Goal: Task Accomplishment & Management: Use online tool/utility

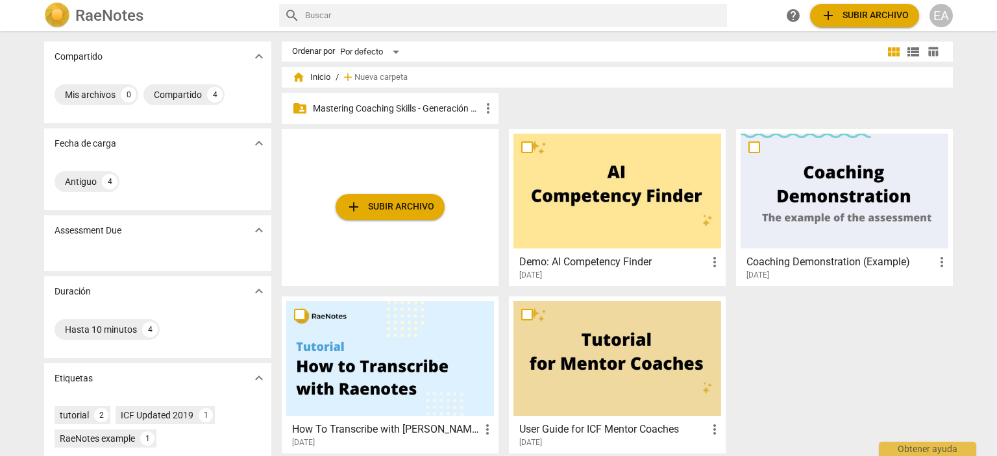
click at [426, 117] on div "folder_shared Mastering Coaching Skills - Generación 32 more_vert" at bounding box center [390, 108] width 217 height 31
click at [416, 111] on p "Mastering Coaching Skills - Generación 32" at bounding box center [397, 109] width 168 height 14
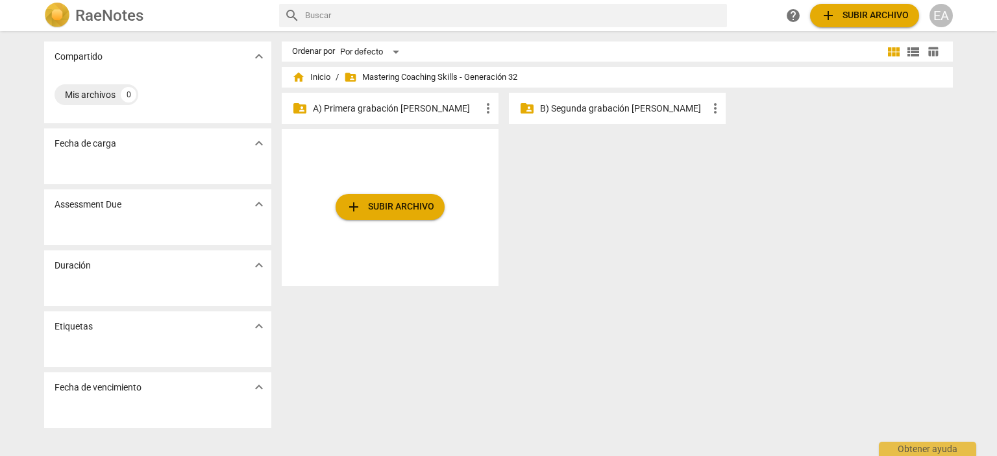
click at [425, 105] on p "A) Primera grabación [PERSON_NAME]" at bounding box center [397, 109] width 168 height 14
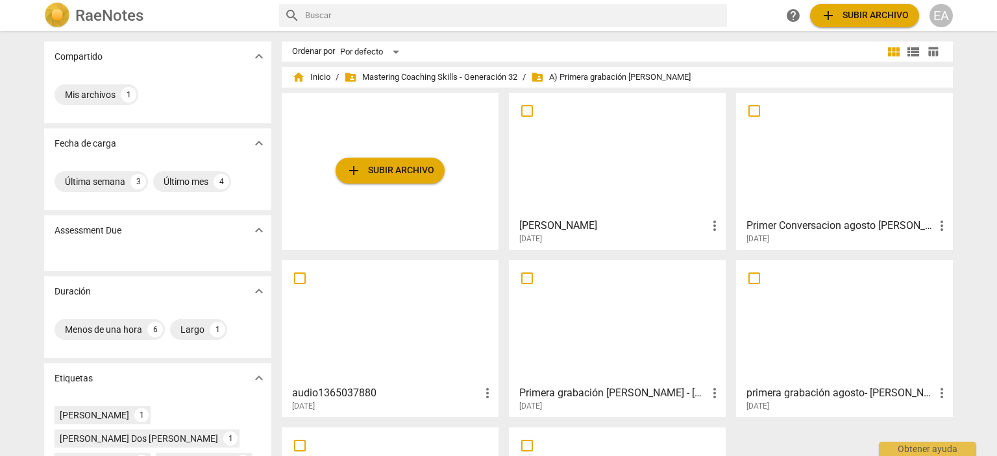
click at [606, 168] on div at bounding box center [618, 154] width 208 height 115
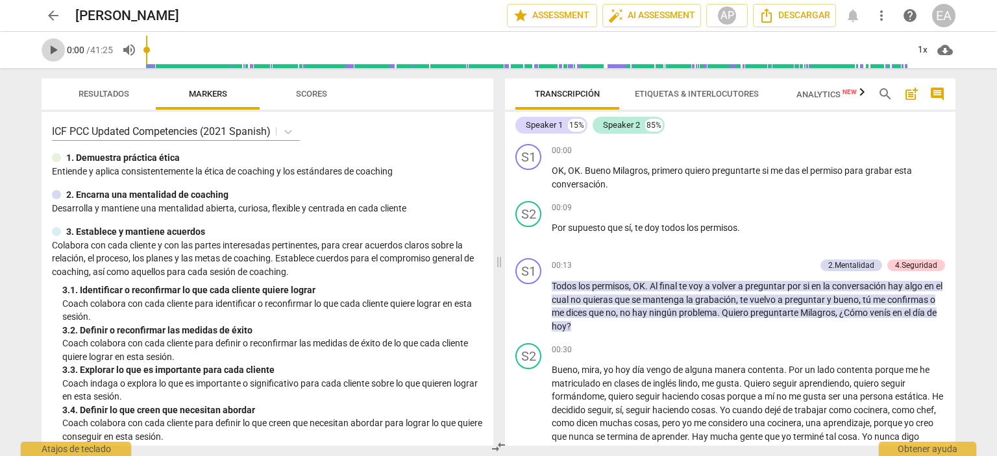
click at [48, 46] on span "play_arrow" at bounding box center [53, 50] width 16 height 16
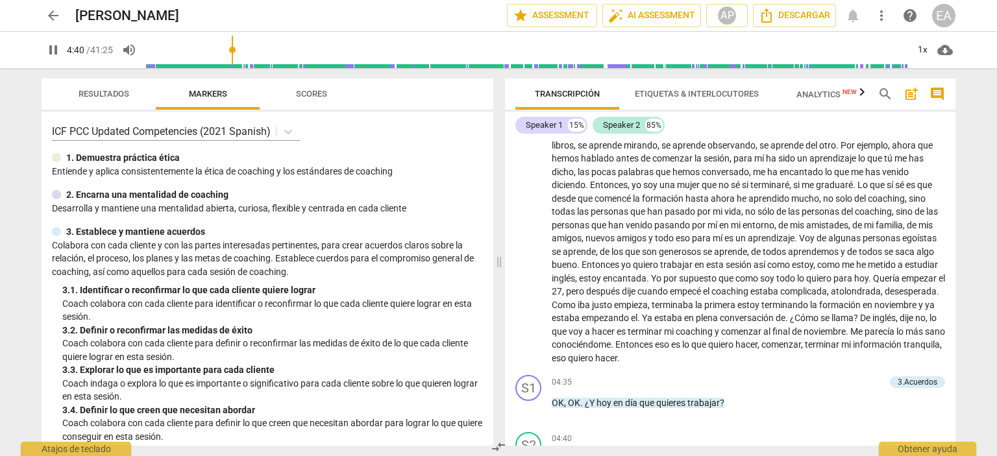
scroll to position [645, 0]
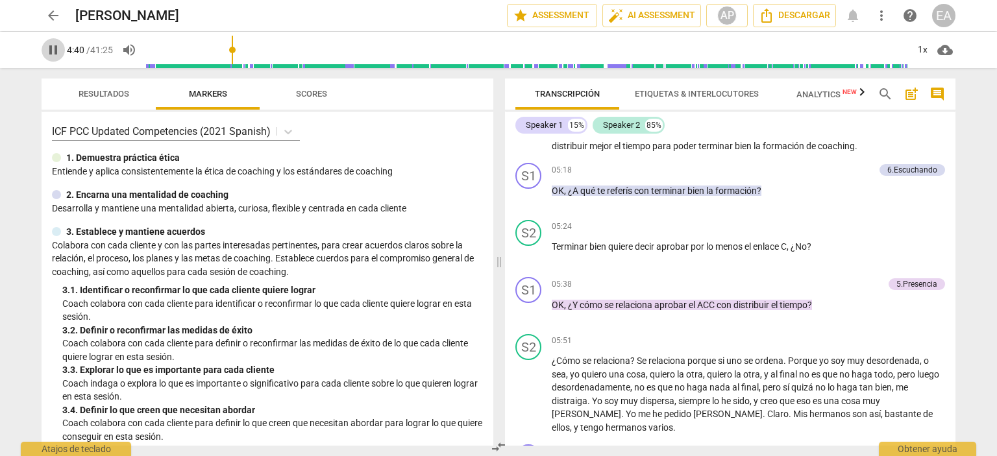
click at [54, 54] on span "pause" at bounding box center [53, 50] width 16 height 16
type input "281"
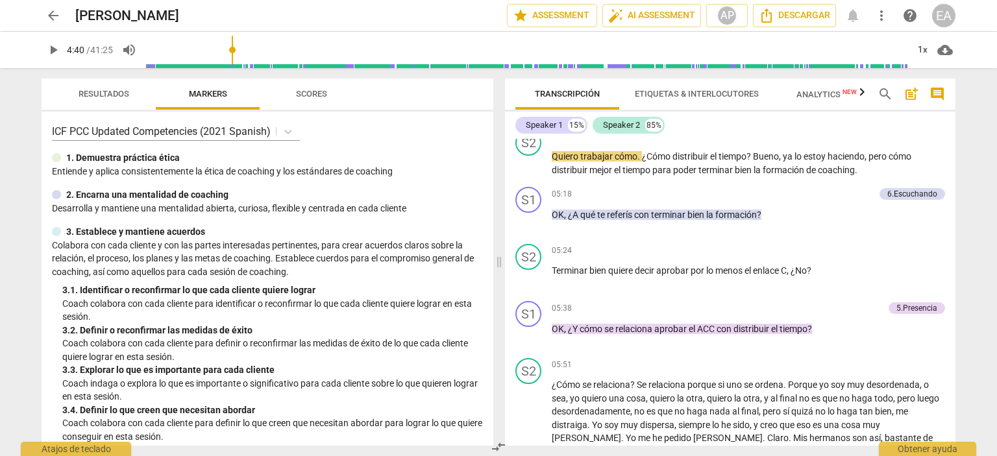
scroll to position [552, 0]
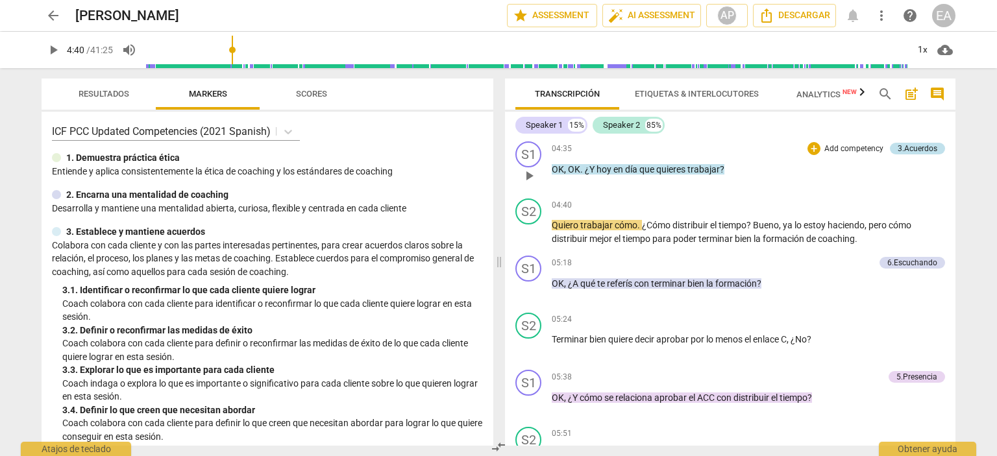
click at [914, 155] on div "3.Acuerdos" at bounding box center [918, 149] width 40 height 12
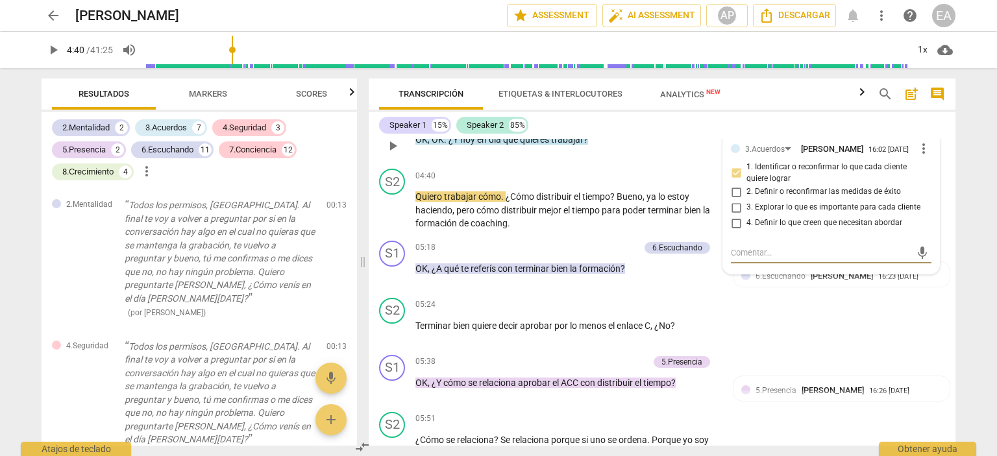
scroll to position [129, 0]
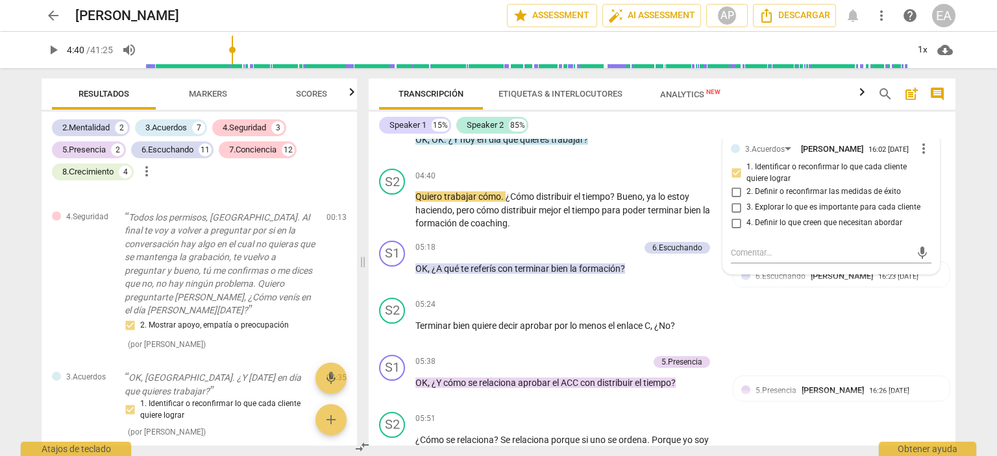
click at [948, 128] on div "Speaker 1 15% Speaker 2 85% S1 play_arrow pause 00:00 + Add competency keyboard…" at bounding box center [662, 279] width 587 height 334
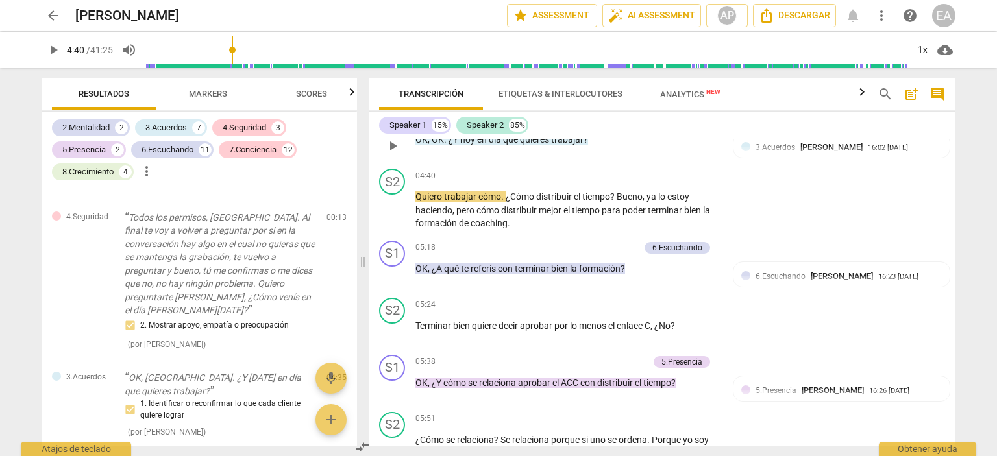
click at [620, 164] on div "S1 play_arrow pause 04:35 + Add competency 3.Acuerdos keyboard_arrow_right OK ,…" at bounding box center [662, 134] width 587 height 57
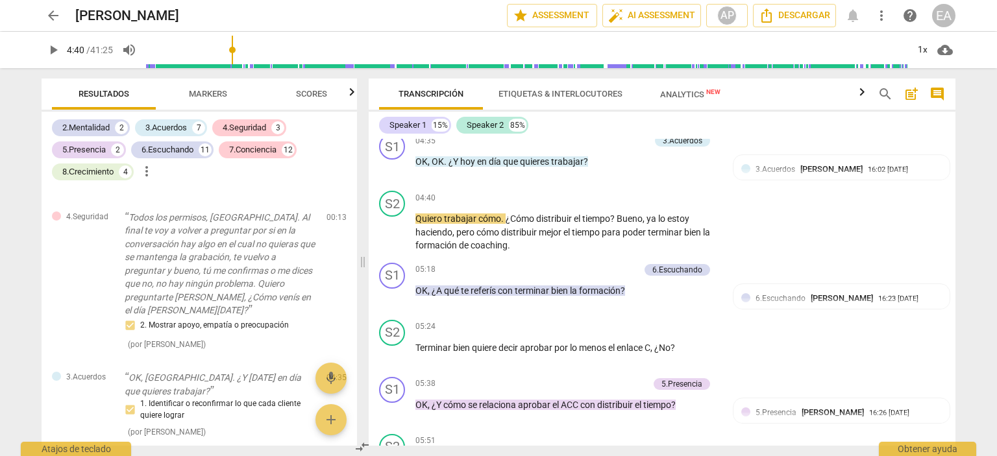
scroll to position [681, 0]
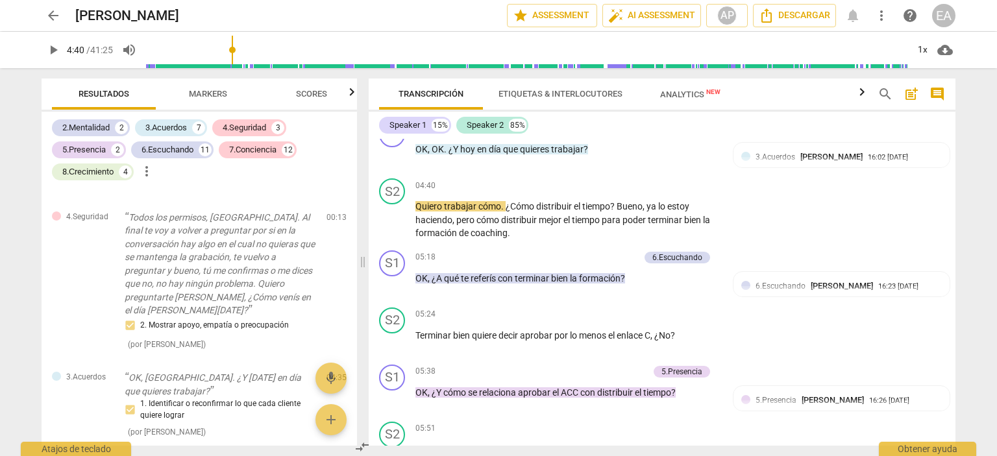
click at [591, 138] on div "Speaker 1 15% Speaker 2 85% S1 play_arrow pause 00:00 + Add competency keyboard…" at bounding box center [662, 279] width 587 height 334
click at [597, 135] on p "Add competency" at bounding box center [619, 129] width 62 height 12
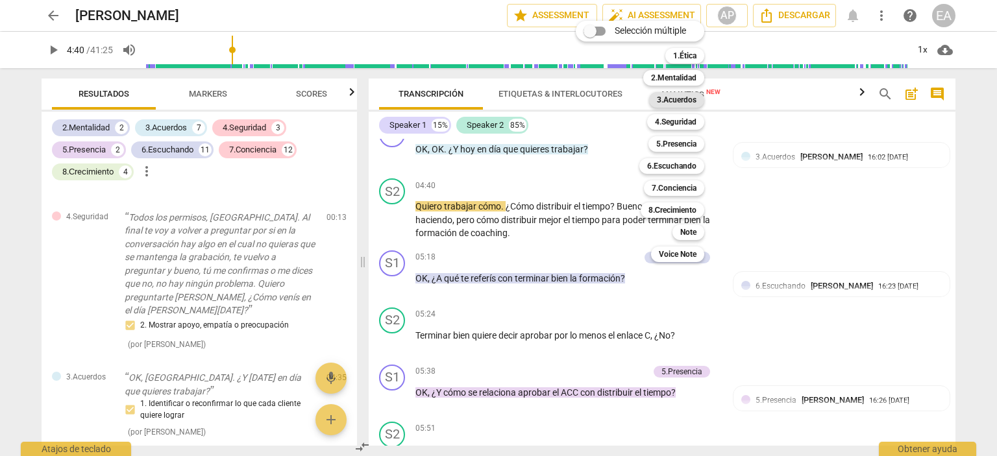
click at [672, 101] on b "3.Acuerdos" at bounding box center [677, 100] width 40 height 16
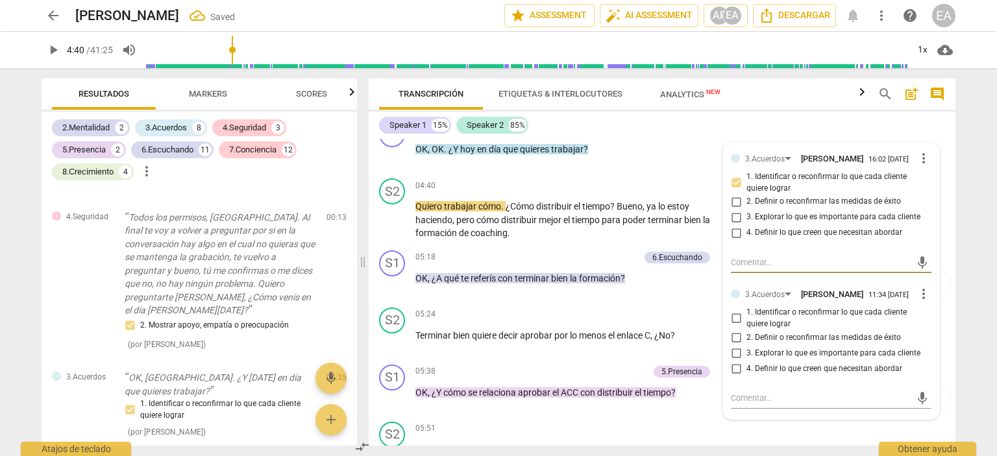
scroll to position [247, 0]
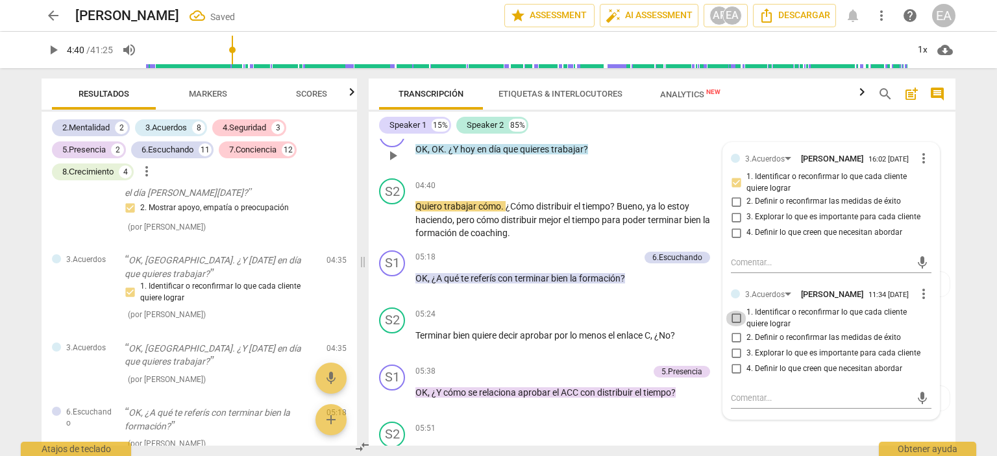
click at [734, 327] on input "1. Identificar o reconfirmar lo que cada cliente quiere lograr" at bounding box center [736, 319] width 21 height 16
checkbox input "true"
click at [984, 280] on div "arrow_back [PERSON_NAME] edit star Assessment auto_fix_high AI Assessment AP EA…" at bounding box center [498, 228] width 997 height 456
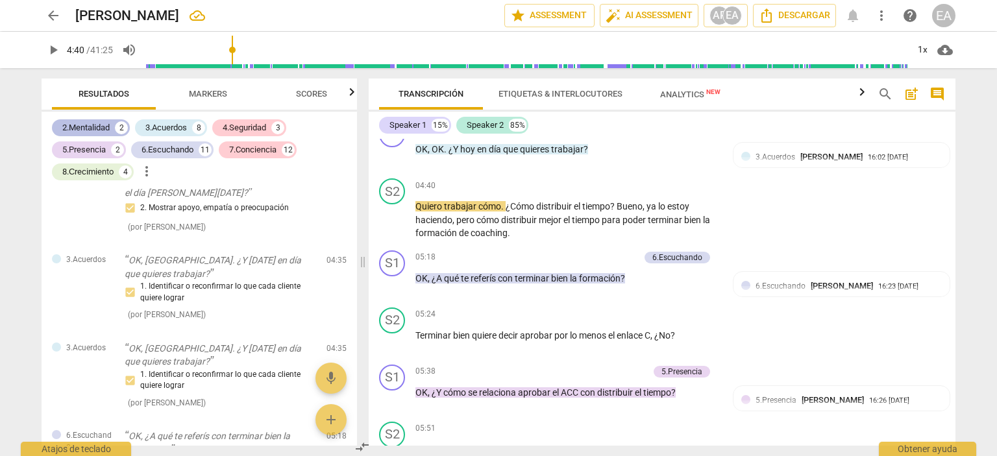
click at [112, 129] on div "2.Mentalidad 2" at bounding box center [91, 127] width 78 height 17
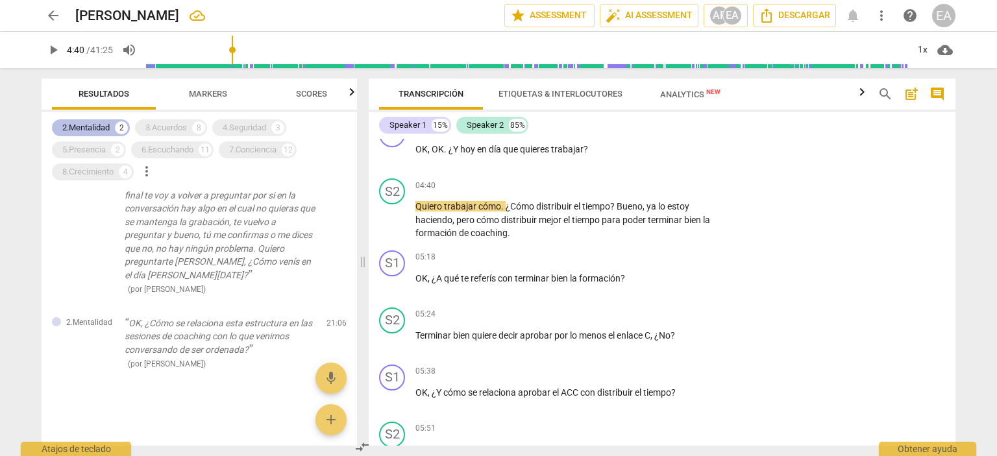
scroll to position [10, 0]
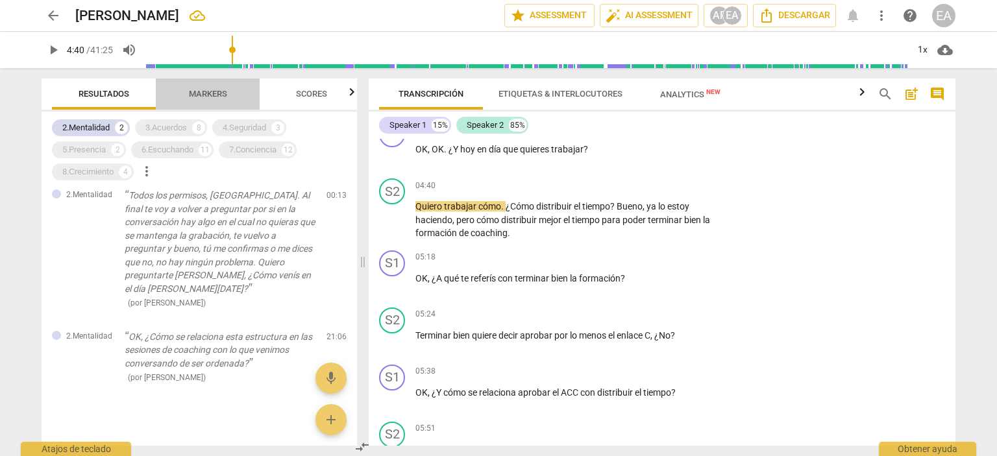
click at [197, 89] on span "Markers" at bounding box center [208, 94] width 38 height 10
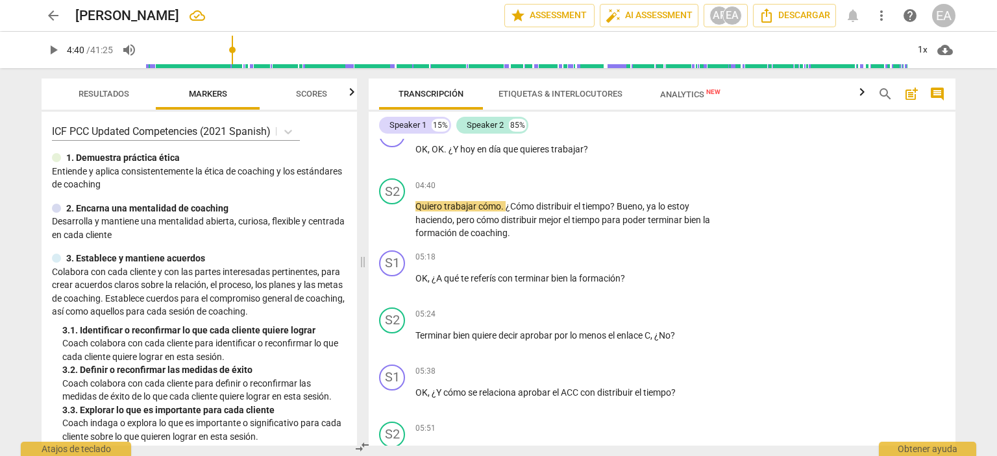
click at [129, 86] on span "Resultados" at bounding box center [104, 95] width 82 height 18
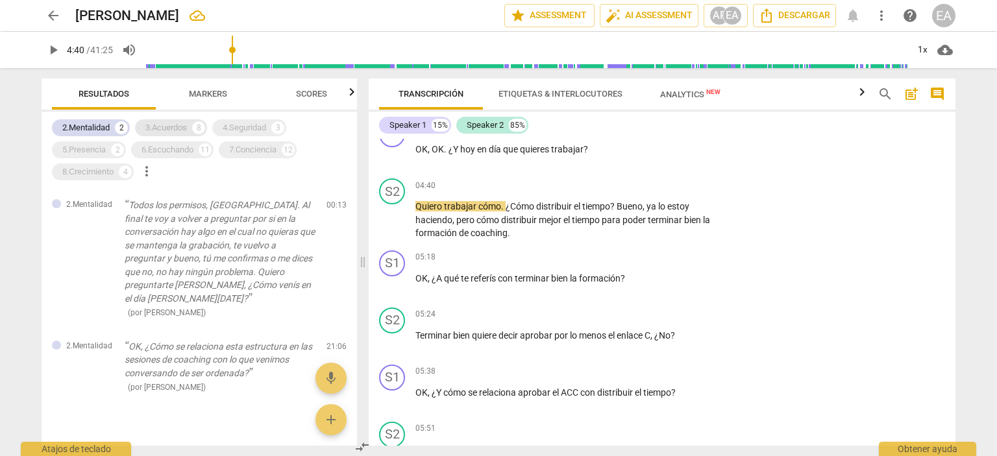
click at [162, 129] on div "3.Acuerdos" at bounding box center [166, 127] width 42 height 13
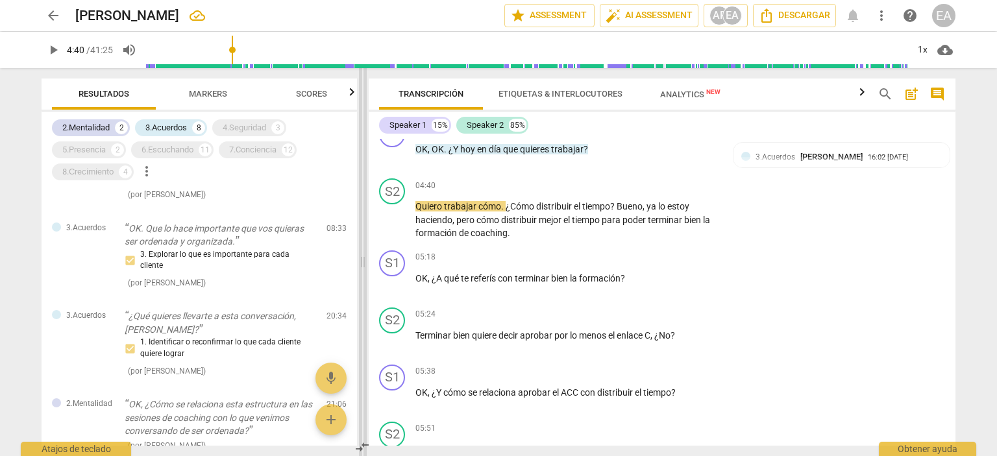
scroll to position [292, 0]
click at [258, 127] on div "4.Seguridad" at bounding box center [245, 127] width 44 height 13
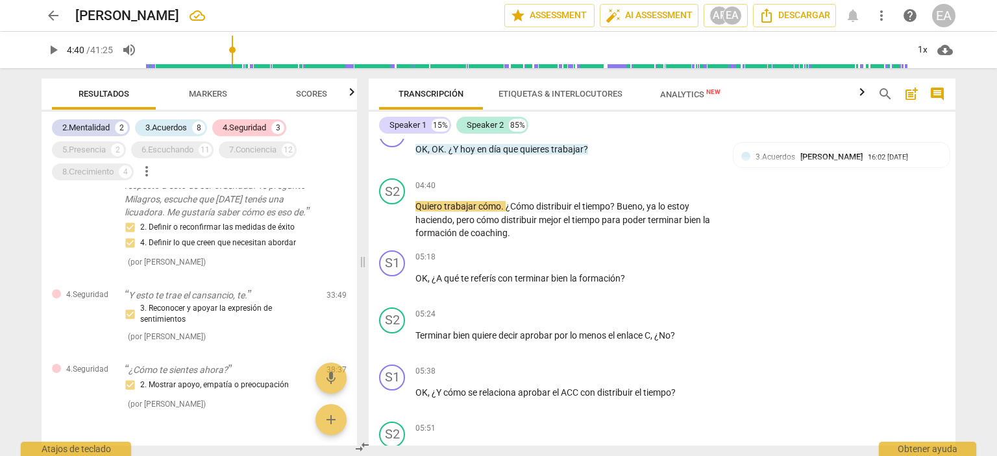
scroll to position [0, 0]
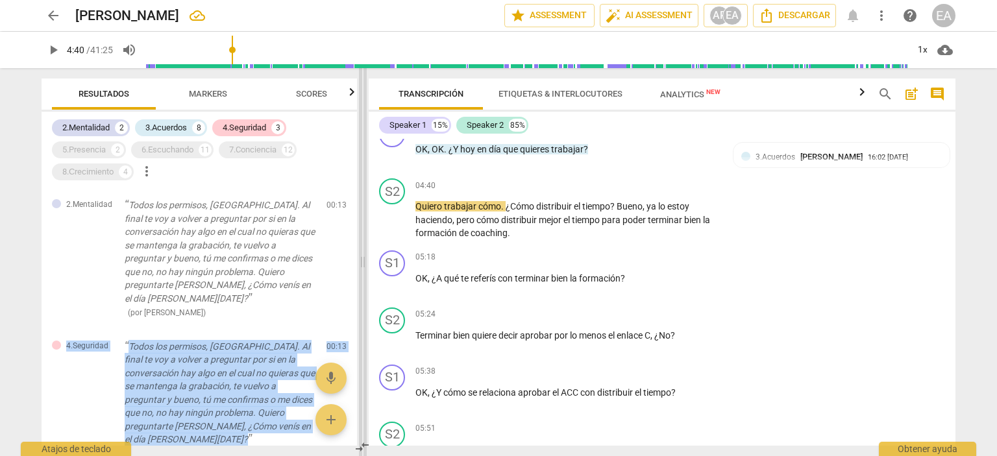
drag, startPoint x: 358, startPoint y: 203, endPoint x: 366, endPoint y: 135, distance: 68.0
click at [366, 135] on div "Resultados Markers Scores 2.Mentalidad 2 3.Acuerdos 8 4.Seguridad 3 5.Presencia…" at bounding box center [498, 262] width 935 height 388
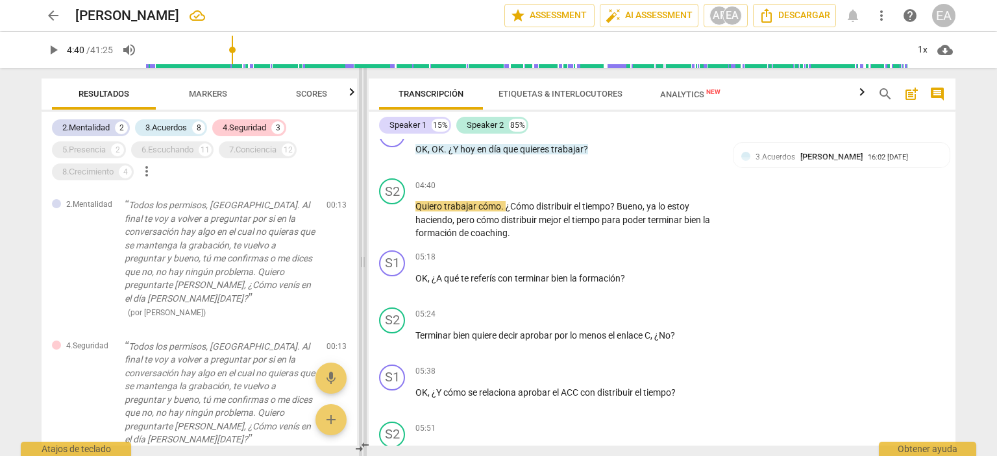
click at [364, 116] on span at bounding box center [363, 262] width 8 height 388
click at [230, 86] on span "Markers" at bounding box center [207, 95] width 69 height 18
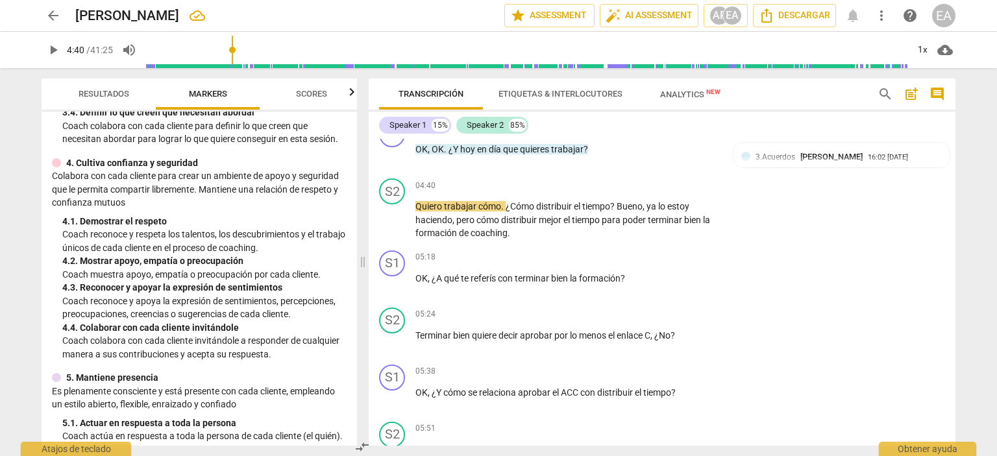
scroll to position [275, 0]
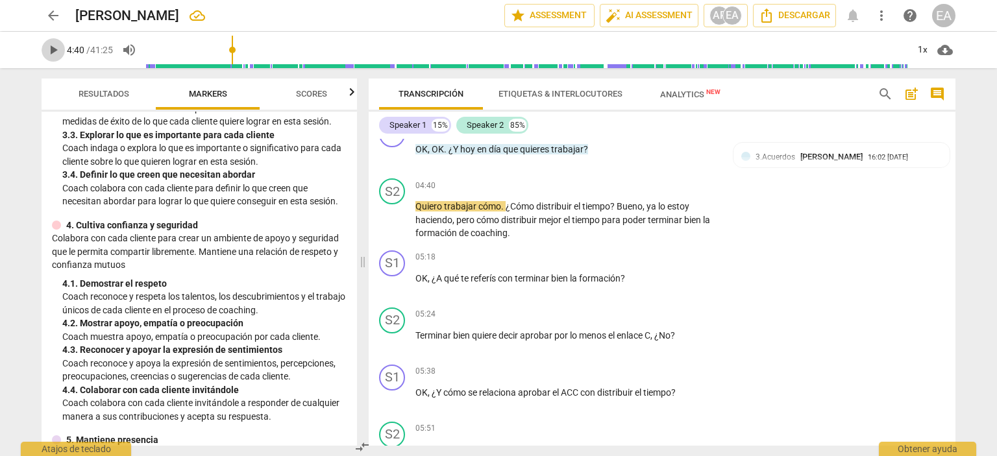
click at [49, 46] on span "play_arrow" at bounding box center [53, 50] width 16 height 16
click at [49, 46] on span "pause" at bounding box center [53, 50] width 16 height 16
click at [49, 46] on span "play_arrow" at bounding box center [53, 50] width 16 height 16
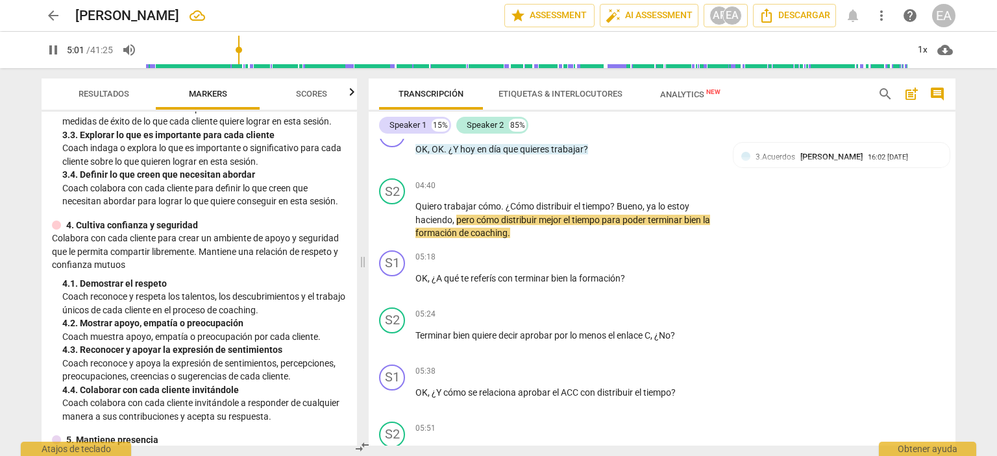
type input "302"
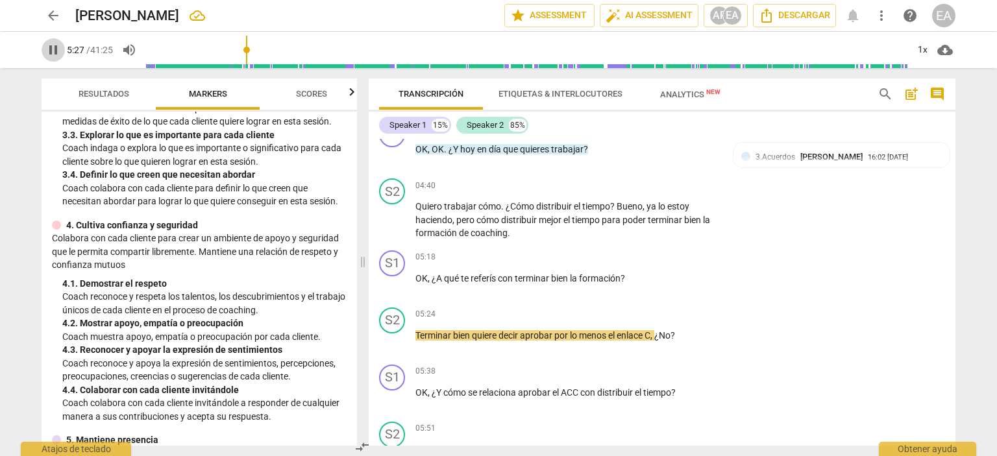
click at [53, 58] on button "pause" at bounding box center [53, 49] width 23 height 23
type input "328"
click at [662, 264] on p "Add competency" at bounding box center [680, 258] width 62 height 12
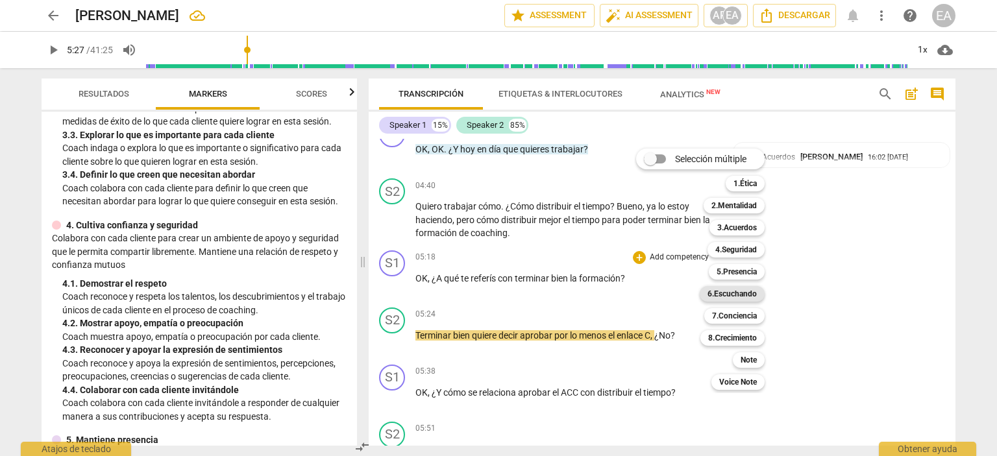
click at [740, 298] on b "6.Escuchando" at bounding box center [732, 294] width 49 height 16
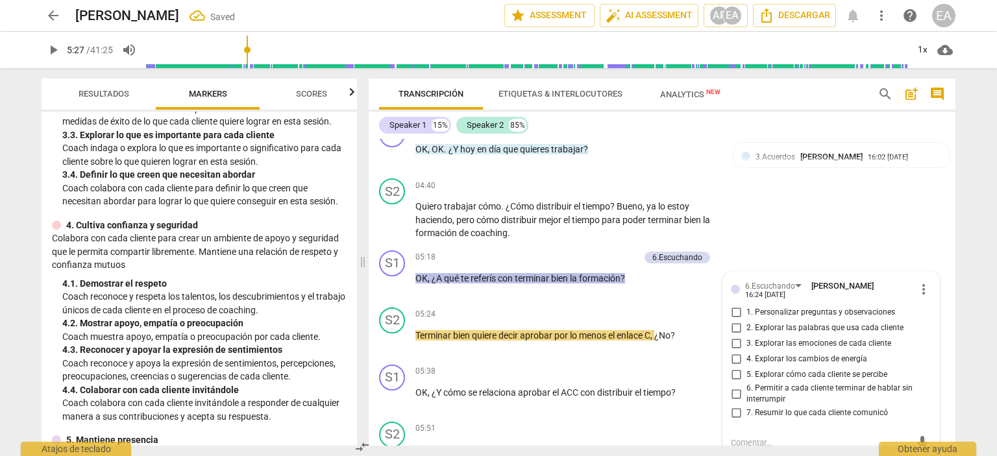
scroll to position [844, 0]
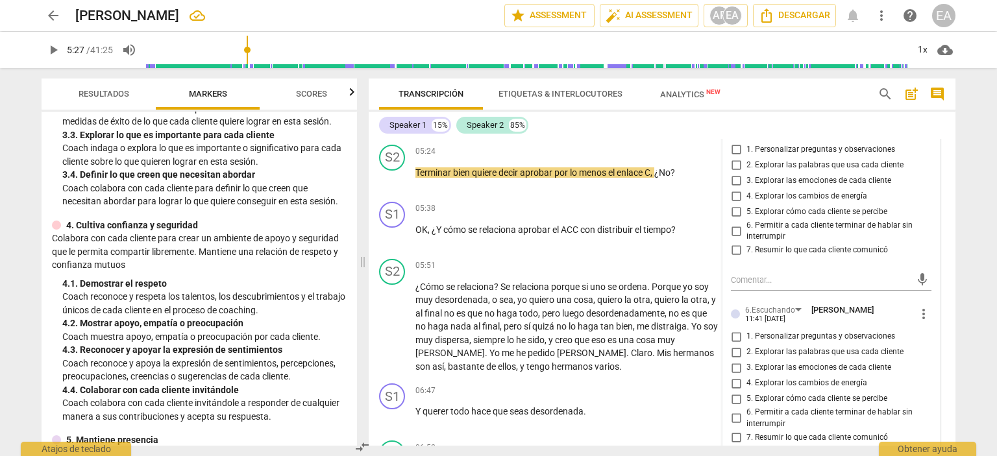
click at [927, 310] on div "6.Escuchando [PERSON_NAME] 16:24 [DATE] more_vert 1. Personalizar preguntas y o…" at bounding box center [831, 299] width 216 height 380
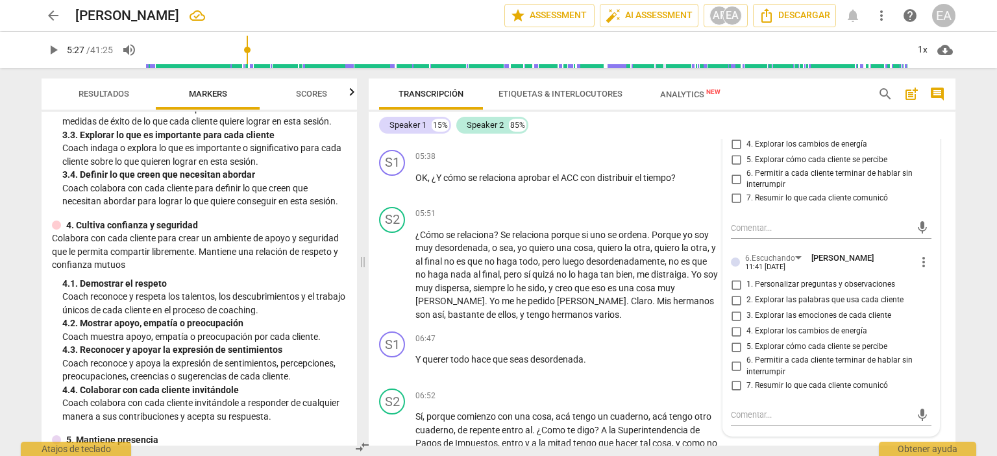
scroll to position [922, 0]
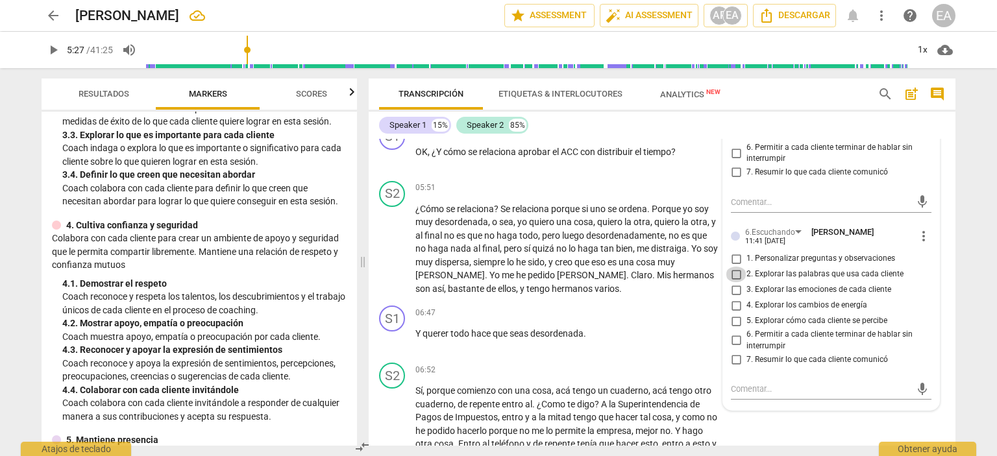
click at [735, 282] on input "2. Explorar las palabras que usa cada cliente" at bounding box center [736, 275] width 21 height 16
checkbox input "true"
click at [978, 315] on div "arrow_back [PERSON_NAME] Saved edit star Assessment auto_fix_high AI Assessment…" at bounding box center [498, 228] width 997 height 456
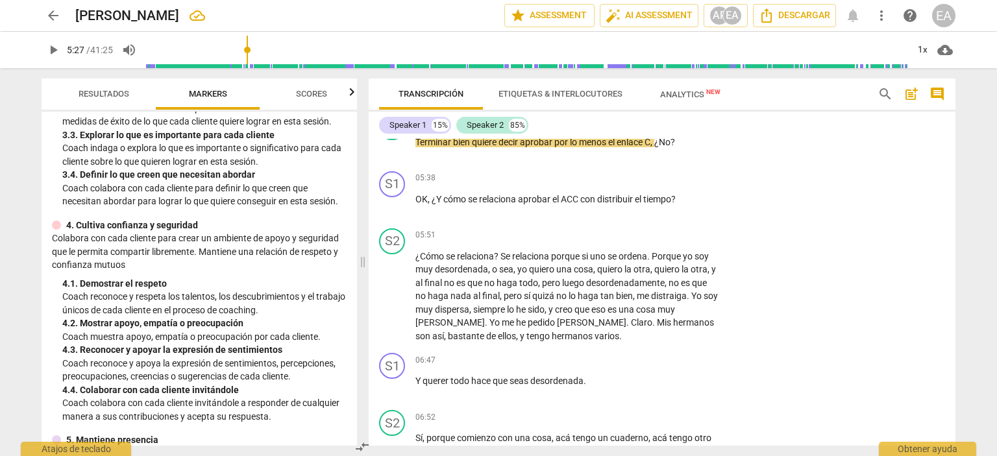
scroll to position [862, 0]
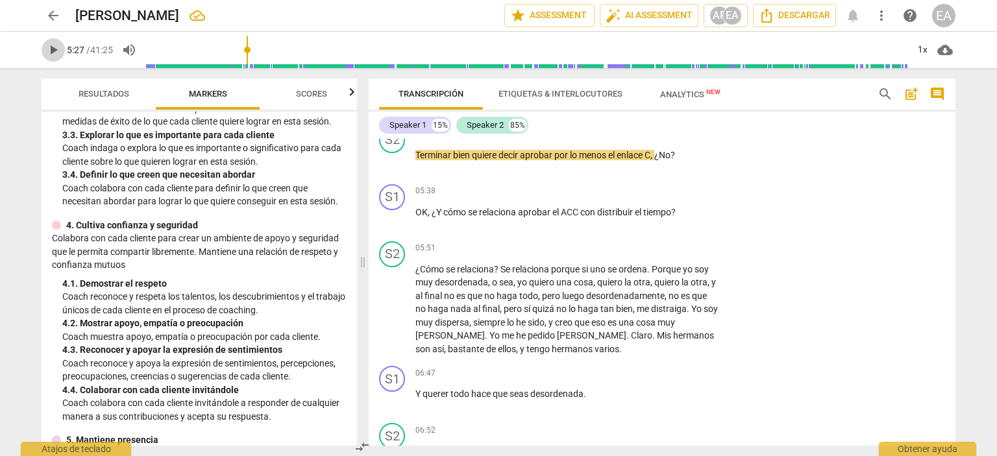
click at [51, 47] on span "play_arrow" at bounding box center [53, 50] width 16 height 16
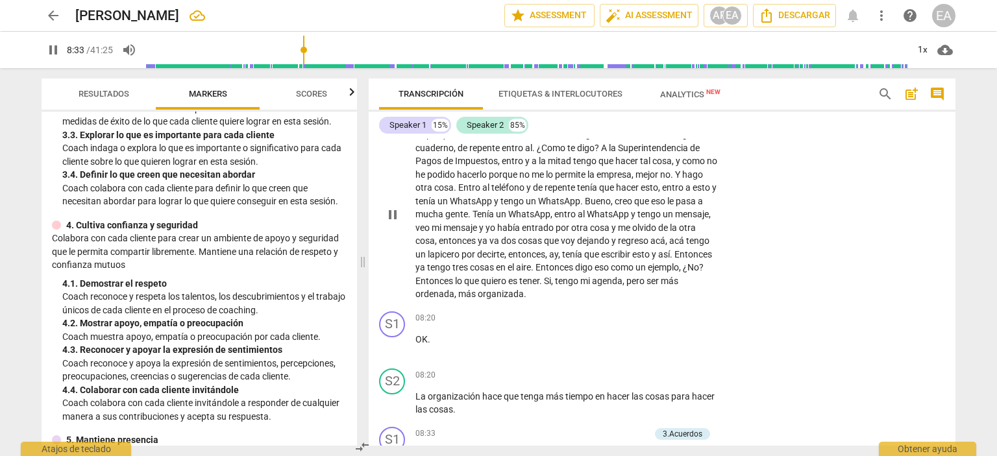
scroll to position [1499, 0]
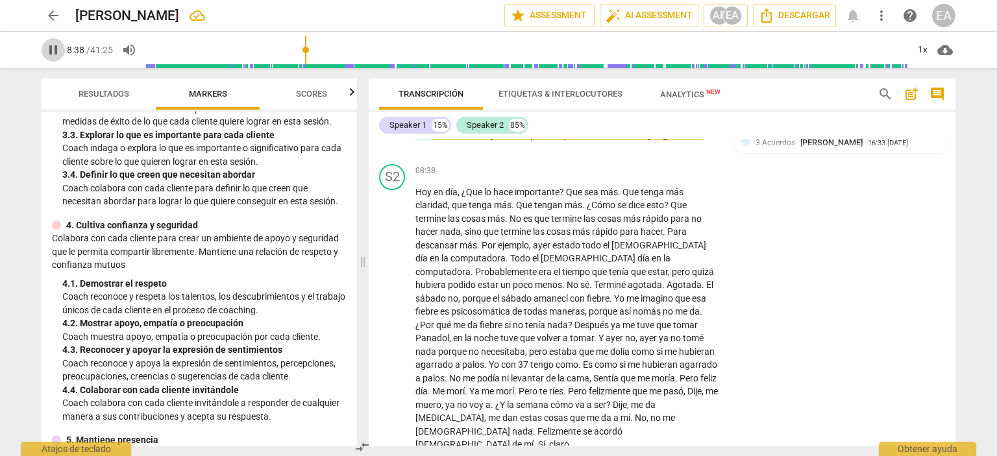
click at [52, 54] on span "pause" at bounding box center [53, 50] width 16 height 16
type input "519"
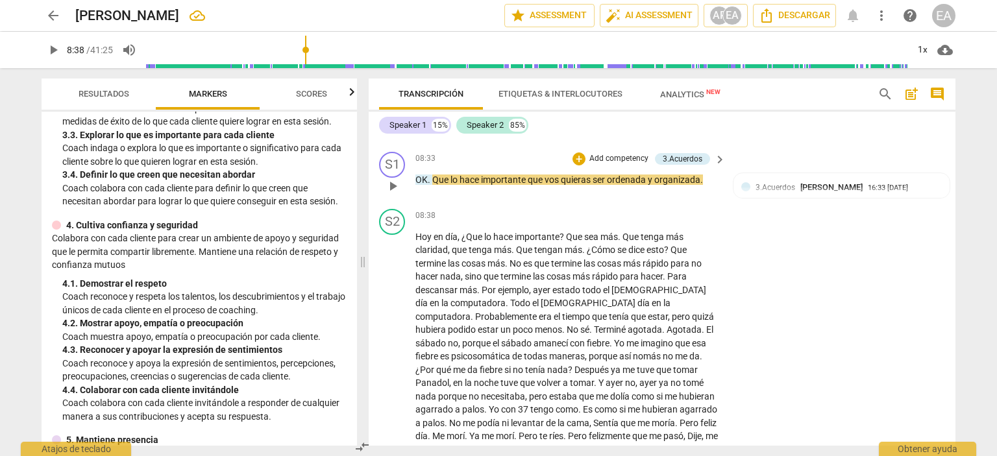
click at [624, 165] on p "Add competency" at bounding box center [619, 159] width 62 height 12
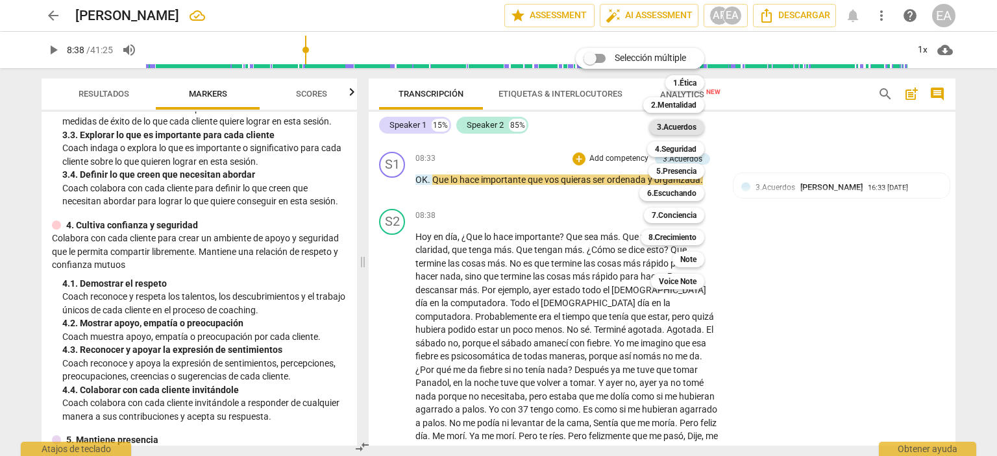
click at [680, 131] on b "3.Acuerdos" at bounding box center [677, 127] width 40 height 16
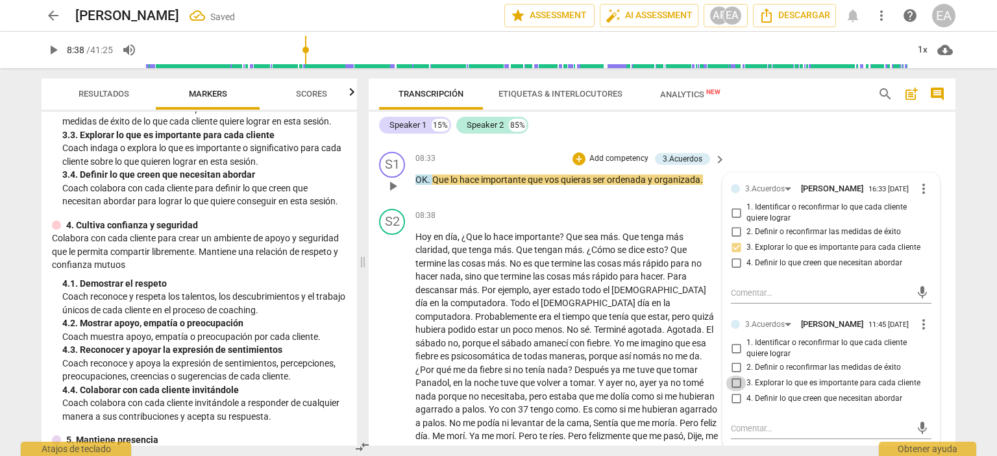
click at [731, 392] on input "3. Explorar lo que es importante para cada cliente" at bounding box center [736, 384] width 21 height 16
checkbox input "true"
click at [984, 312] on div "arrow_back [PERSON_NAME] edit star Assessment auto_fix_high AI Assessment AP EA…" at bounding box center [498, 228] width 997 height 456
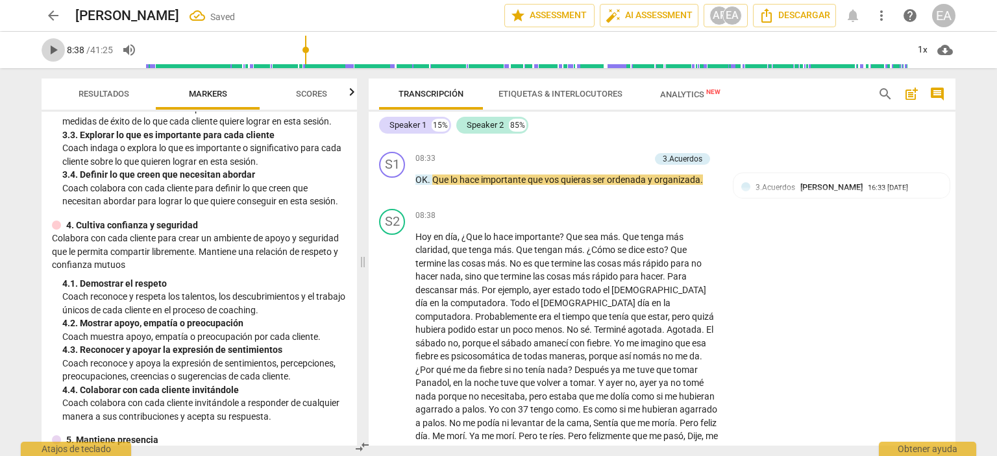
click at [49, 49] on span "play_arrow" at bounding box center [53, 50] width 16 height 16
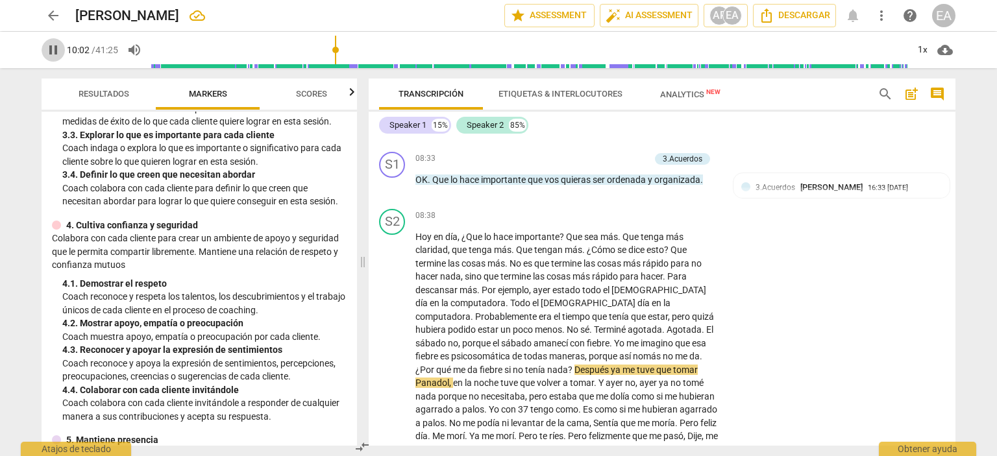
click at [60, 50] on span "pause" at bounding box center [53, 50] width 16 height 16
click at [57, 50] on span "play_arrow" at bounding box center [53, 50] width 16 height 16
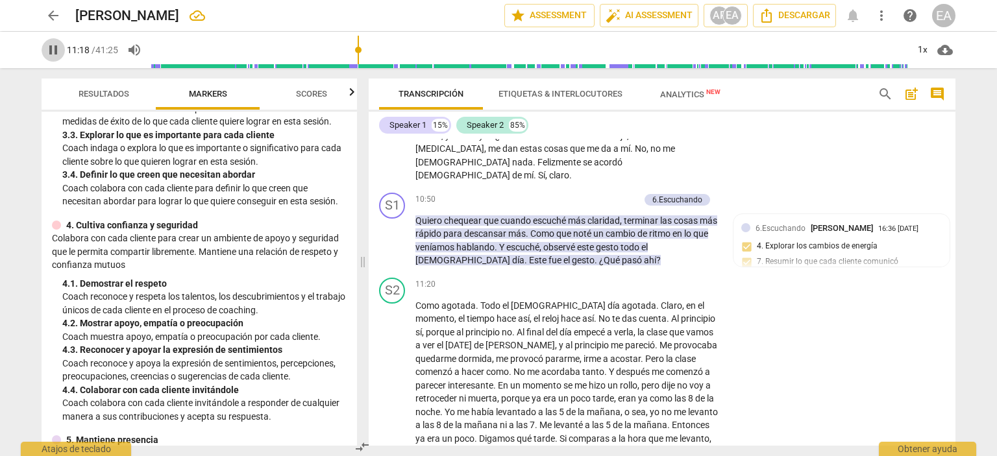
click at [52, 51] on span "pause" at bounding box center [53, 50] width 16 height 16
type input "679"
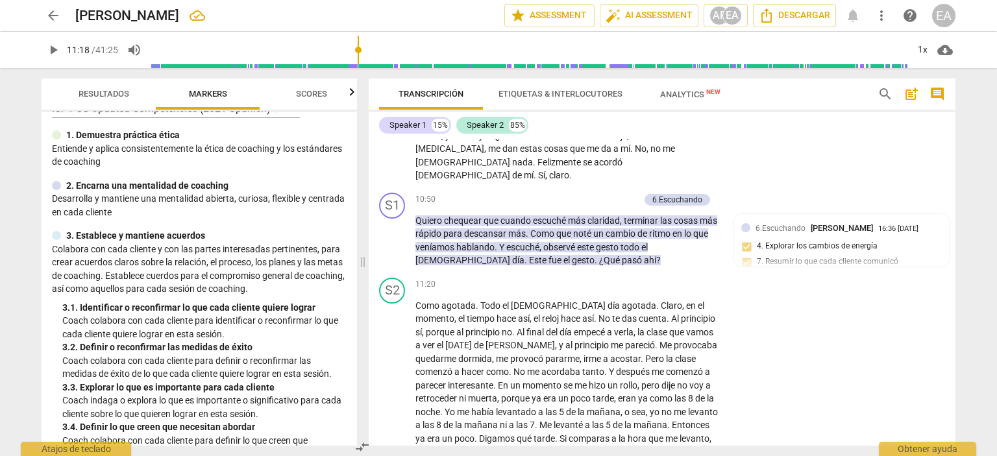
scroll to position [29, 0]
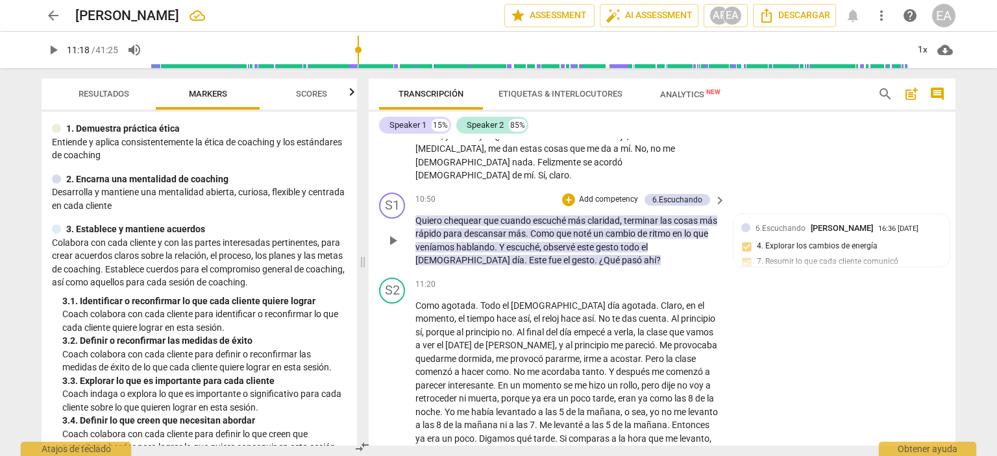
click at [614, 194] on p "Add competency" at bounding box center [609, 200] width 62 height 12
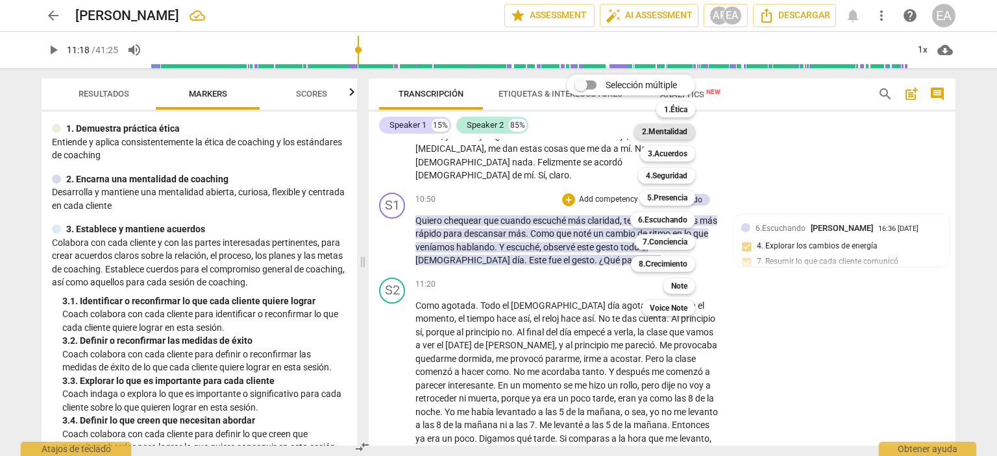
click at [684, 129] on b "2.Mentalidad" at bounding box center [664, 132] width 45 height 16
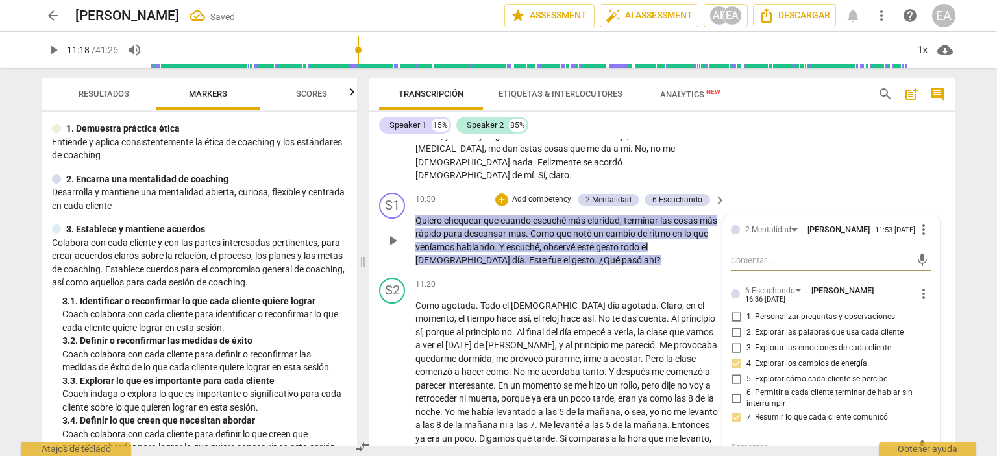
type textarea "C"
type textarea "Cu"
type textarea "Cur"
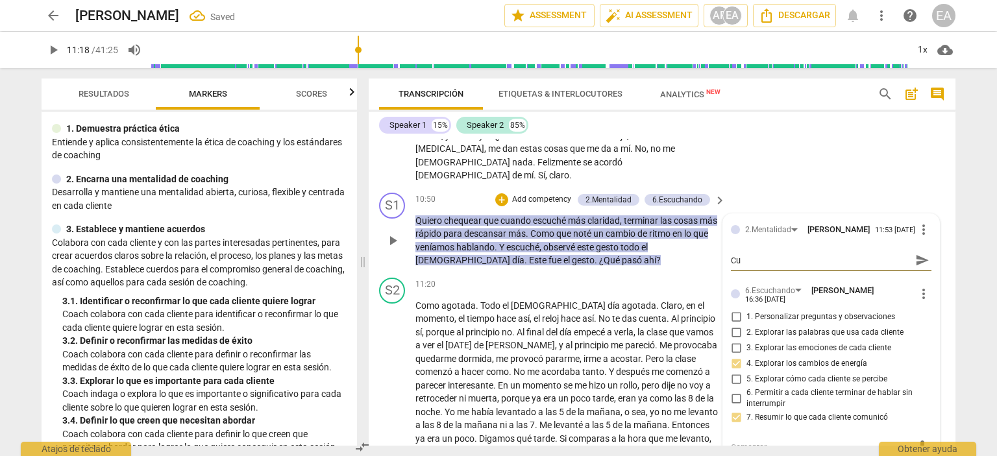
type textarea "Cur"
type textarea "Curi"
type textarea "Curio"
type textarea "Curios"
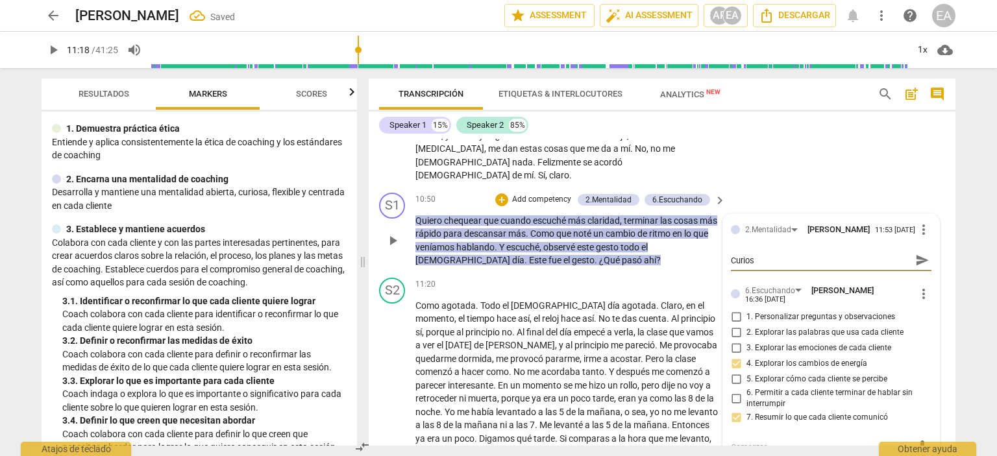
type textarea "Curioso"
type textarea "Curios"
type textarea "Curio"
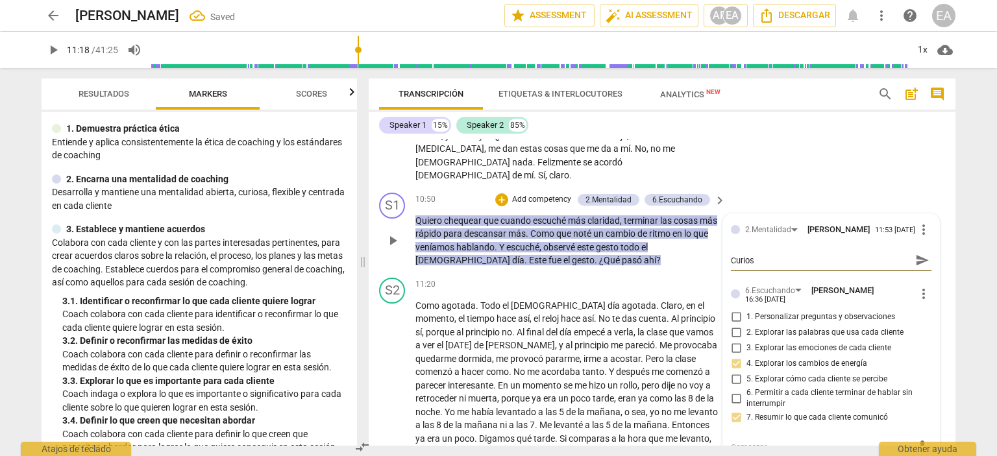
type textarea "Curio"
type textarea "Curi"
type textarea "Cur"
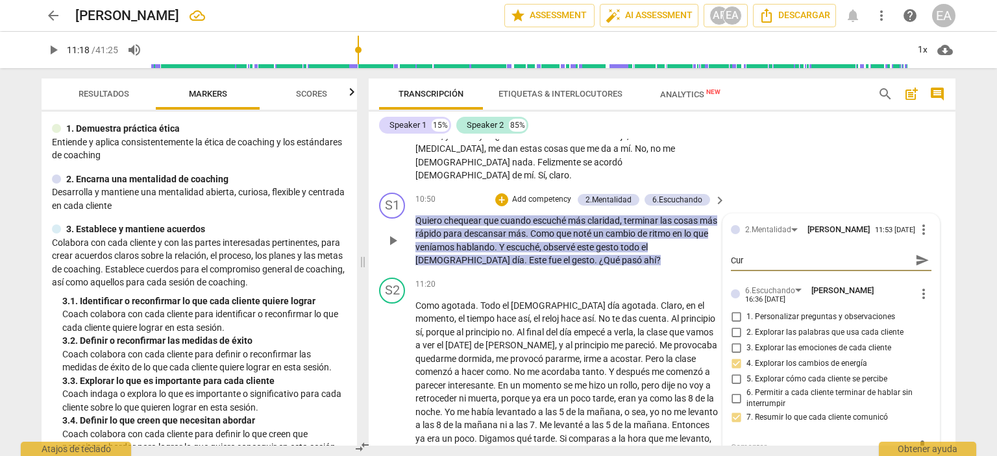
type textarea "Cu"
type textarea "C"
type textarea "M"
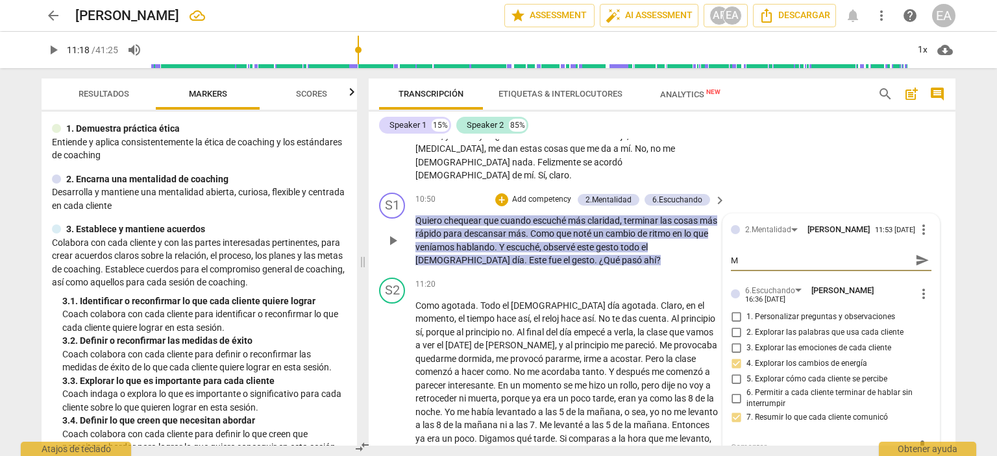
type textarea "Me"
type textarea "Men"
type textarea "Ment"
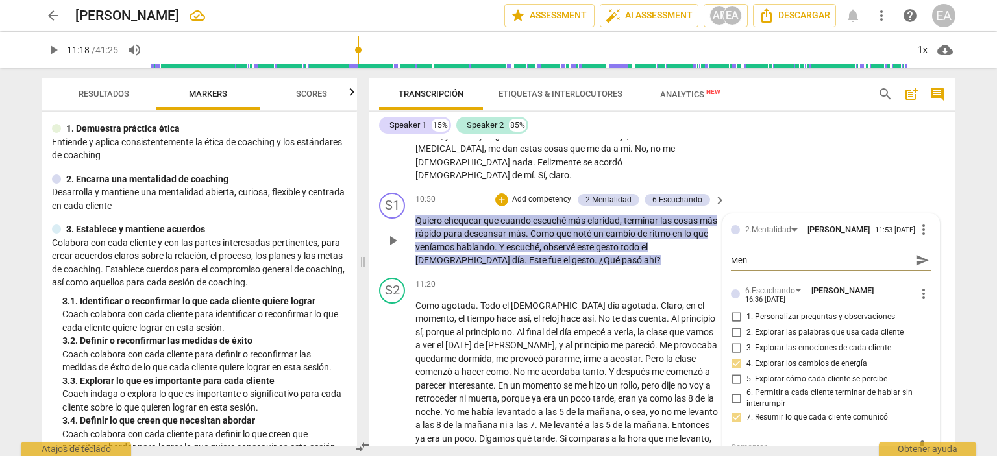
type textarea "Ment"
type textarea "Menta"
type textarea "Mental"
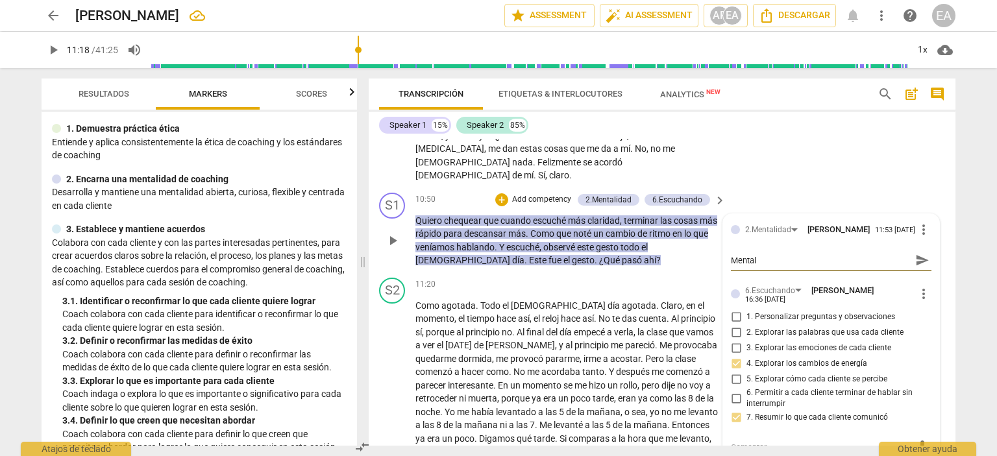
type textarea "Mentali"
type textarea "Mentalid"
type textarea "Mentalida"
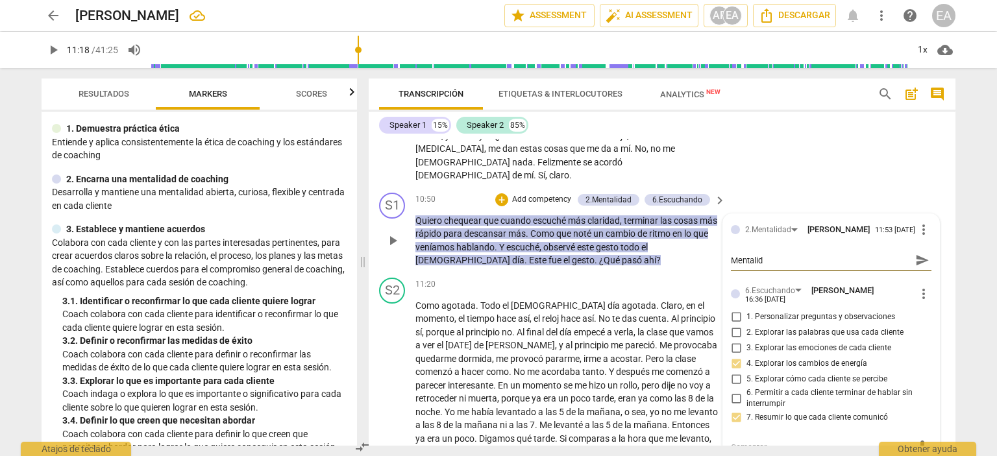
type textarea "Mentalida"
type textarea "Mentalidad"
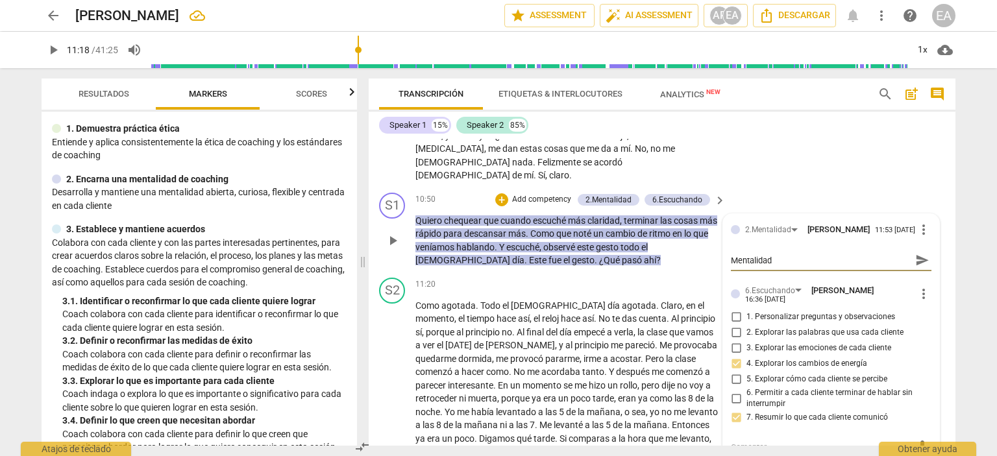
type textarea "Mentalidad c"
type textarea "Mentalidad cu"
type textarea "Mentalidad cur"
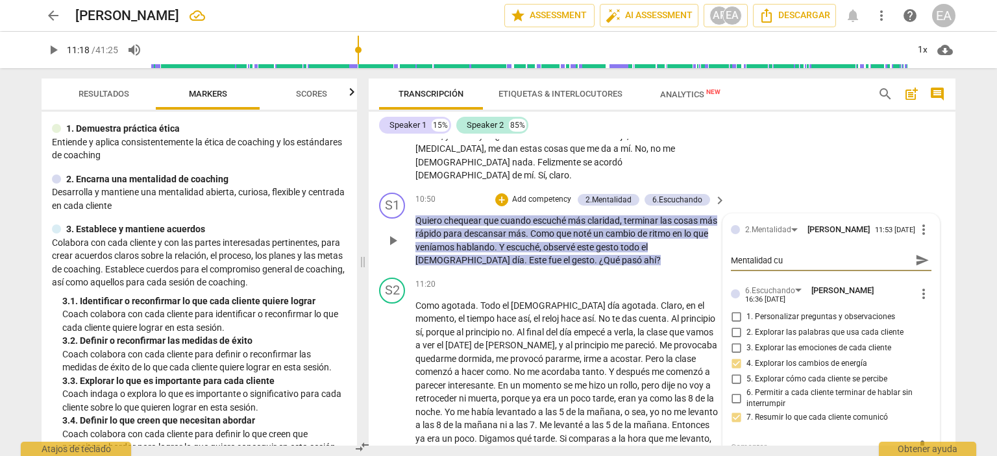
type textarea "Mentalidad cur"
type textarea "Mentalidad [PERSON_NAME]"
type textarea "Mentalidad curio"
type textarea "Mentalidad curios"
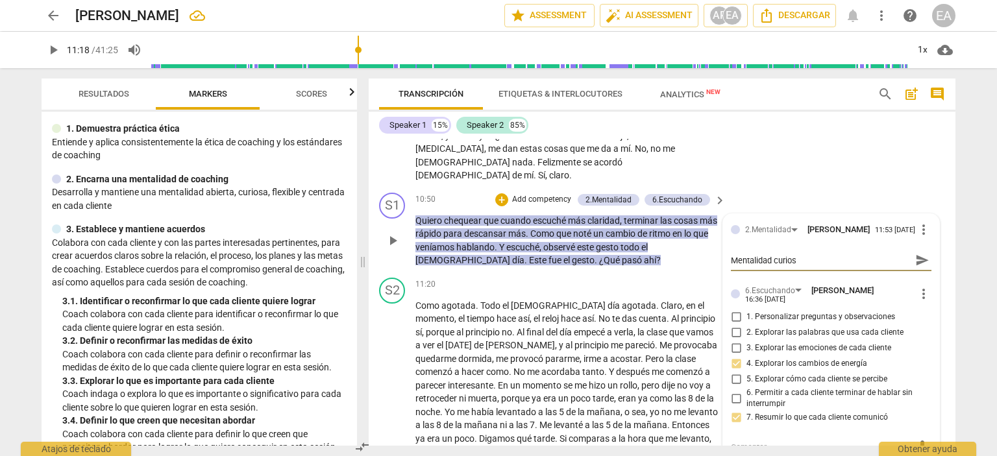
type textarea "Mentalidad curiosa"
click at [943, 246] on div "S1 play_arrow pause 10:50 + Add competency 2.Mentalidad 6.Escuchando keyboard_a…" at bounding box center [662, 230] width 587 height 85
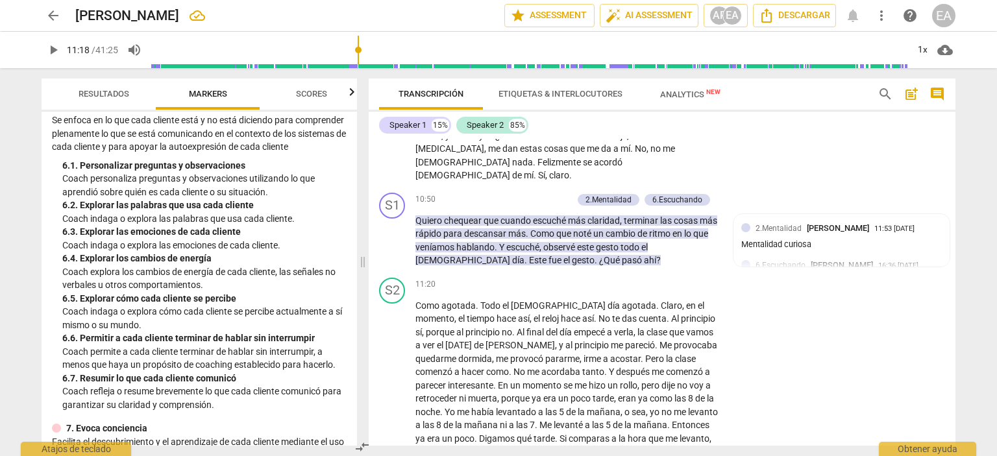
scroll to position [814, 0]
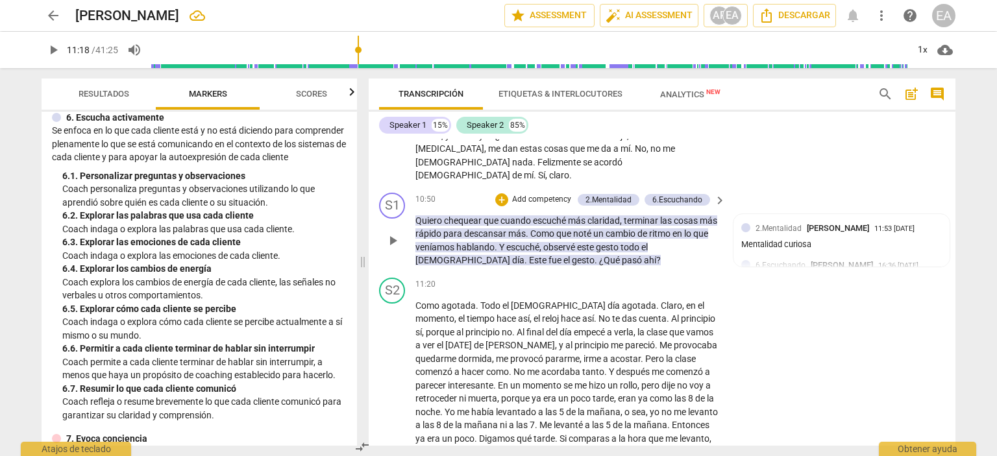
click at [538, 194] on p "Add competency" at bounding box center [542, 200] width 62 height 12
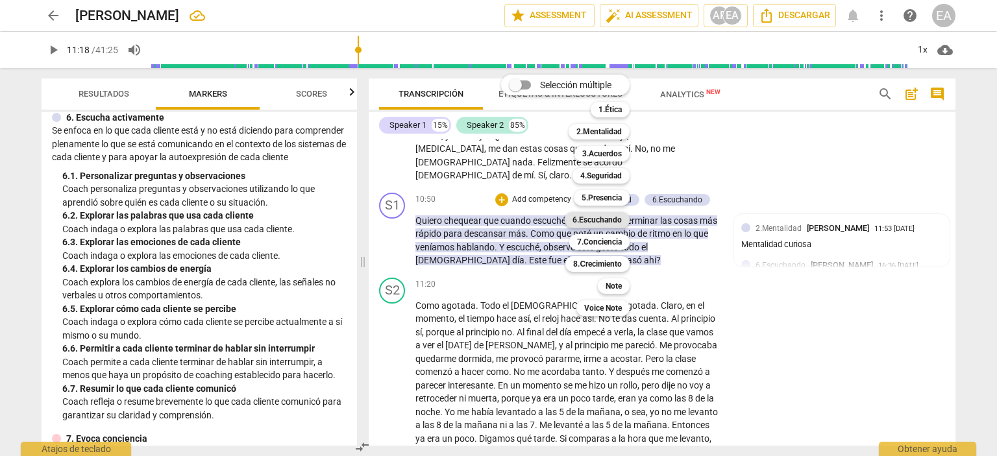
click at [610, 219] on b "6.Escuchando" at bounding box center [597, 220] width 49 height 16
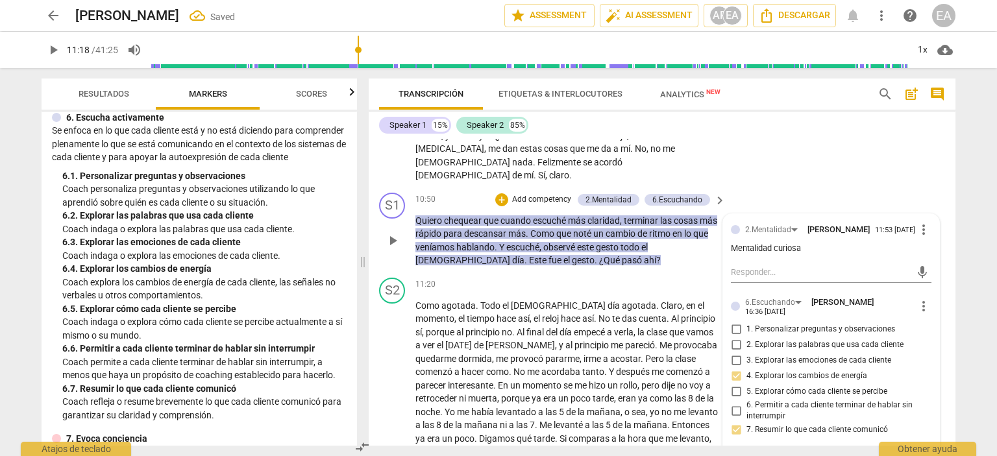
click at [928, 334] on div "2.Mentalidad [PERSON_NAME] 11:53 [DATE] more_vert Mentalidad curiosa mic 6.Escu…" at bounding box center [831, 441] width 216 height 455
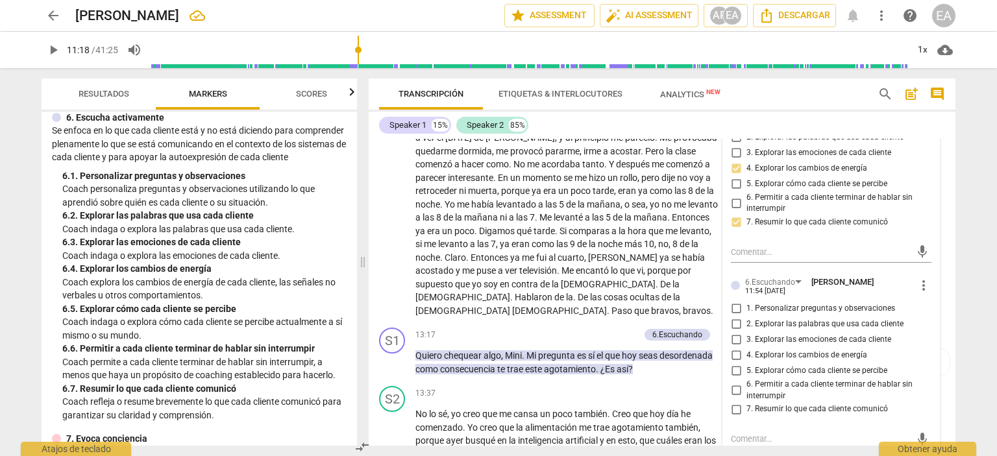
scroll to position [2002, 0]
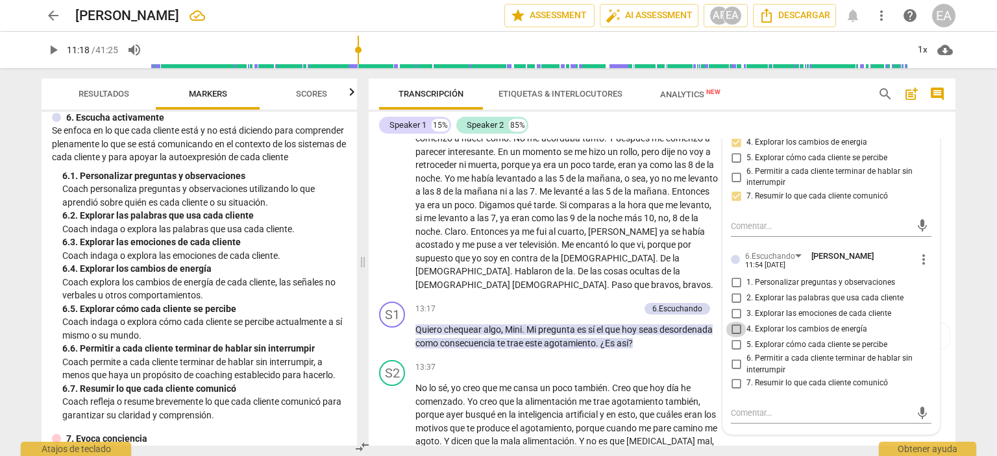
click at [735, 330] on input "4. Explorar los cambios de energía" at bounding box center [736, 330] width 21 height 16
checkbox input "true"
click at [945, 301] on div "S1 play_arrow pause 13:17 + Add competency 6.Escuchando keyboard_arrow_right Qu…" at bounding box center [662, 326] width 587 height 58
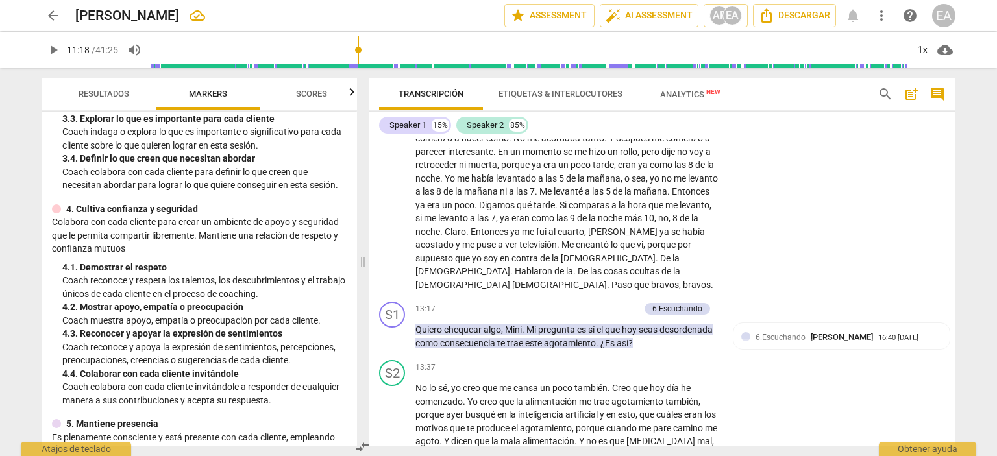
scroll to position [266, 0]
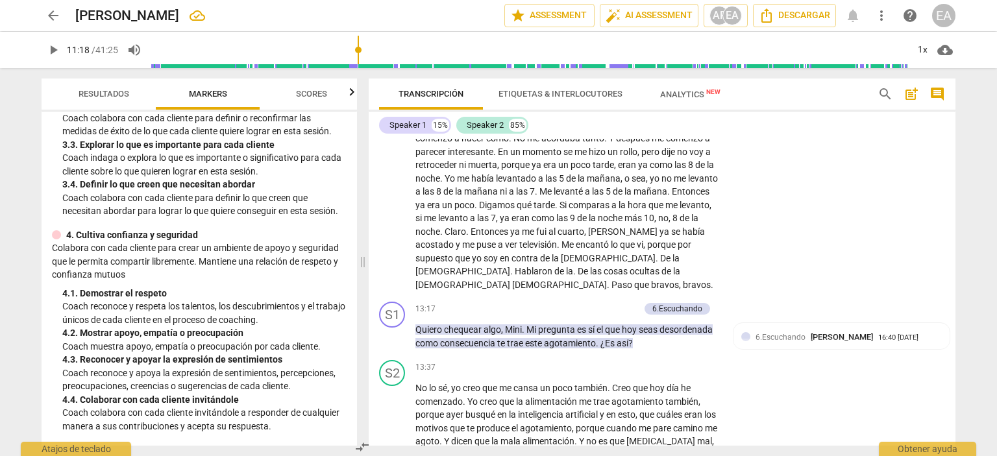
click at [46, 49] on span "play_arrow" at bounding box center [53, 50] width 16 height 16
click at [49, 51] on span "pause" at bounding box center [53, 50] width 16 height 16
click at [715, 302] on span "keyboard_arrow_right" at bounding box center [720, 310] width 16 height 16
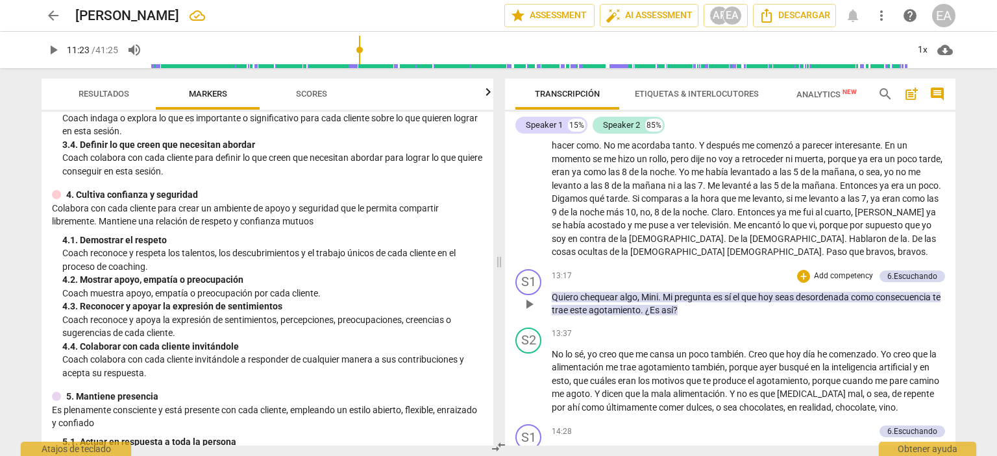
scroll to position [226, 0]
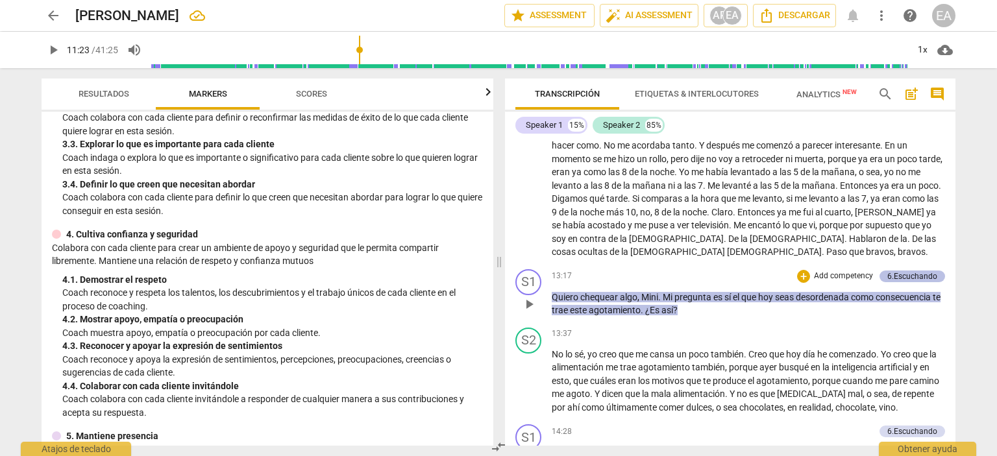
click at [895, 271] on div "6.Escuchando" at bounding box center [913, 277] width 50 height 12
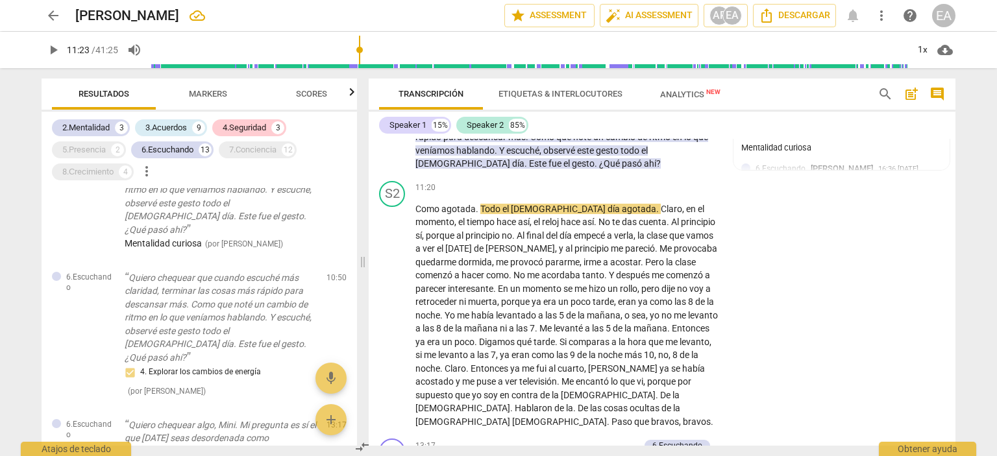
scroll to position [1787, 0]
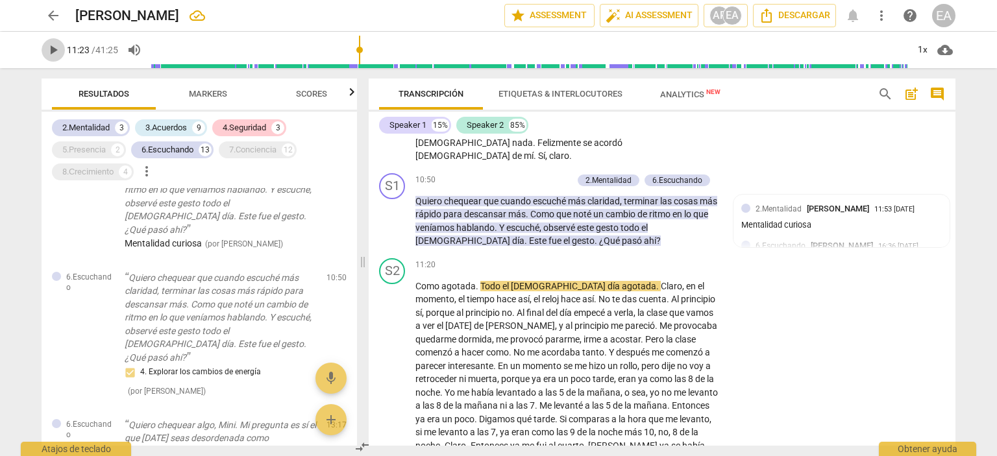
click at [56, 47] on span "play_arrow" at bounding box center [53, 50] width 16 height 16
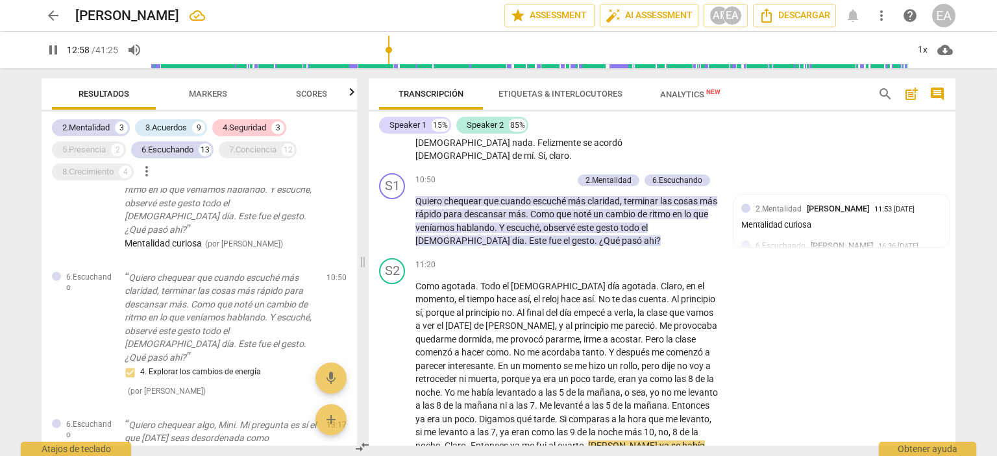
scroll to position [2098, 0]
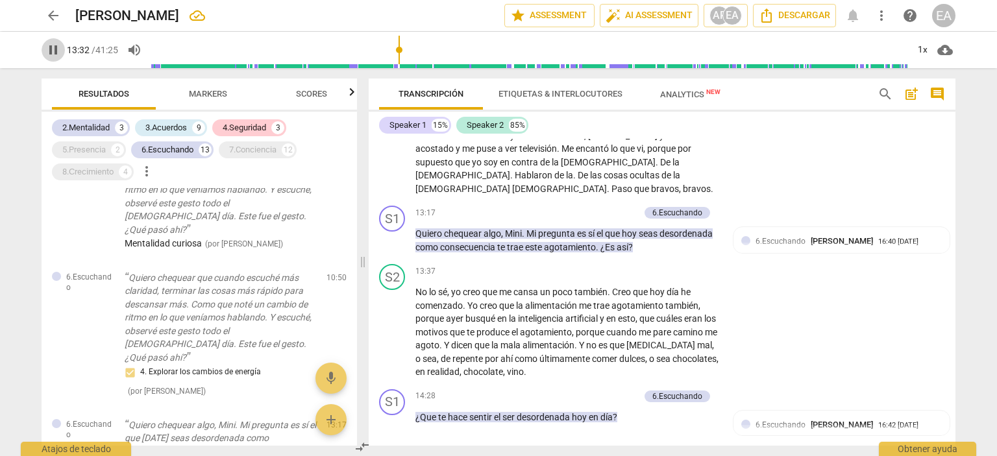
click at [54, 48] on span "pause" at bounding box center [53, 50] width 16 height 16
click at [55, 49] on span "play_arrow" at bounding box center [53, 50] width 16 height 16
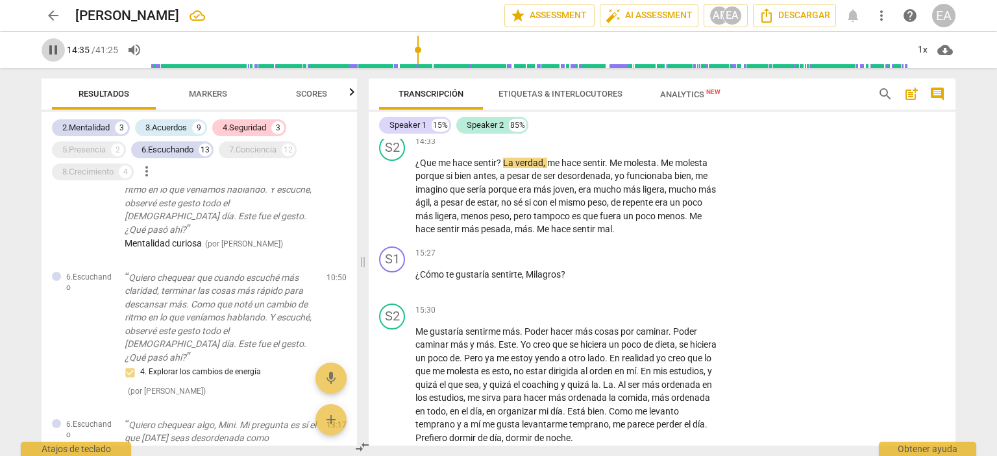
click at [55, 49] on span "pause" at bounding box center [53, 50] width 16 height 16
type input "875"
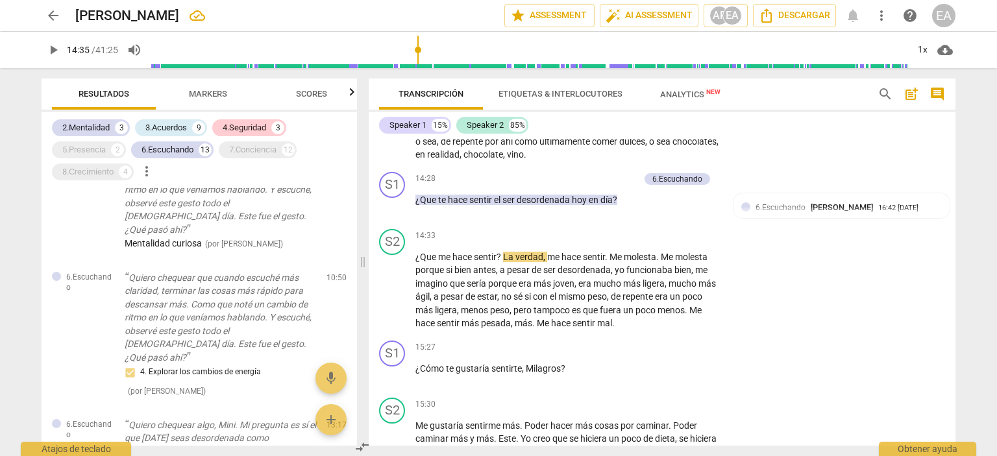
scroll to position [2302, 0]
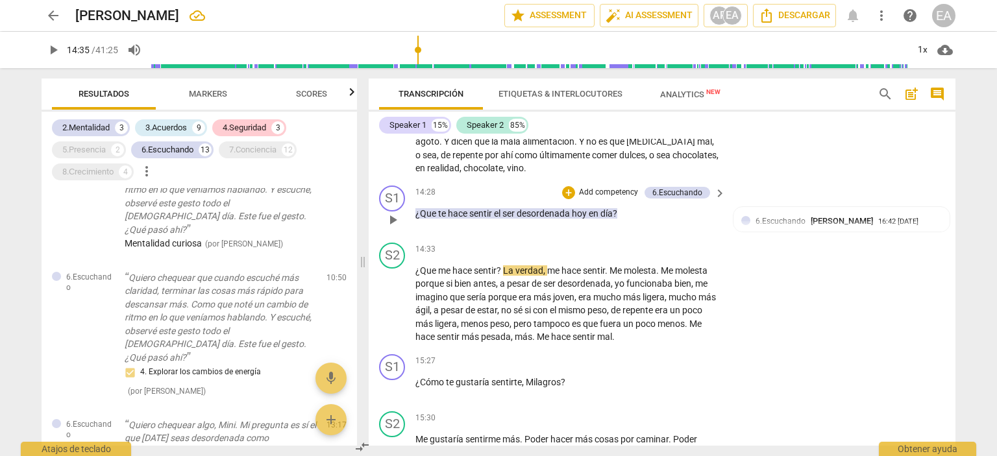
click at [604, 187] on p "Add competency" at bounding box center [609, 193] width 62 height 12
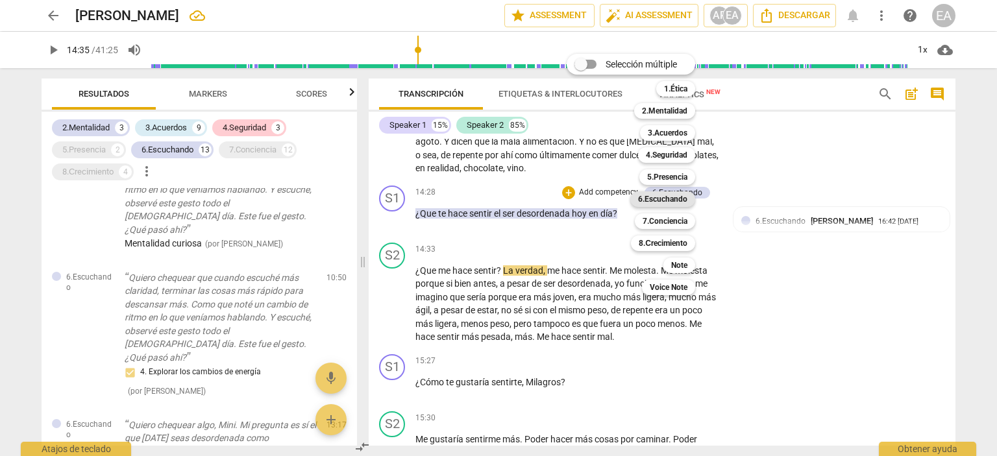
click at [654, 199] on b "6.Escuchando" at bounding box center [662, 200] width 49 height 16
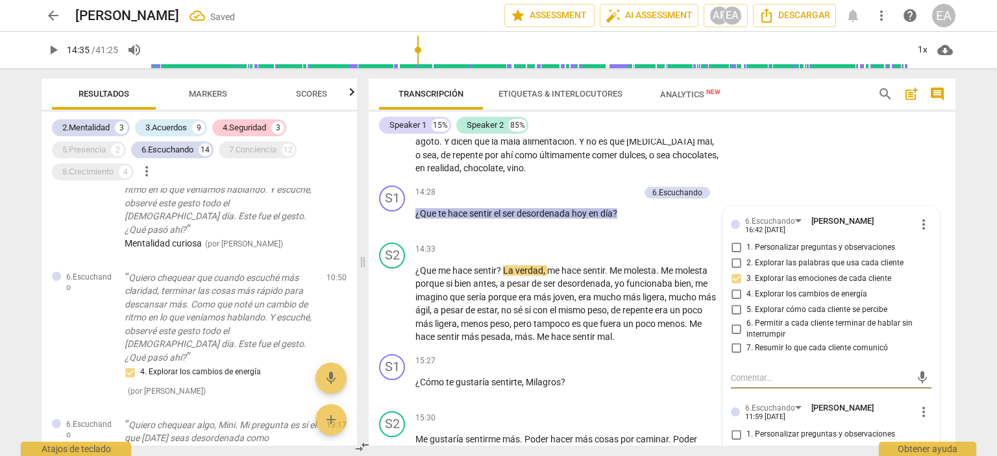
scroll to position [1371, 0]
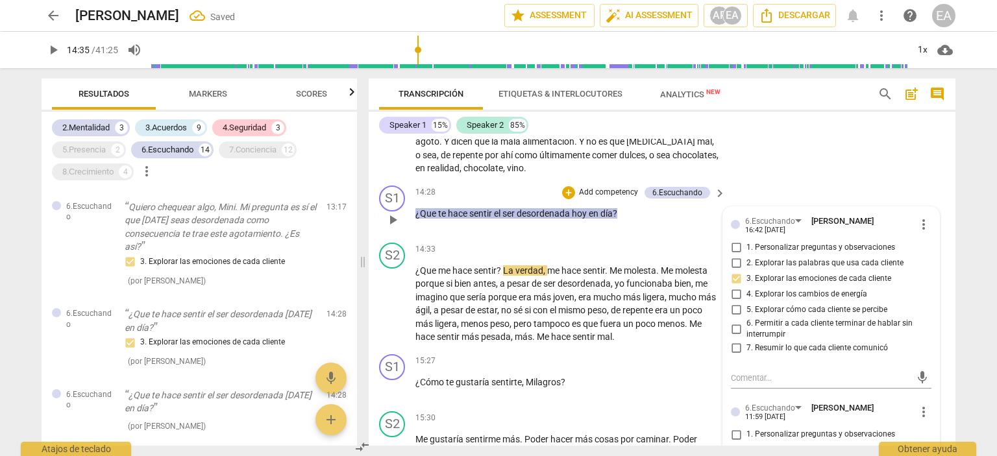
click at [932, 314] on div "6.Escuchando [PERSON_NAME] 16:42 [DATE] more_vert 1. Personalizar preguntas y o…" at bounding box center [831, 397] width 216 height 380
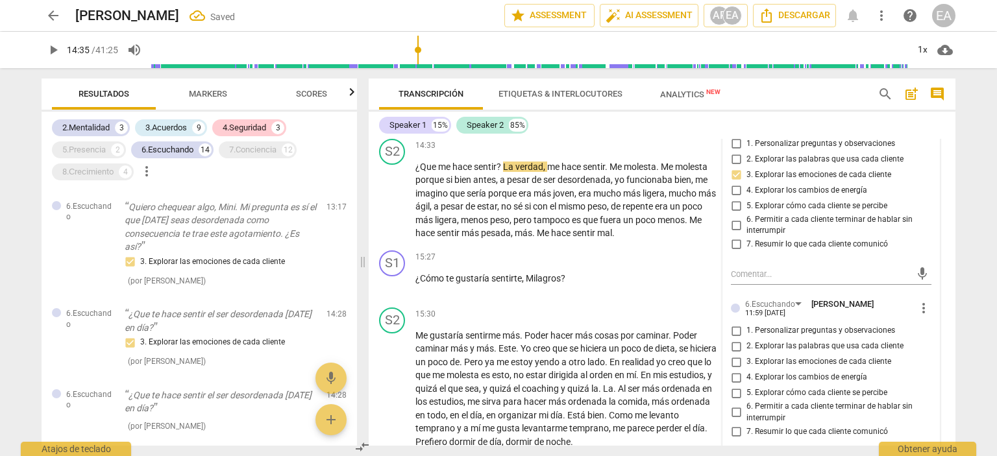
scroll to position [2432, 0]
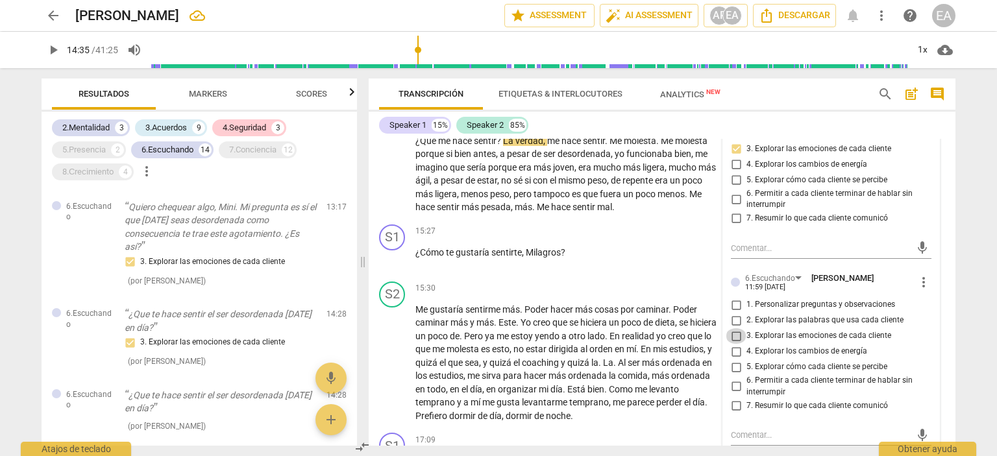
click at [736, 329] on input "3. Explorar las emociones de cada cliente" at bounding box center [736, 337] width 21 height 16
checkbox input "true"
click at [948, 219] on div "S1 play_arrow pause 15:27 + Add competency keyboard_arrow_right ¿Cómo te gustar…" at bounding box center [662, 247] width 587 height 57
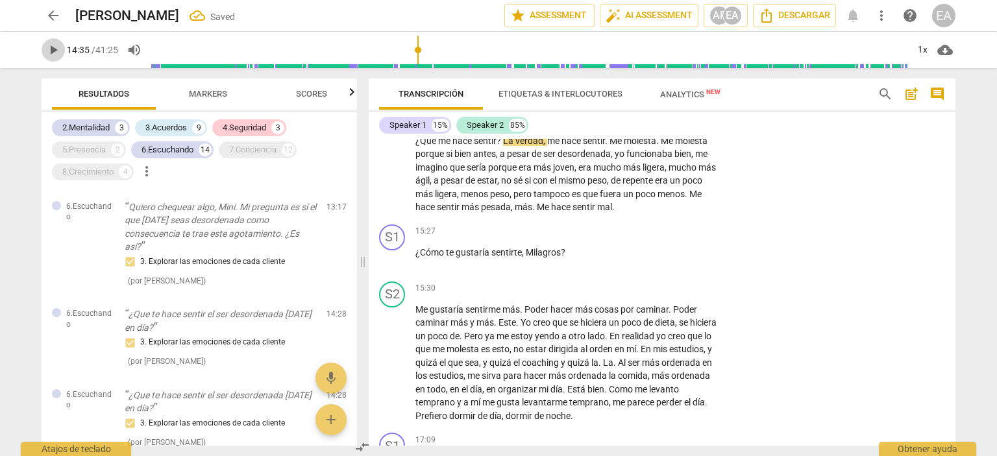
click at [56, 53] on span "play_arrow" at bounding box center [53, 50] width 16 height 16
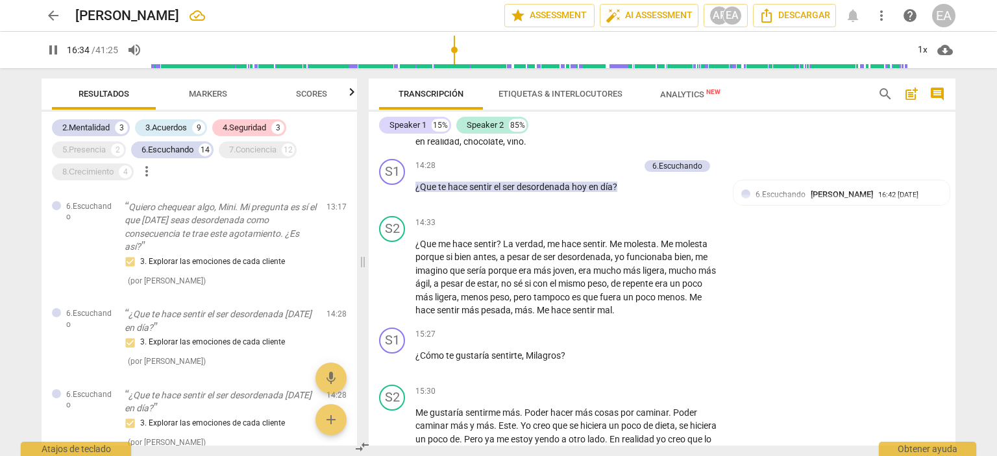
scroll to position [2644, 0]
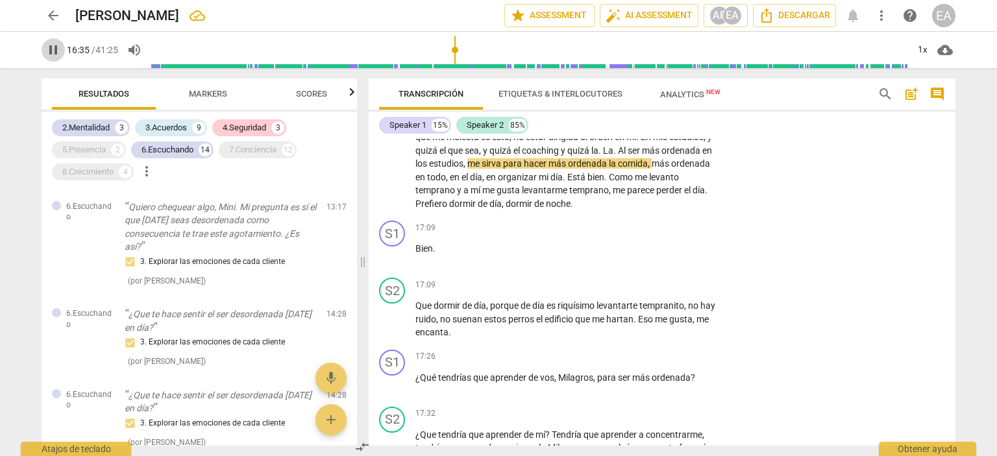
click at [49, 49] on span "pause" at bounding box center [53, 50] width 16 height 16
click at [49, 49] on span "play_arrow" at bounding box center [53, 50] width 16 height 16
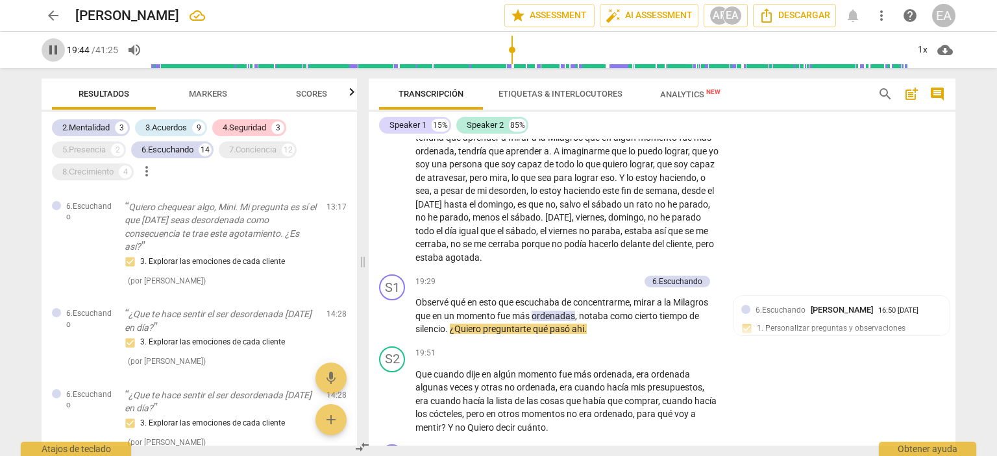
click at [49, 49] on span "pause" at bounding box center [53, 50] width 16 height 16
type input "1185"
click at [582, 277] on p "Add competency" at bounding box center [609, 283] width 62 height 12
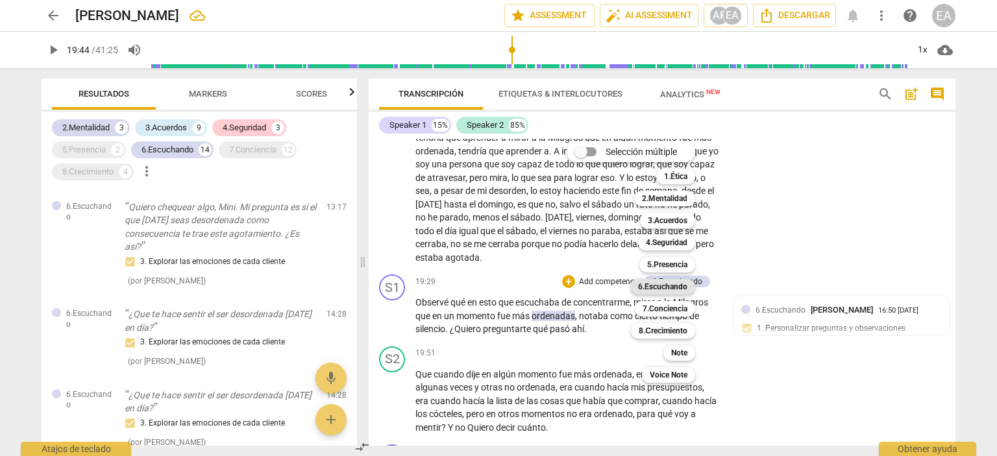
click at [668, 286] on b "6.Escuchando" at bounding box center [662, 287] width 49 height 16
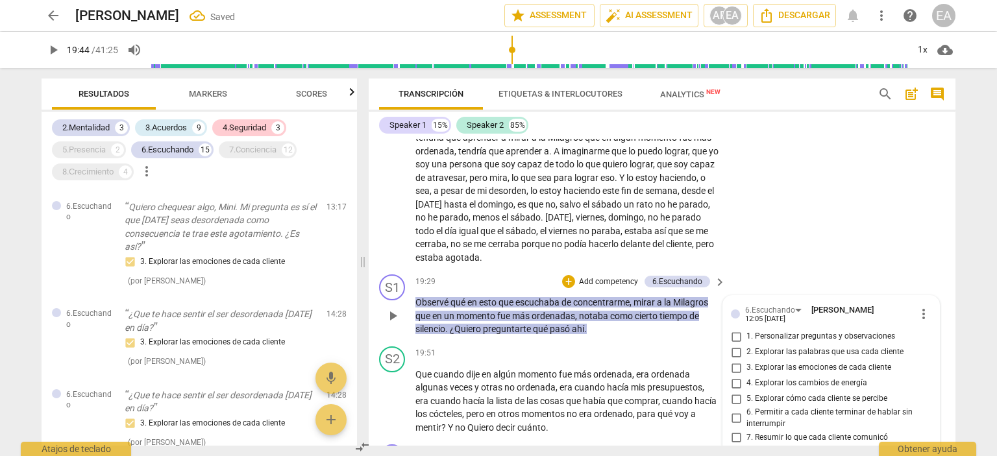
scroll to position [2961, 0]
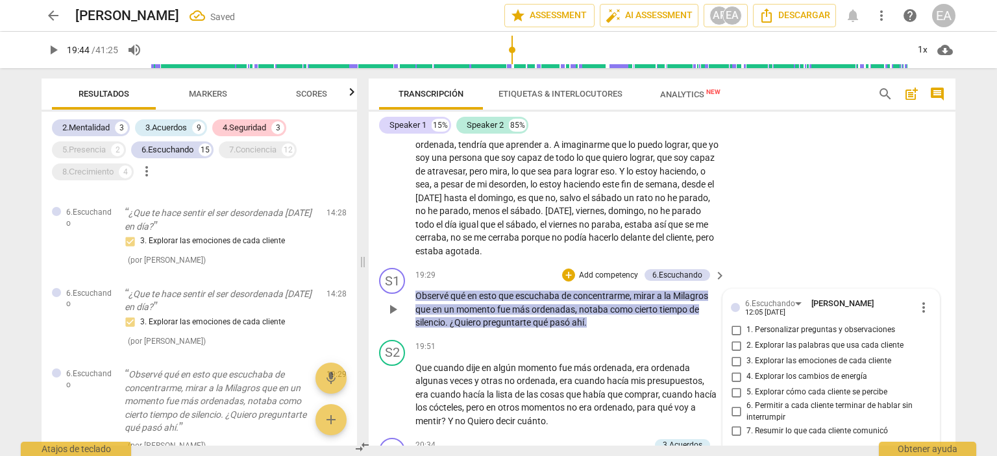
click at [930, 323] on div "6.[PERSON_NAME] 12:05 [DATE] more_vert 1. Personalizar preguntas y observacione…" at bounding box center [831, 386] width 216 height 192
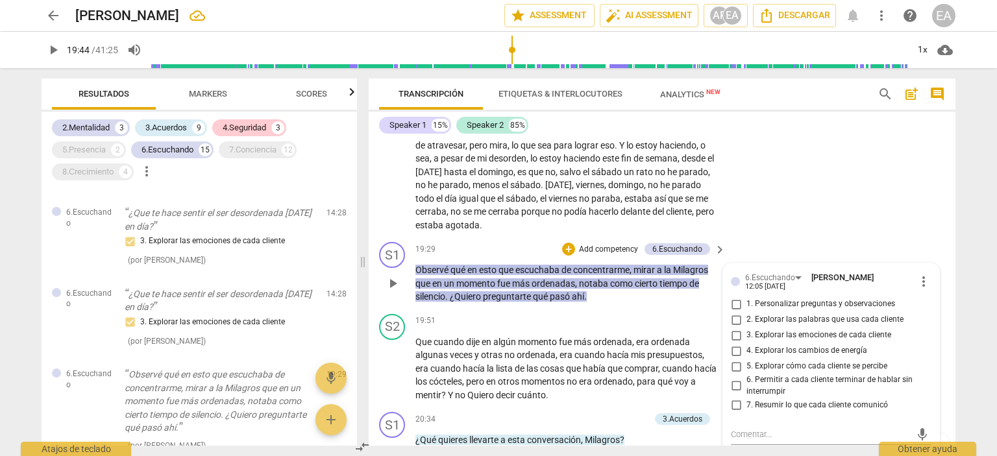
click at [734, 343] on input "4. Explorar los cambios de energía" at bounding box center [736, 351] width 21 height 16
checkbox input "true"
click at [735, 328] on input "3. Explorar las emociones de cada cliente" at bounding box center [736, 336] width 21 height 16
checkbox input "true"
click at [945, 312] on div "S2 play_arrow pause 19:51 + Add competency keyboard_arrow_right Que cuando dije…" at bounding box center [662, 358] width 587 height 99
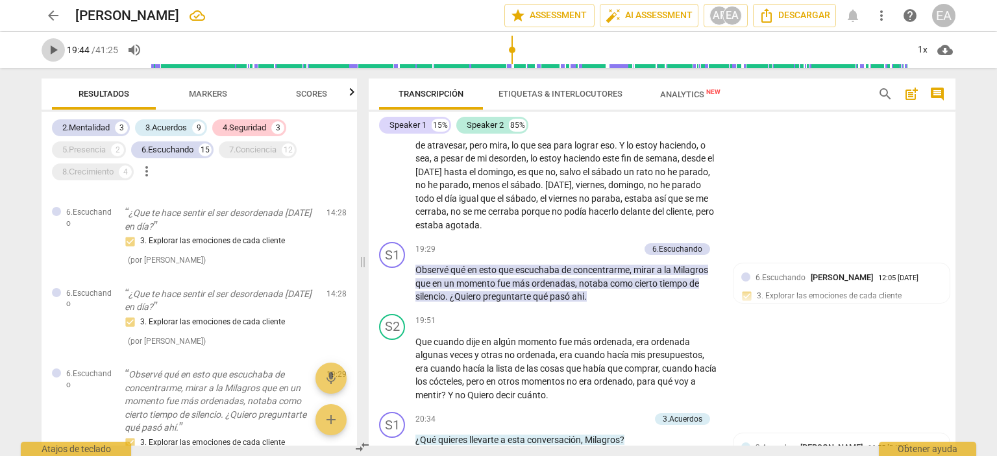
click at [53, 44] on span "play_arrow" at bounding box center [53, 50] width 16 height 16
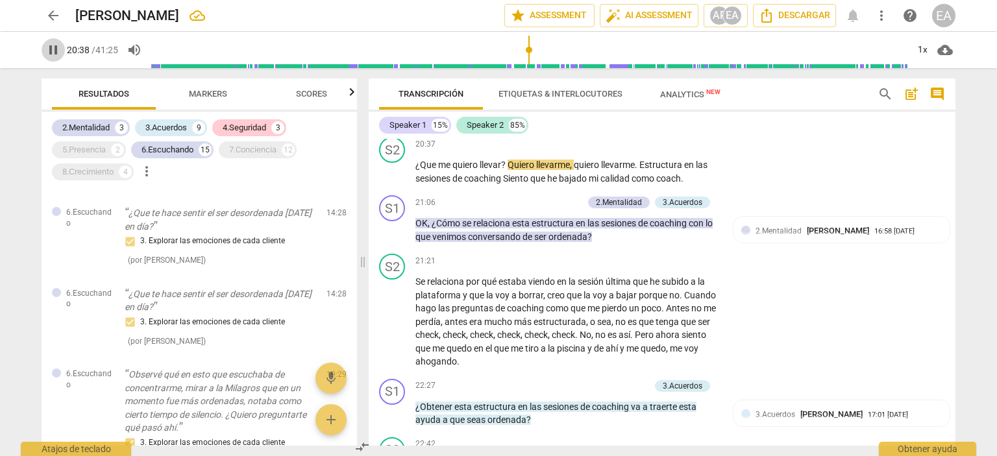
click at [55, 49] on span "pause" at bounding box center [53, 50] width 16 height 16
type input "1239"
click at [632, 380] on p "Add competency" at bounding box center [619, 386] width 62 height 12
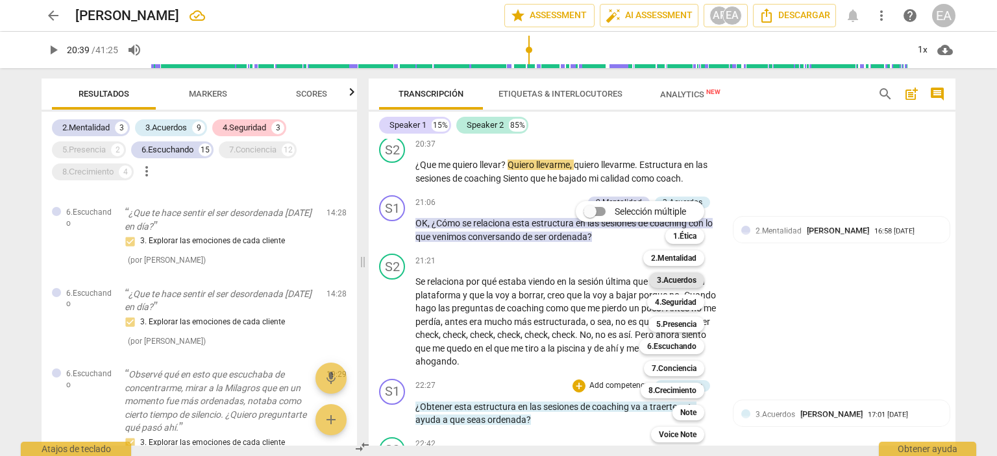
click at [690, 277] on b "3.Acuerdos" at bounding box center [677, 281] width 40 height 16
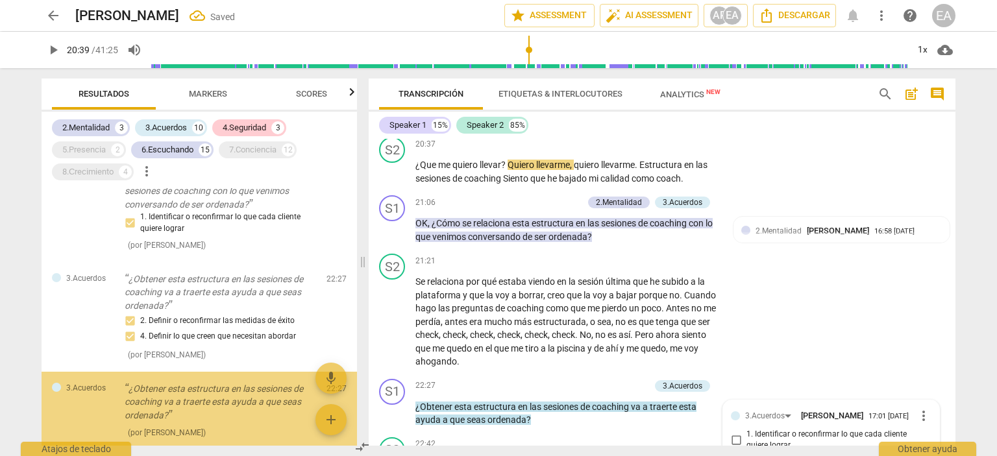
scroll to position [3531, 0]
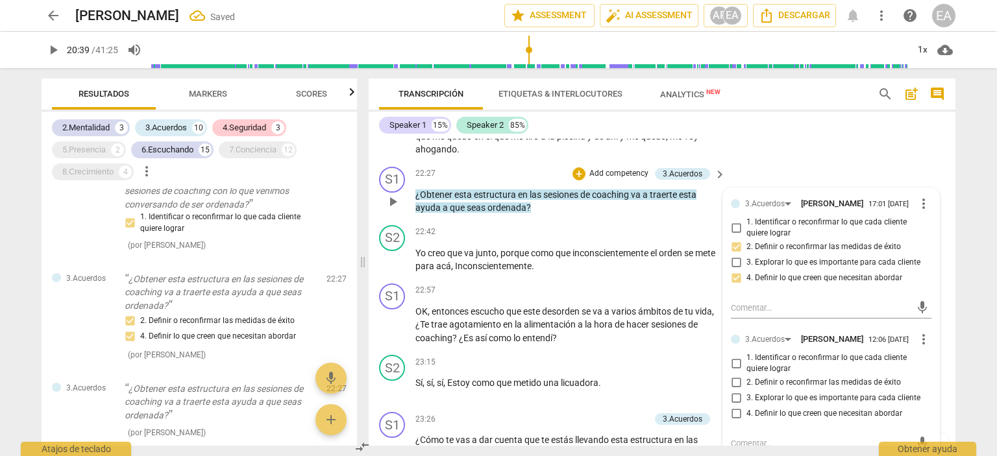
click at [930, 338] on div "3.Acuerdos [PERSON_NAME] 17:01 [DATE] more_vert 1. Identificar o reconfirmar lo…" at bounding box center [831, 326] width 216 height 277
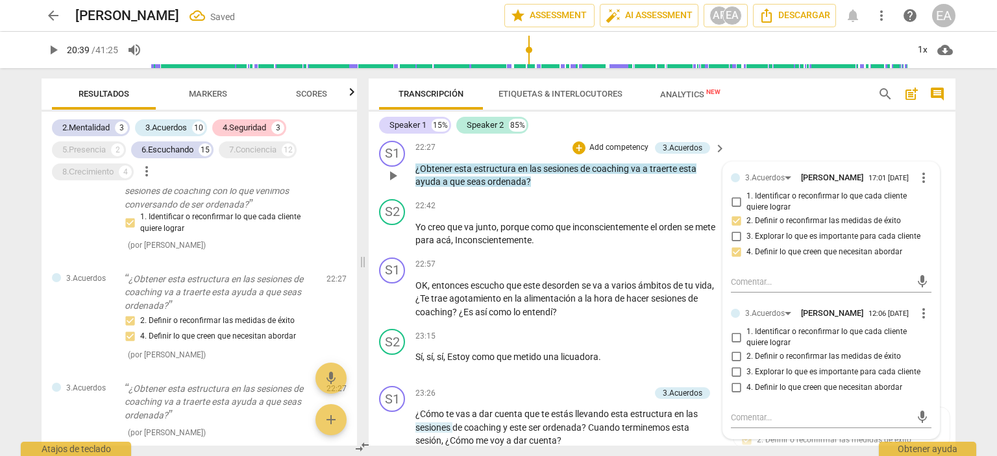
scroll to position [3583, 0]
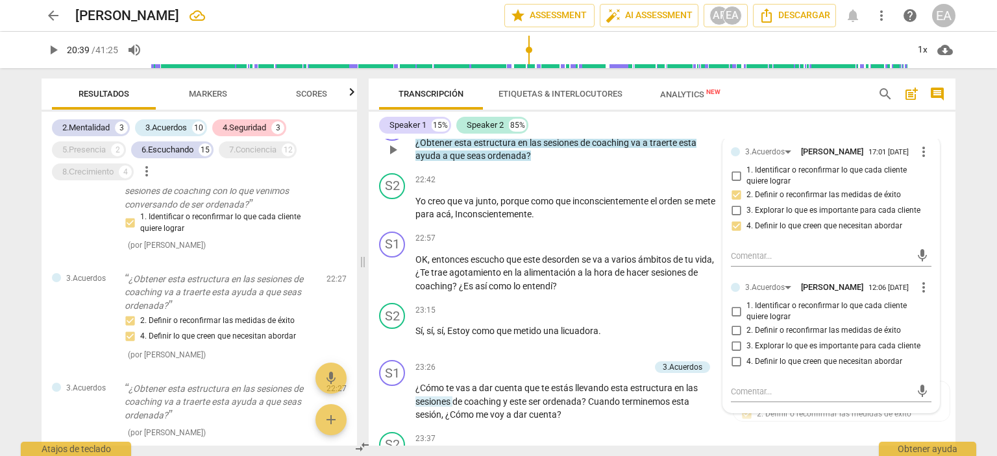
click at [734, 323] on input "2. Definir o reconfirmar las medidas de éxito" at bounding box center [736, 331] width 21 height 16
checkbox input "true"
click at [950, 232] on div "S1 play_arrow pause 22:57 + Add competency keyboard_arrow_right OK , entonces e…" at bounding box center [662, 263] width 587 height 72
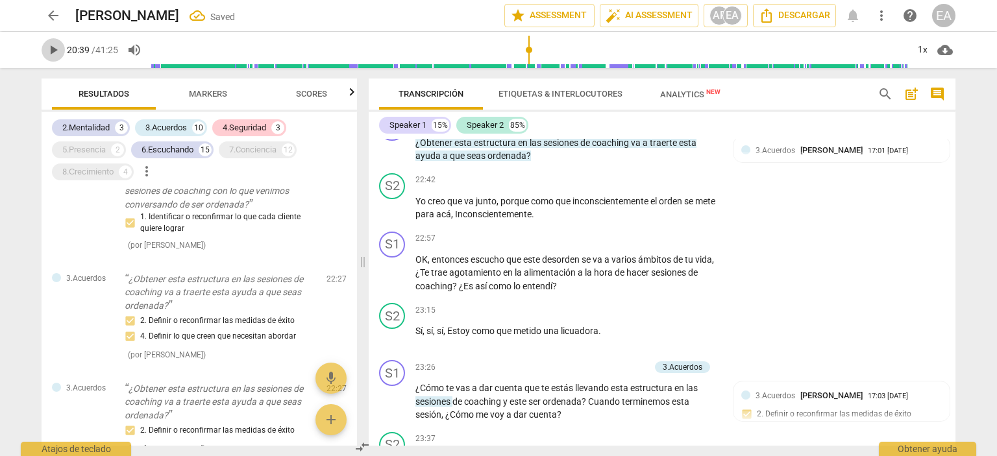
click at [52, 47] on span "play_arrow" at bounding box center [53, 50] width 16 height 16
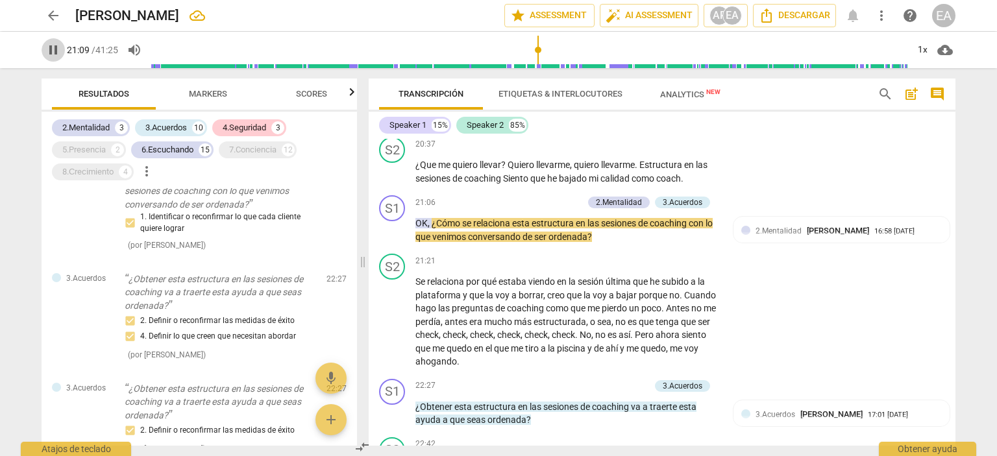
click at [52, 47] on span "pause" at bounding box center [53, 50] width 16 height 16
type input "1269"
click at [564, 197] on p "Add competency" at bounding box center [552, 203] width 62 height 12
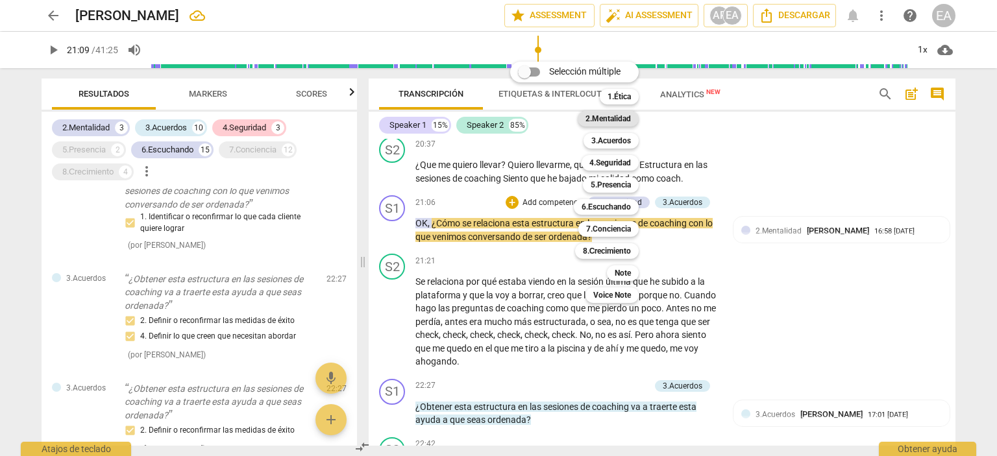
click at [627, 118] on b "2.Mentalidad" at bounding box center [608, 119] width 45 height 16
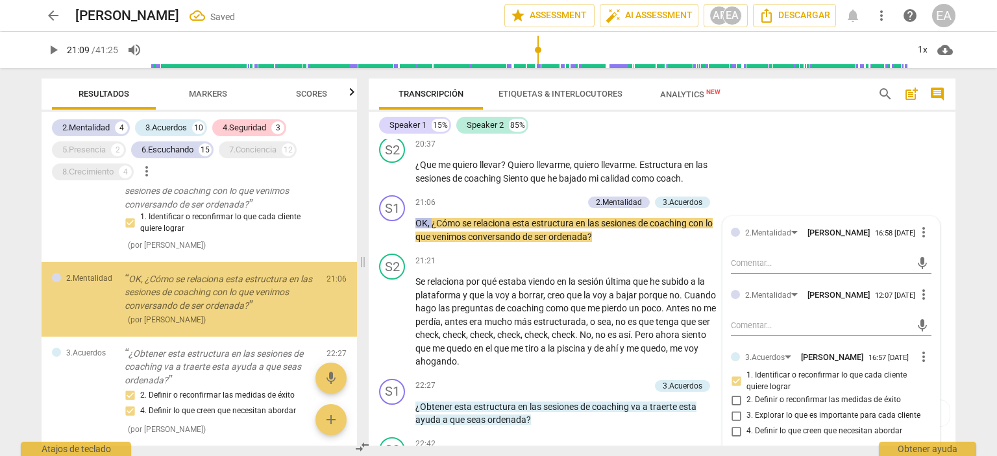
scroll to position [1956, 0]
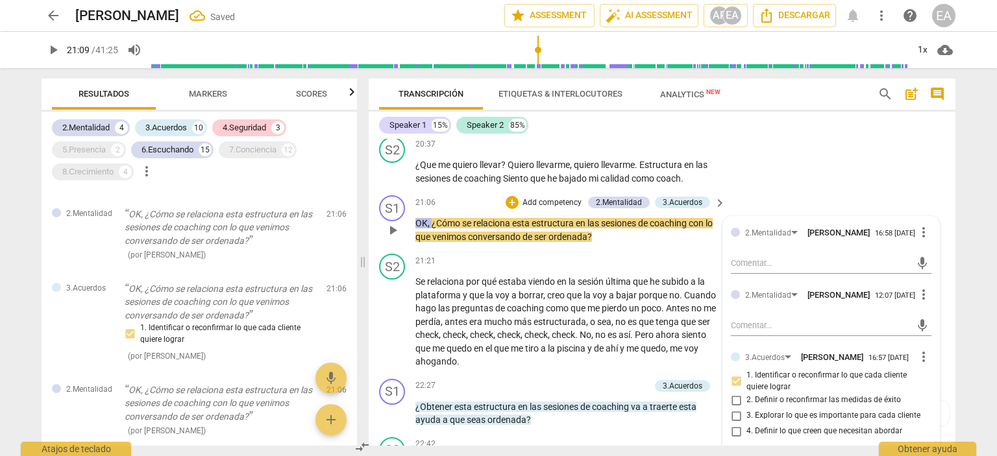
click at [768, 190] on div "S1 play_arrow pause 21:06 + Add competency 2.Mentalidad 3.Acuerdos keyboard_arr…" at bounding box center [662, 219] width 587 height 58
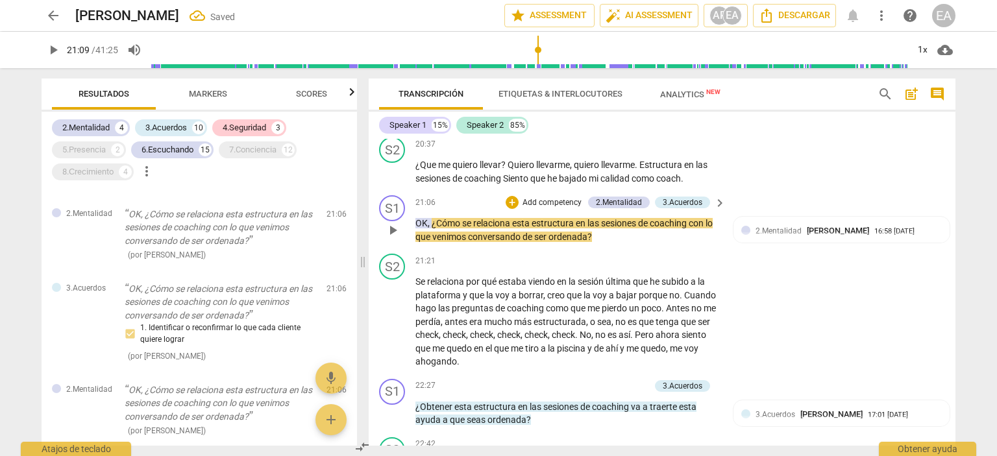
click at [567, 197] on p "Add competency" at bounding box center [552, 203] width 62 height 12
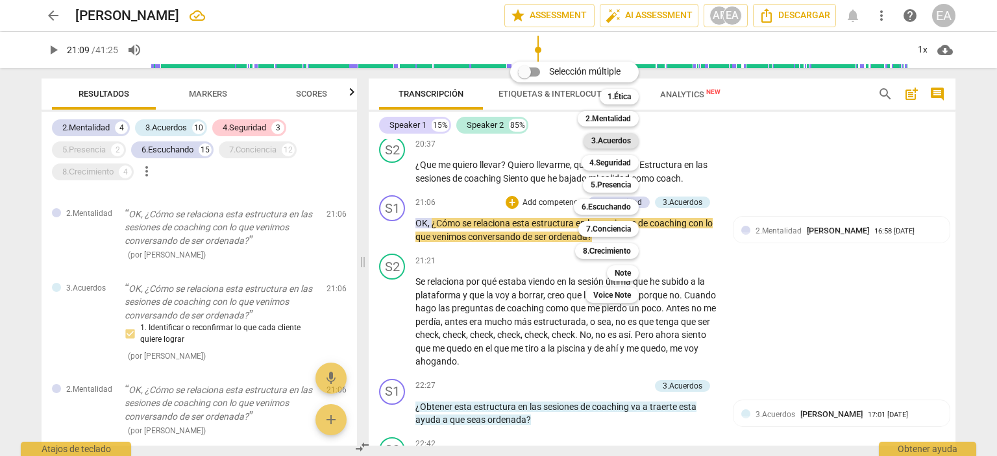
click at [613, 142] on b "3.Acuerdos" at bounding box center [612, 141] width 40 height 16
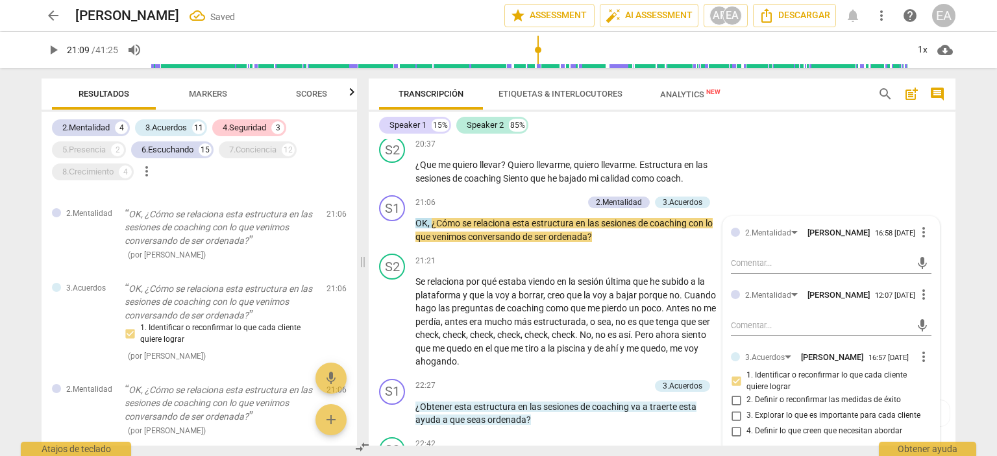
scroll to position [2033, 0]
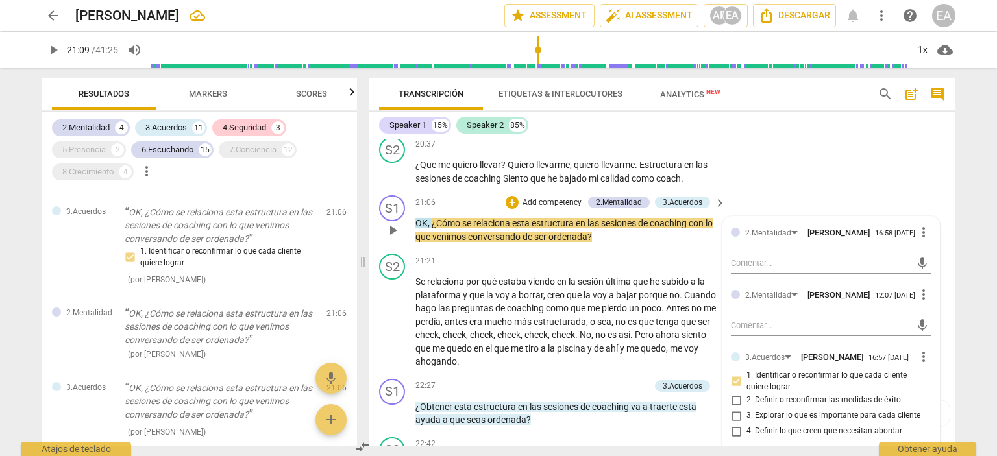
click at [932, 305] on div "2.Mentalidad [PERSON_NAME] 16:58 [DATE] more_vert mic 2.Mentalidad [PERSON_NAME…" at bounding box center [831, 417] width 216 height 401
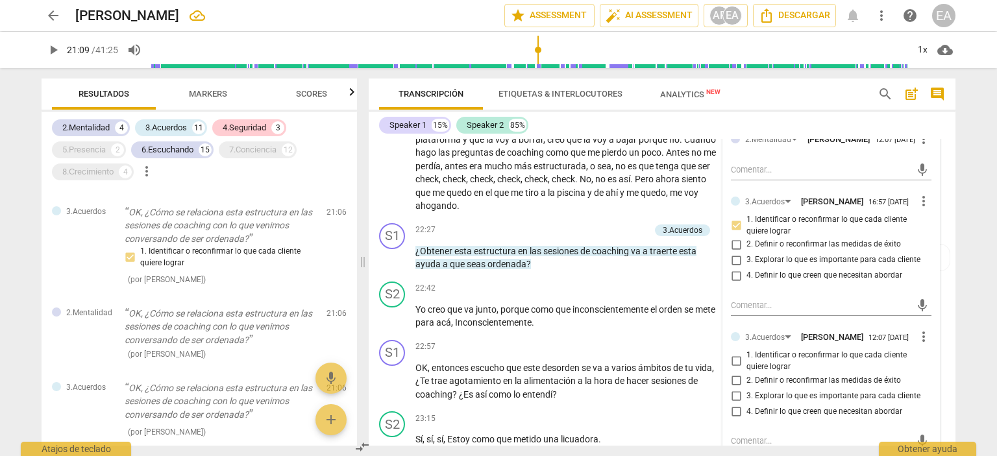
scroll to position [3527, 0]
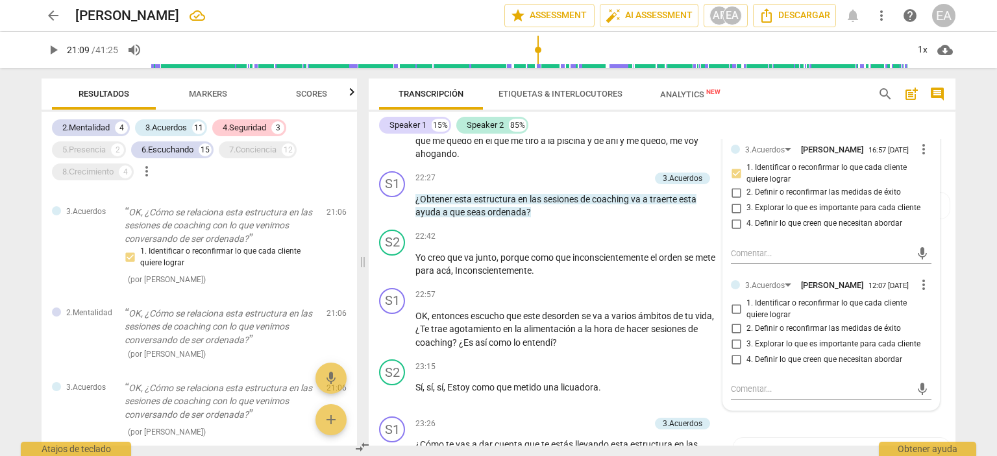
click at [734, 309] on input "1. Identificar o reconfirmar lo que cada cliente quiere lograr" at bounding box center [736, 310] width 21 height 16
checkbox input "true"
click at [941, 254] on div "S2 play_arrow pause 22:42 + Add competency keyboard_arrow_right Yo creo que va …" at bounding box center [662, 254] width 587 height 58
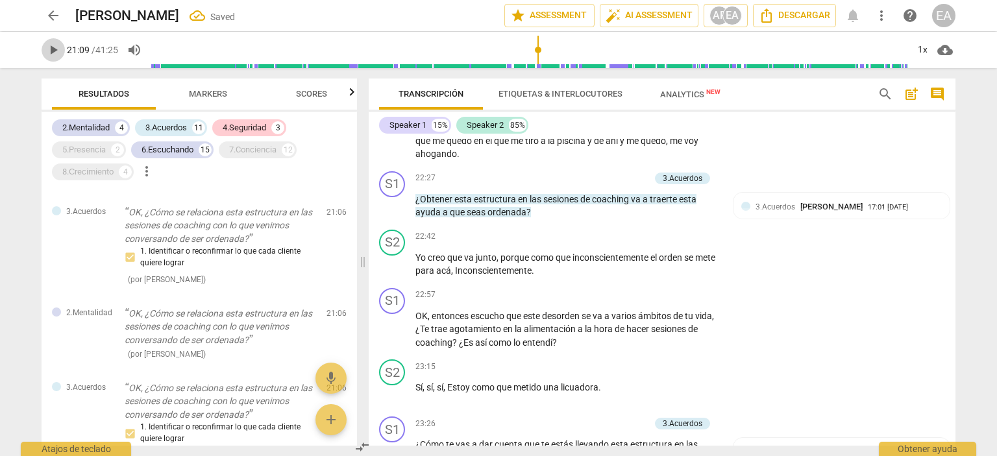
click at [49, 50] on span "play_arrow" at bounding box center [53, 50] width 16 height 16
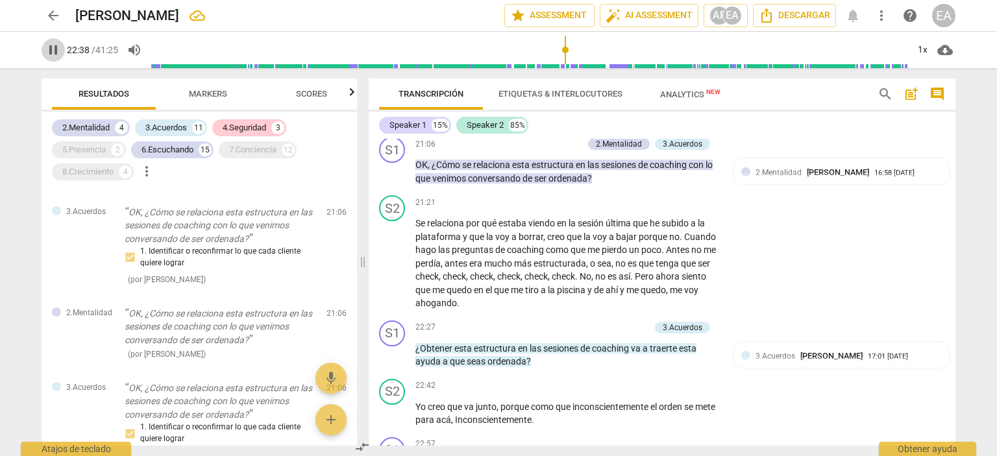
click at [54, 52] on span "pause" at bounding box center [53, 50] width 16 height 16
type input "1359"
click at [608, 322] on p "Add competency" at bounding box center [619, 328] width 62 height 12
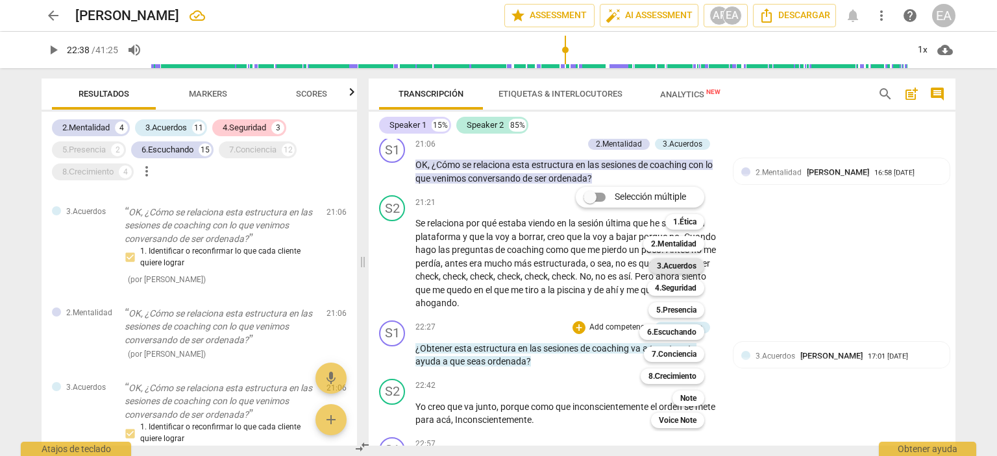
click at [686, 261] on b "3.Acuerdos" at bounding box center [677, 266] width 40 height 16
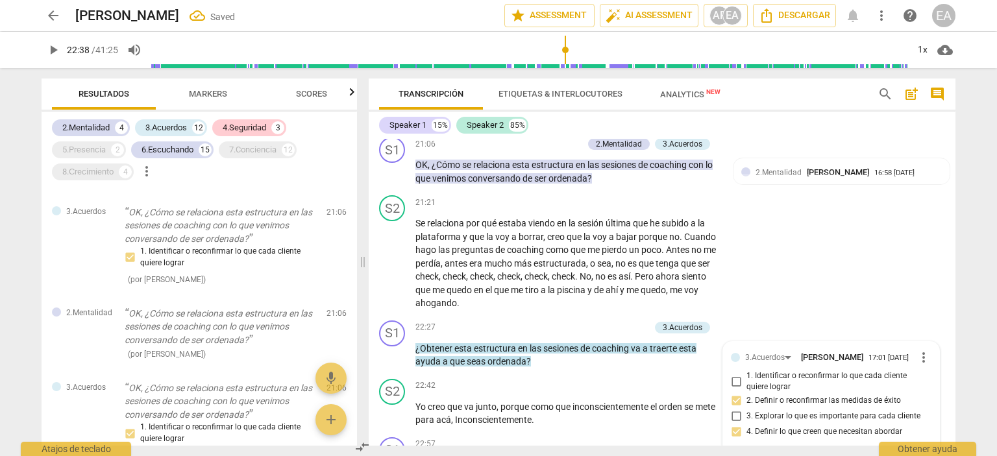
scroll to position [3383, 0]
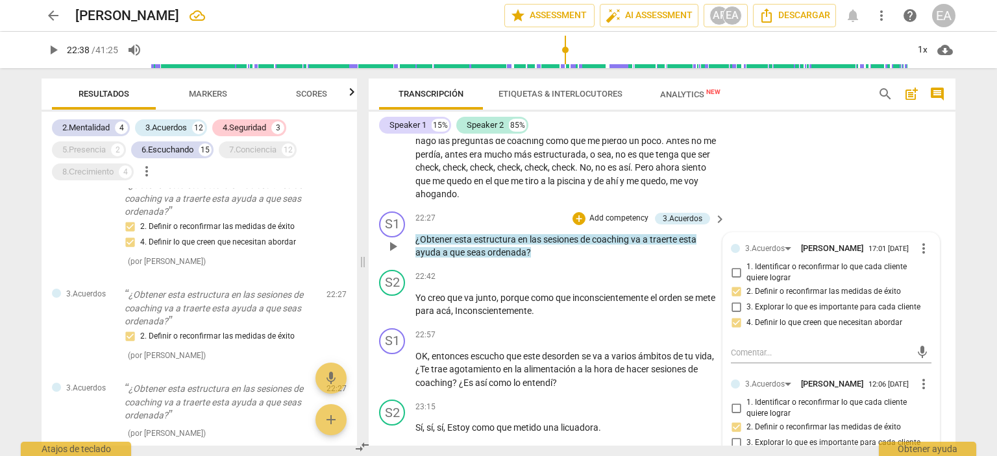
scroll to position [3513, 0]
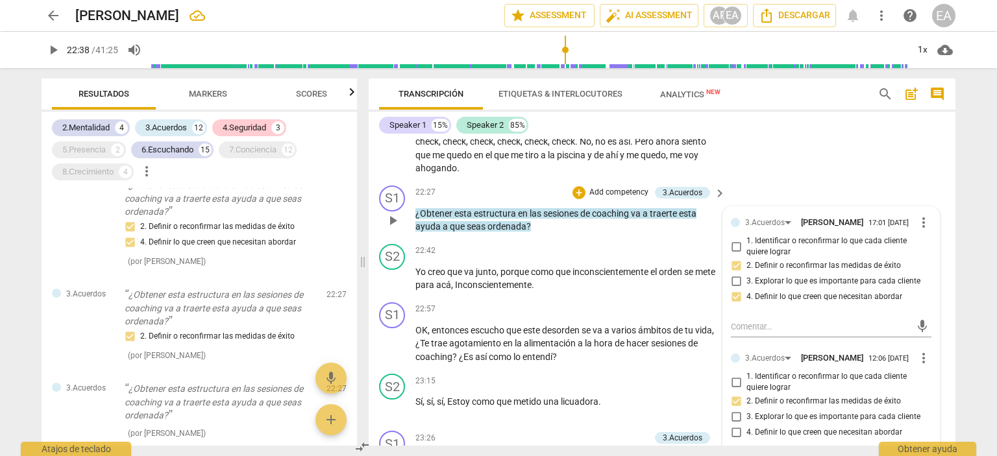
click at [934, 181] on div "S1 play_arrow pause 22:27 + Add competency 3.Acuerdos keyboard_arrow_right ¿Obt…" at bounding box center [662, 210] width 587 height 58
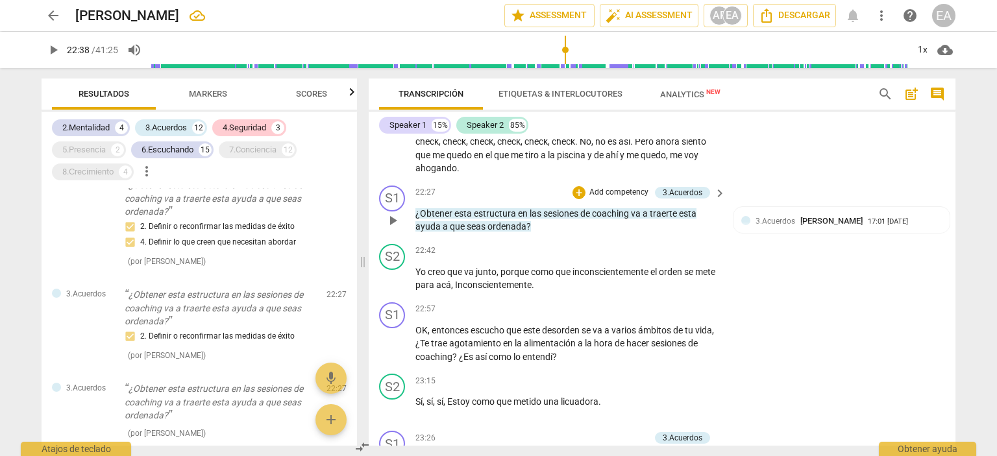
click at [618, 187] on p "Add competency" at bounding box center [619, 193] width 62 height 12
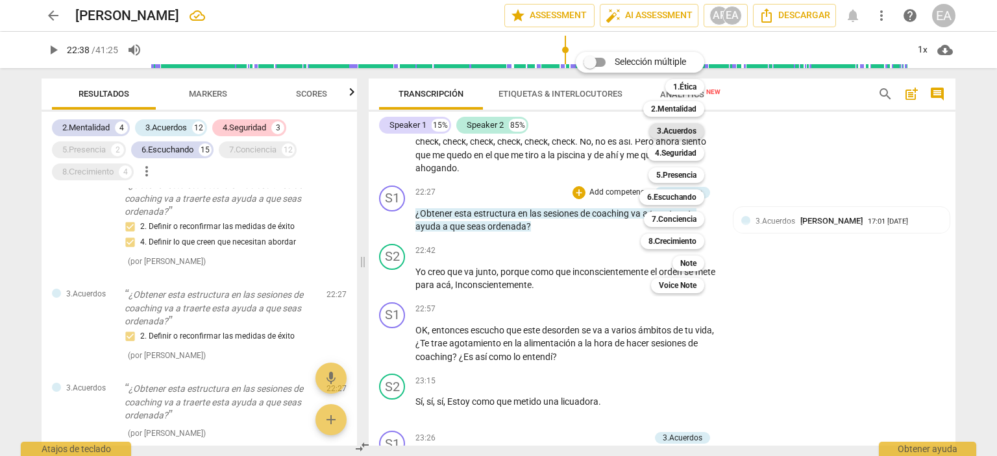
click at [673, 134] on b "3.Acuerdos" at bounding box center [677, 131] width 40 height 16
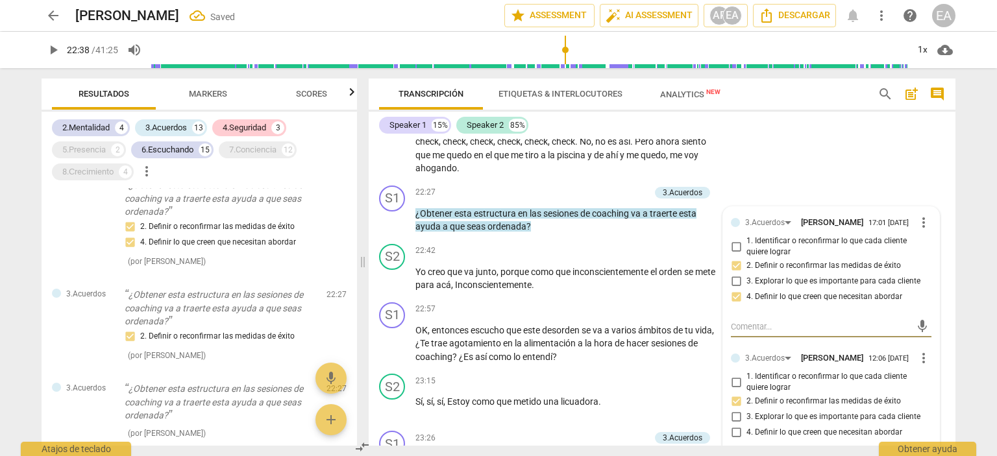
scroll to position [2415, 0]
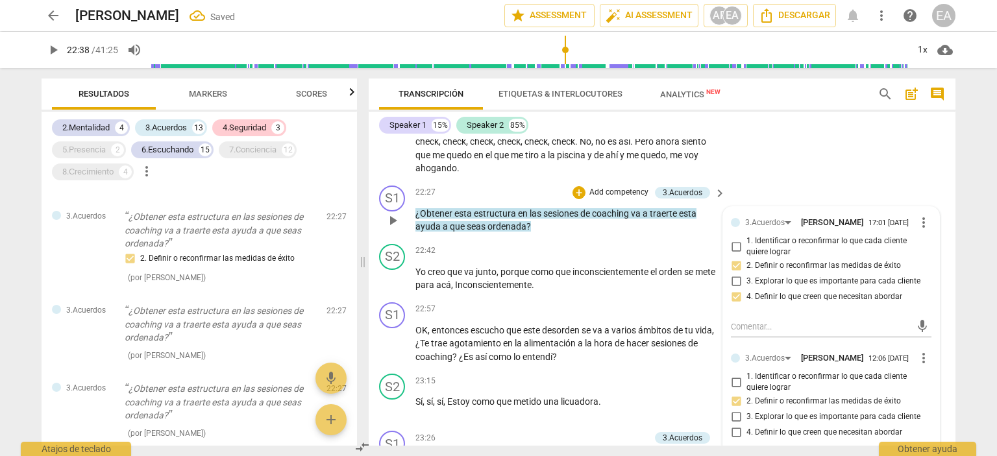
click at [926, 292] on div "3.Acuerdos [PERSON_NAME] 17:01 [DATE] more_vert 1. Identificar o reconfirmar lo…" at bounding box center [831, 263] width 201 height 97
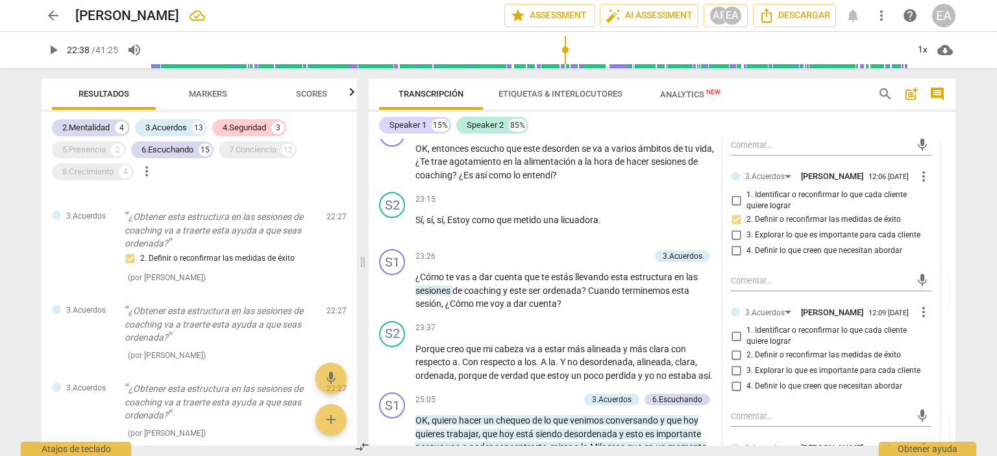
scroll to position [3720, 0]
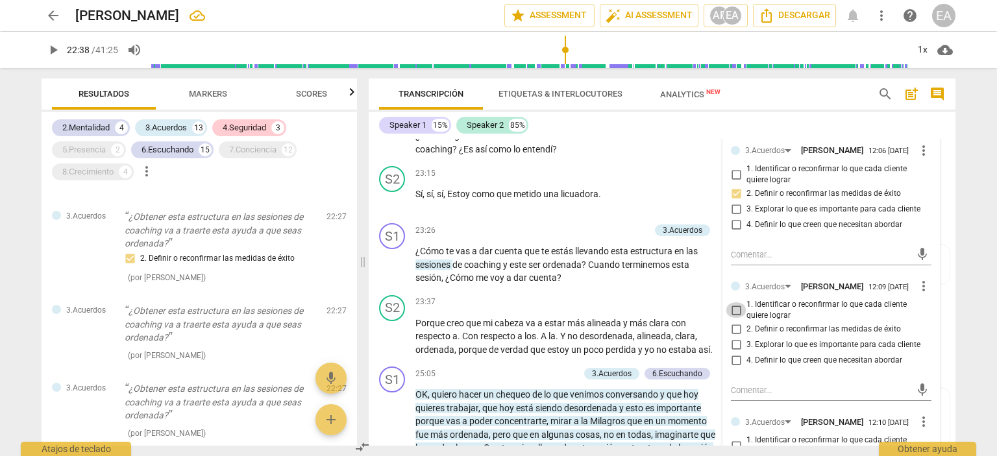
click at [733, 306] on input "1. Identificar o reconfirmar lo que cada cliente quiere lograr" at bounding box center [736, 311] width 21 height 16
checkbox input "true"
click at [945, 315] on div "S2 play_arrow pause 23:37 + Add competency keyboard_arrow_right Porque creo que…" at bounding box center [662, 326] width 587 height 72
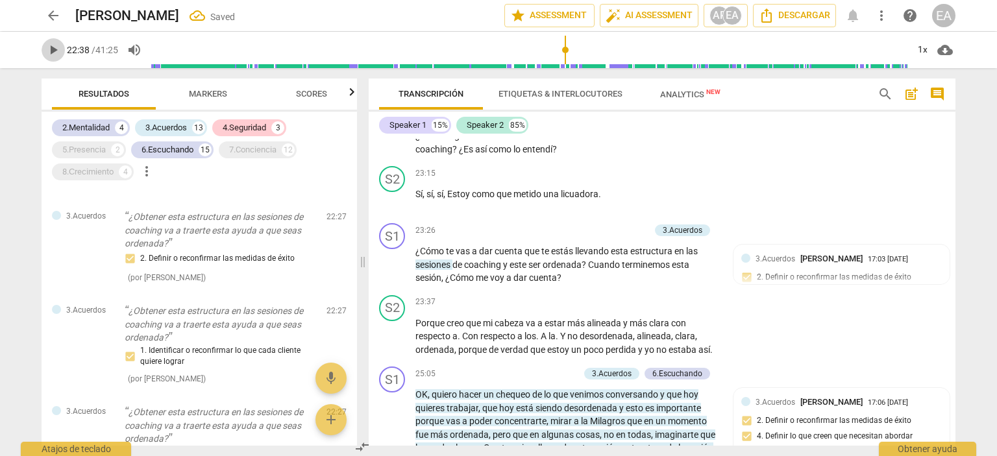
click at [52, 50] on span "play_arrow" at bounding box center [53, 50] width 16 height 16
click at [954, 292] on div "Transcripción Etiquetas & Interlocutores Analytics New search post_add comment …" at bounding box center [665, 262] width 603 height 388
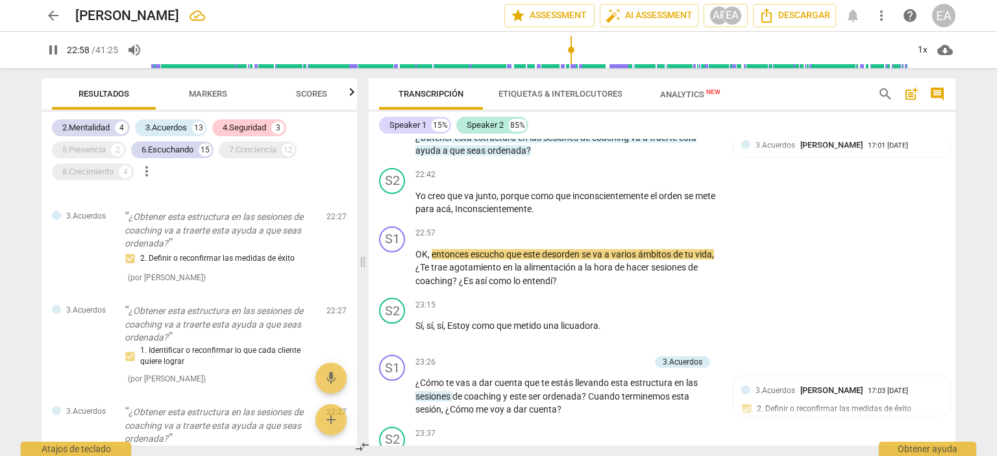
scroll to position [3524, 0]
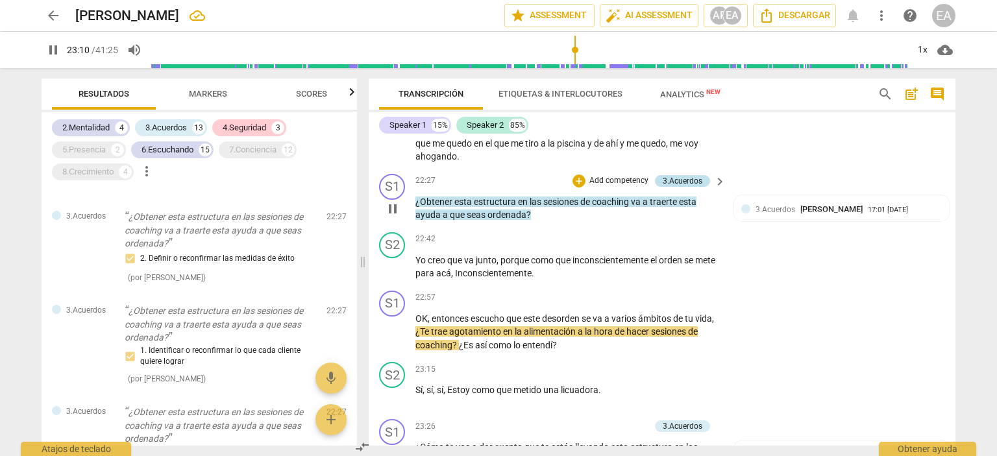
click at [677, 175] on div "3.Acuerdos" at bounding box center [683, 181] width 40 height 12
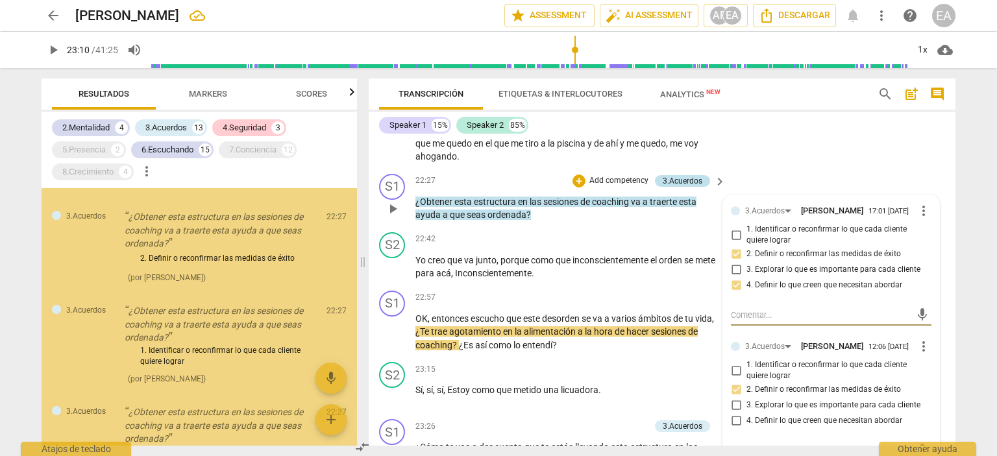
scroll to position [2439, 0]
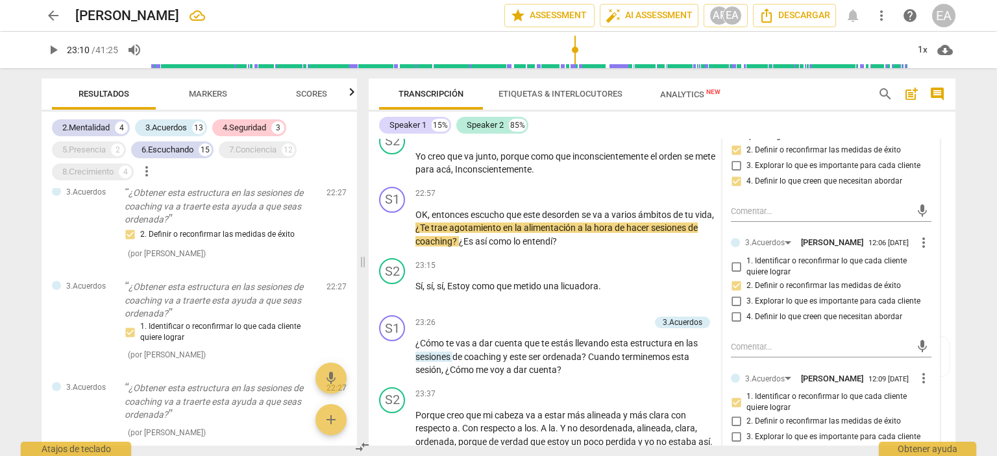
scroll to position [3654, 0]
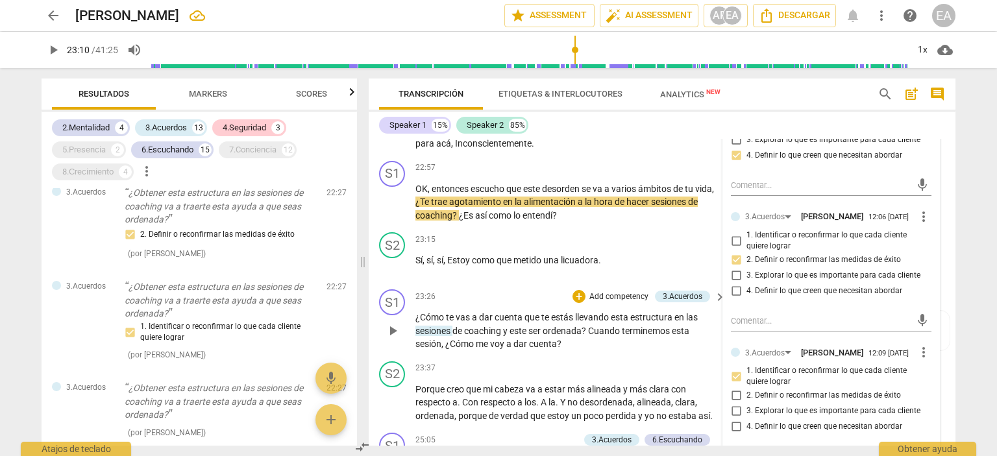
click at [940, 284] on div "S1 play_arrow pause 23:26 + Add competency 3.Acuerdos keyboard_arrow_right ¿Cóm…" at bounding box center [662, 320] width 587 height 72
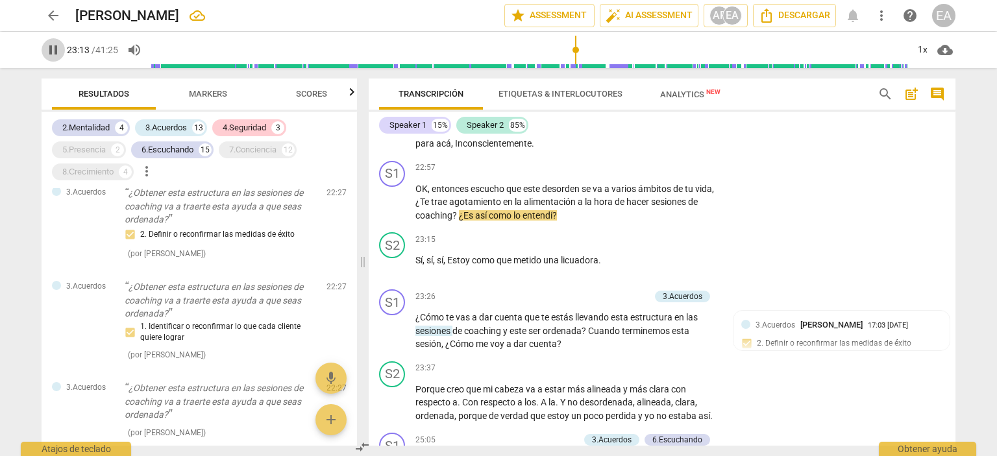
click at [51, 47] on span "pause" at bounding box center [53, 50] width 16 height 16
type input "1394"
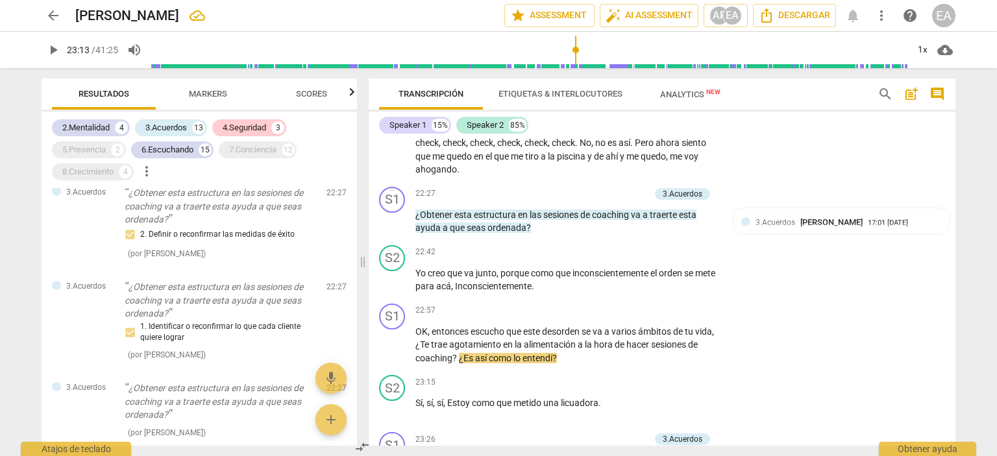
scroll to position [3473, 0]
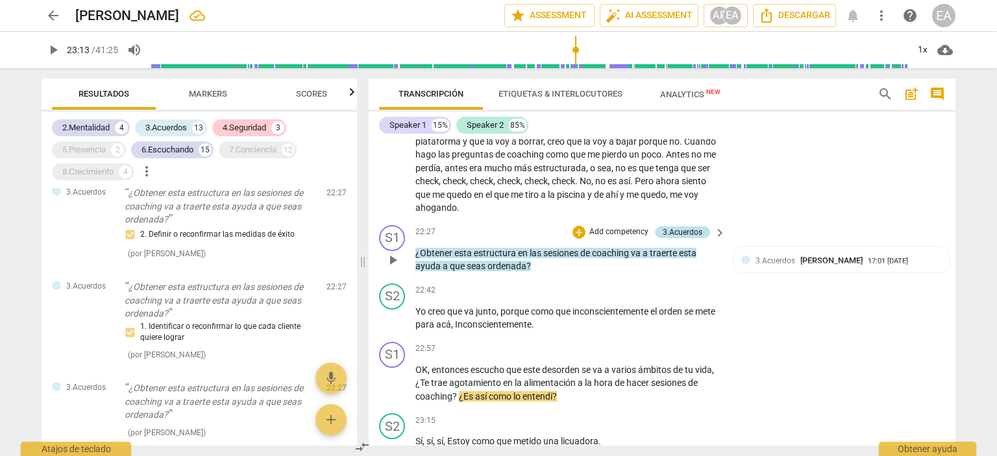
click at [667, 227] on div "3.Acuerdos" at bounding box center [683, 233] width 40 height 12
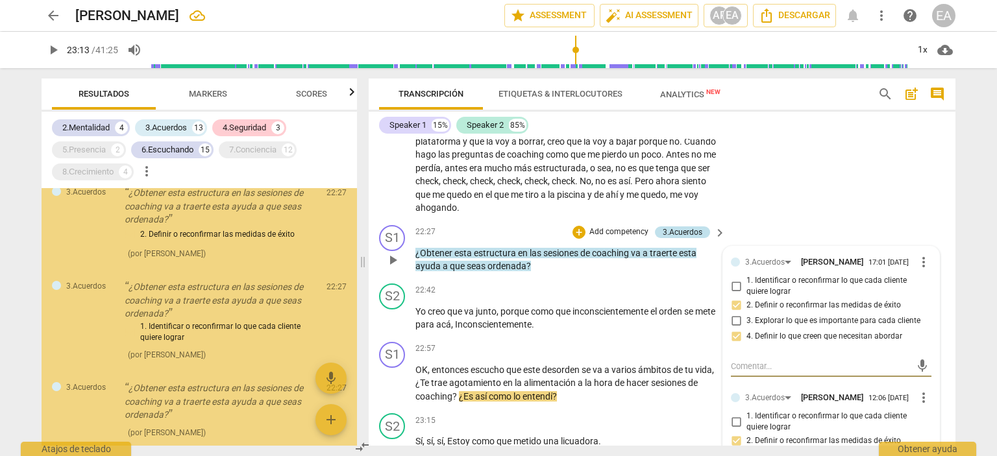
scroll to position [2439, 0]
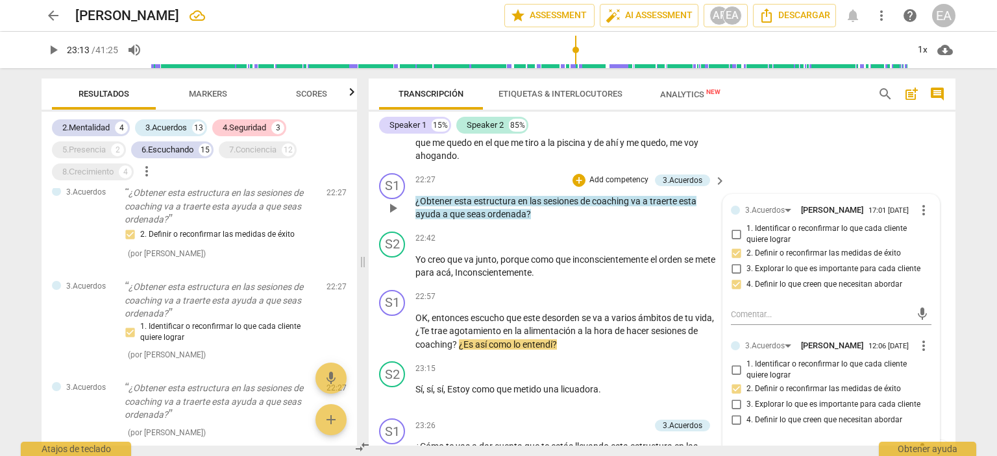
scroll to position [3551, 0]
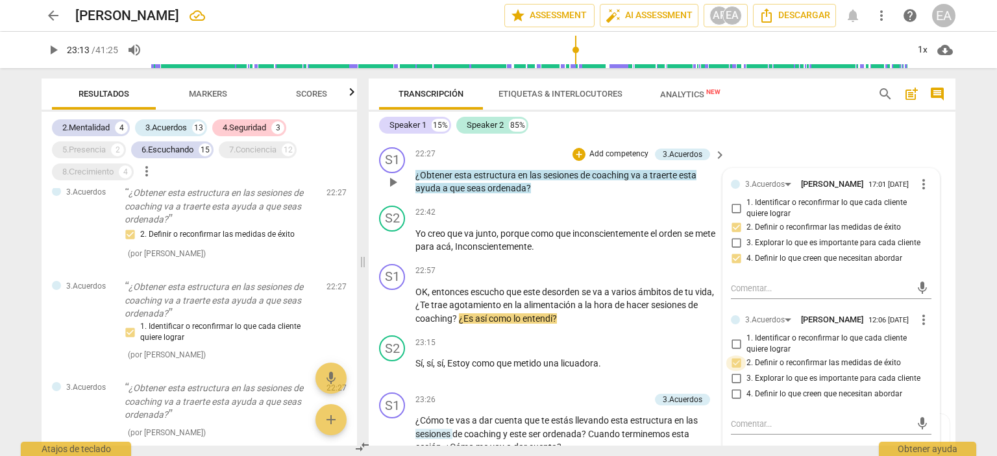
click at [728, 356] on input "2. Definir o reconfirmar las medidas de éxito" at bounding box center [736, 364] width 21 height 16
click at [732, 356] on input "2. Definir o reconfirmar las medidas de éxito" at bounding box center [736, 364] width 21 height 16
checkbox input "false"
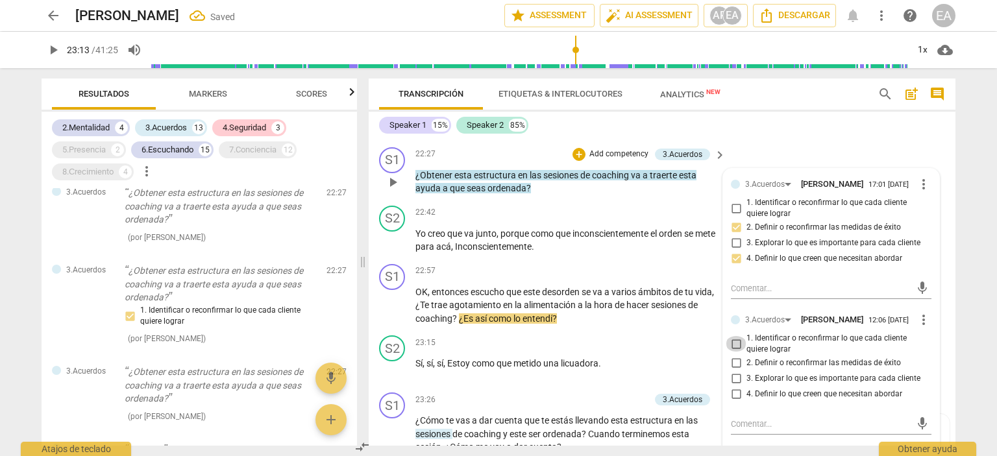
click at [732, 336] on input "1. Identificar o reconfirmar lo que cada cliente quiere lograr" at bounding box center [736, 344] width 21 height 16
checkbox input "true"
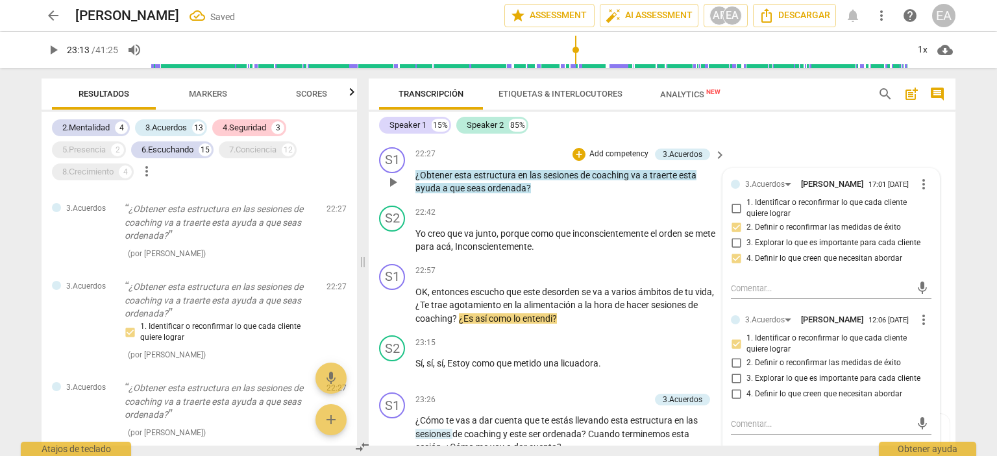
click at [929, 362] on div "3.Acuerdos [PERSON_NAME] 17:01 [DATE] more_vert 1. Identificar o reconfirmar lo…" at bounding box center [831, 443] width 216 height 549
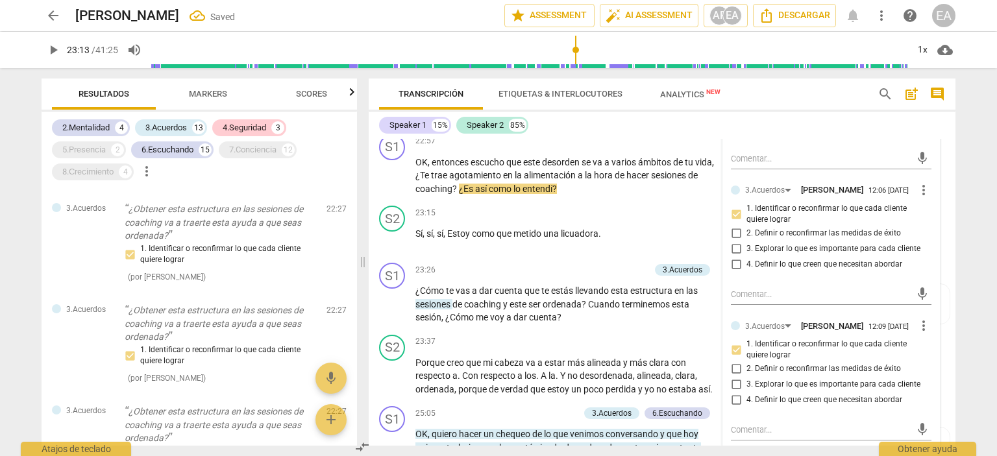
scroll to position [2447, 0]
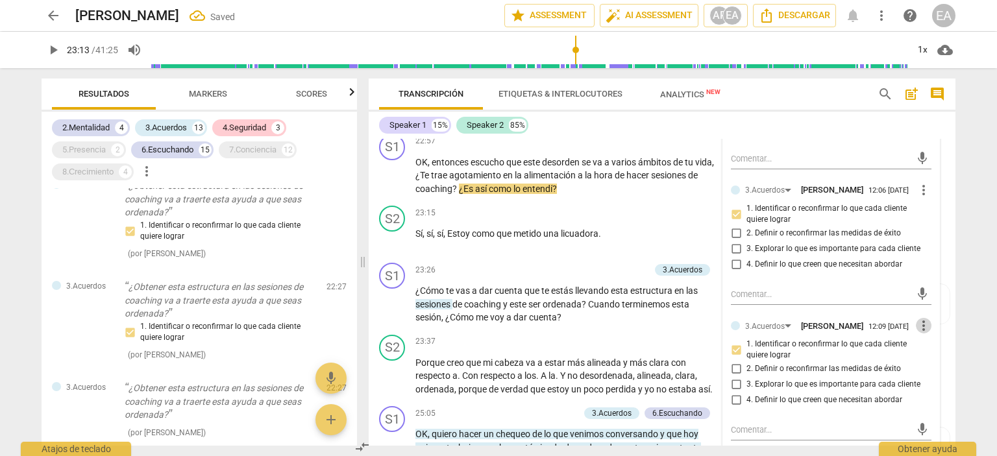
click at [920, 318] on span "more_vert" at bounding box center [924, 326] width 16 height 16
click at [923, 340] on li "Borrar" at bounding box center [934, 342] width 45 height 25
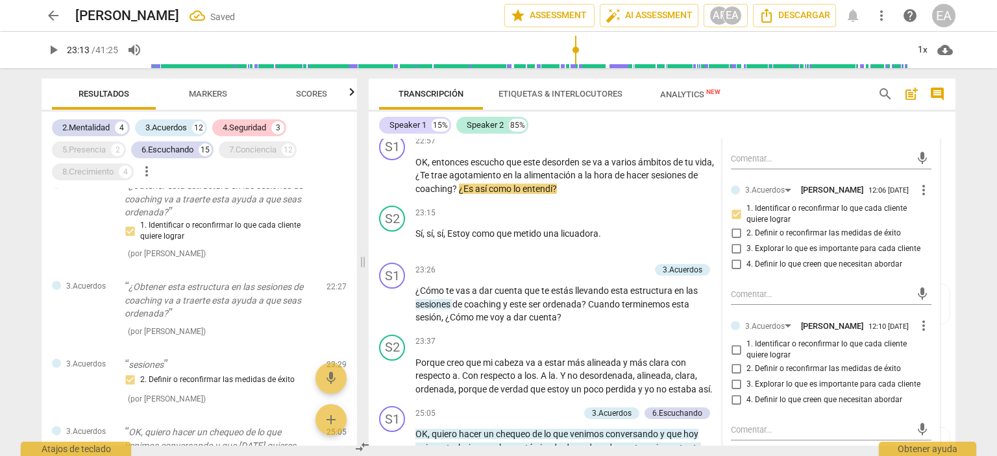
scroll to position [2345, 0]
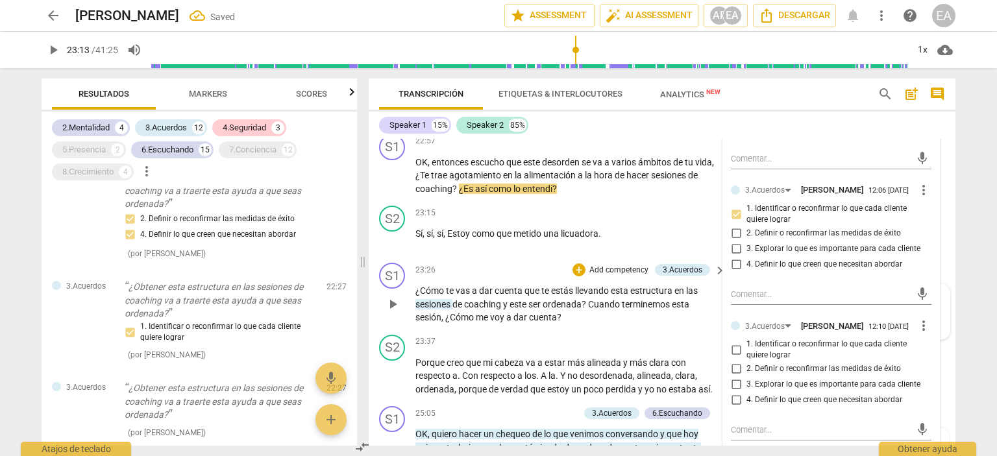
click at [943, 284] on div "3.Acuerdos [PERSON_NAME] 17:03 [DATE] 2. Definir o reconfirmar las medidas de é…" at bounding box center [842, 312] width 218 height 56
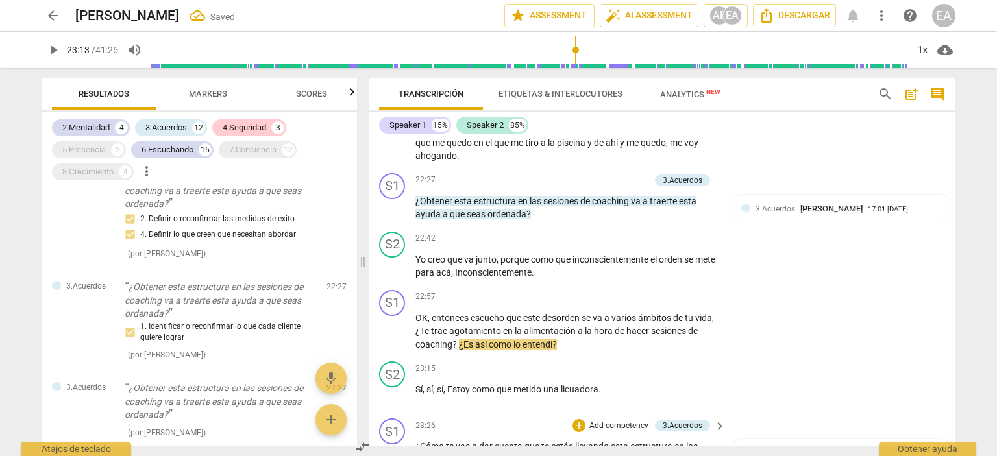
scroll to position [3499, 0]
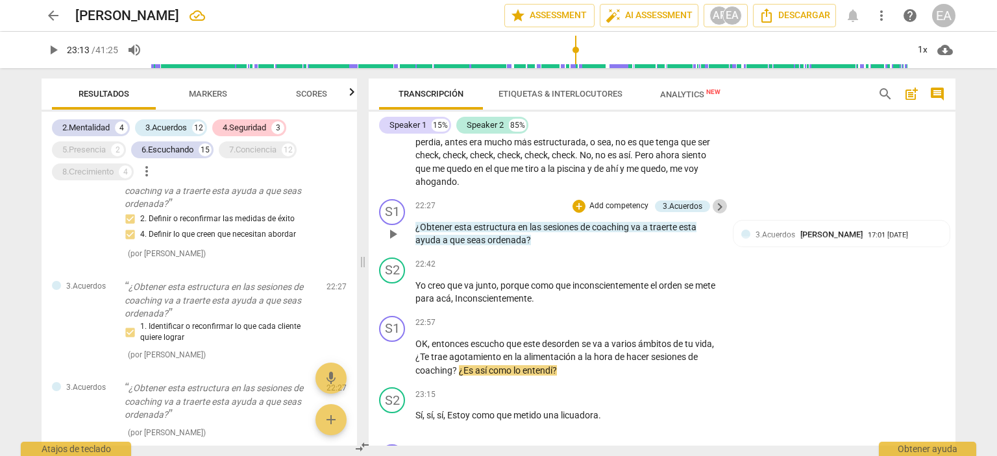
click at [714, 199] on span "keyboard_arrow_right" at bounding box center [720, 207] width 16 height 16
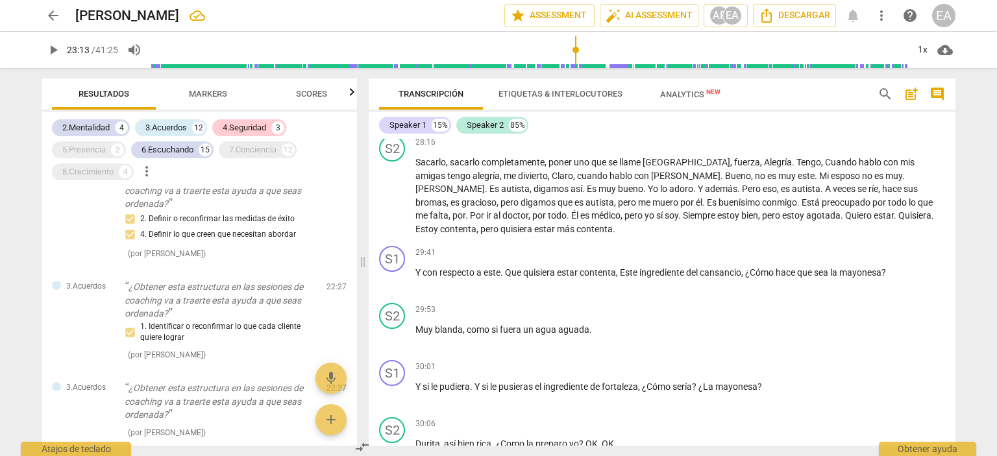
scroll to position [1904, 0]
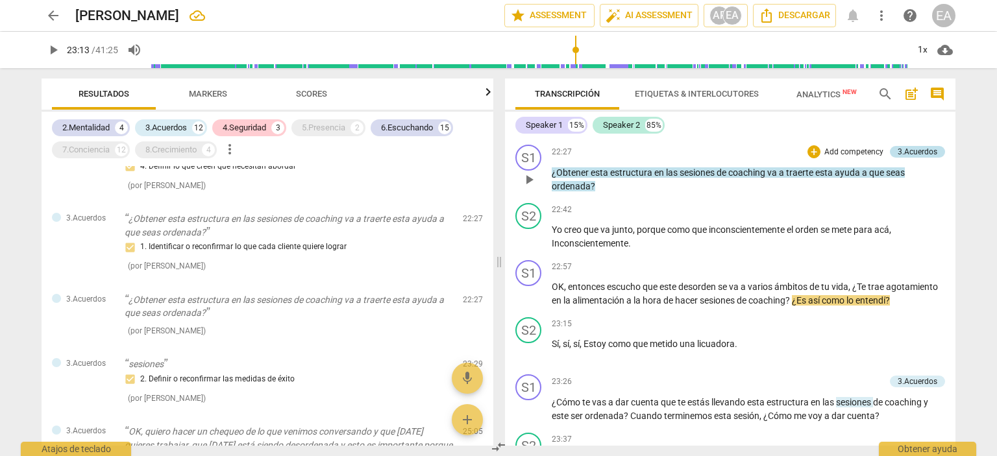
click at [892, 146] on div "3.Acuerdos" at bounding box center [917, 152] width 55 height 12
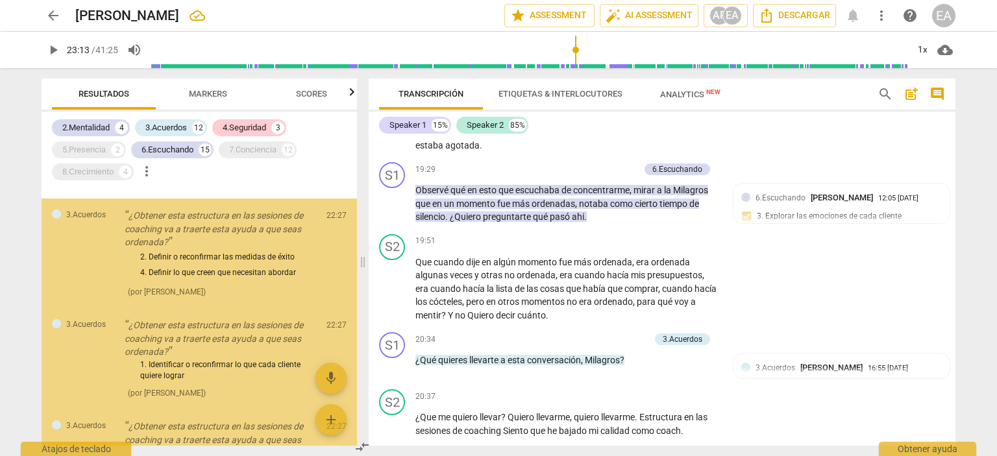
scroll to position [3540, 0]
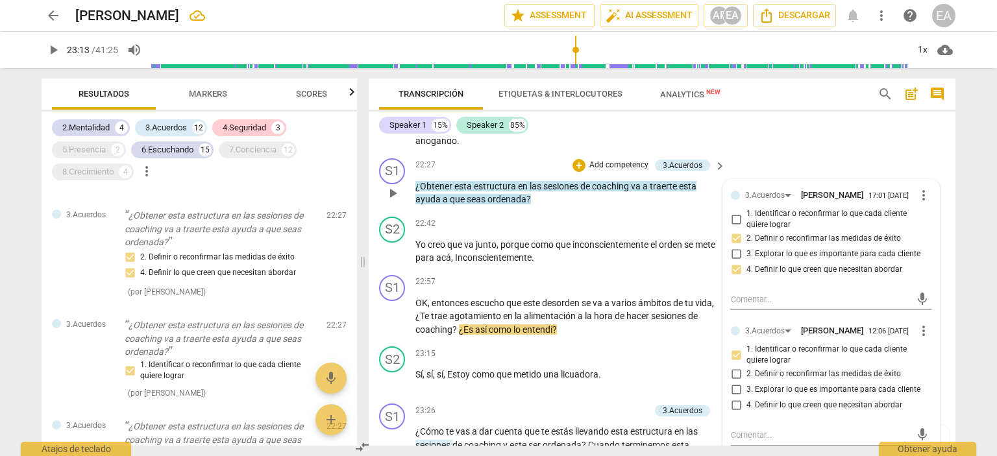
click at [928, 318] on div "3.Acuerdos [PERSON_NAME] 17:01 [DATE] more_vert 1. Identificar o reconfirmar lo…" at bounding box center [831, 386] width 216 height 412
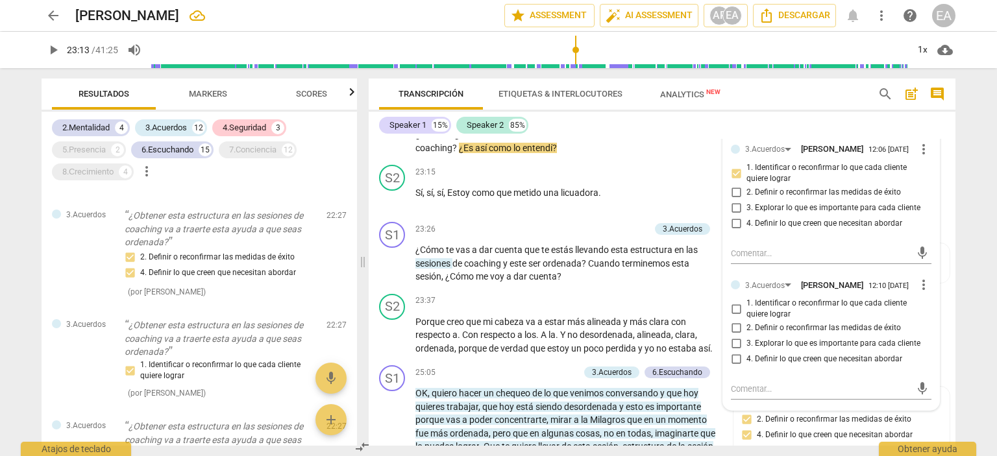
scroll to position [3696, 0]
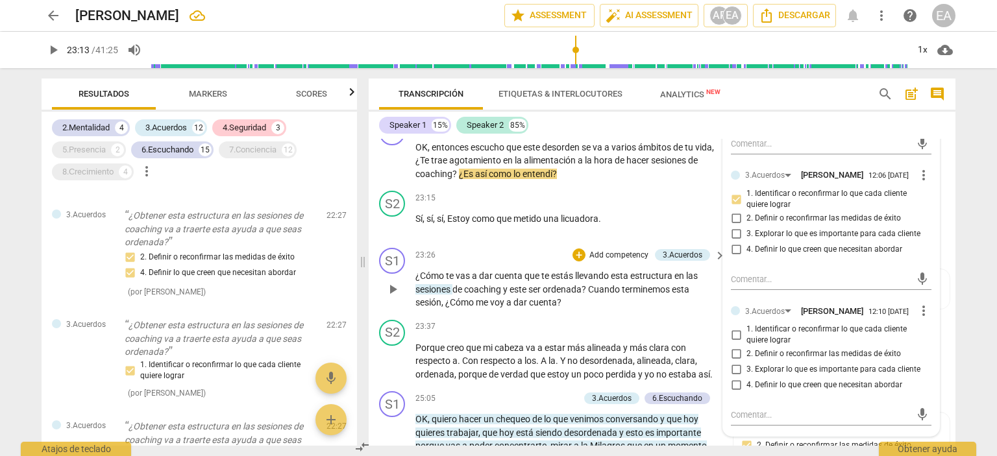
click at [941, 244] on div "S1 play_arrow pause 23:26 + Add competency 3.Acuerdos keyboard_arrow_right ¿Cóm…" at bounding box center [662, 279] width 587 height 72
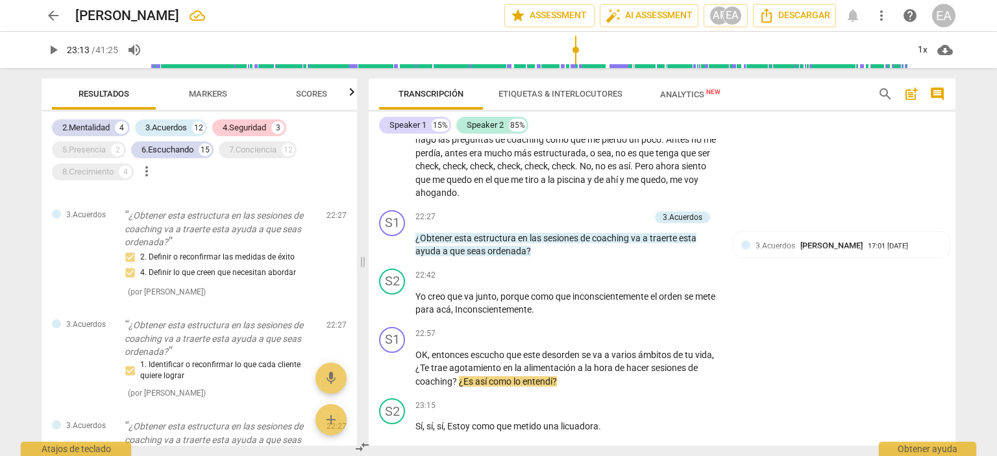
scroll to position [3462, 0]
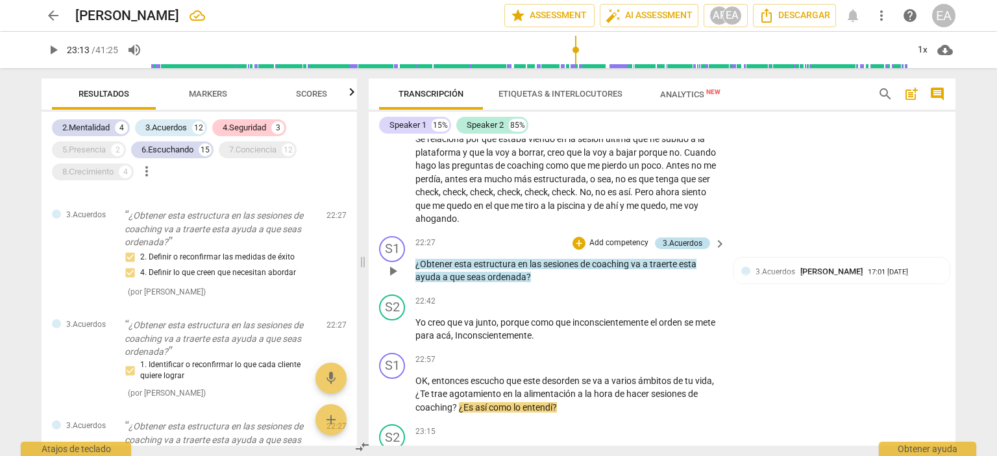
click at [693, 238] on div "3.Acuerdos" at bounding box center [683, 244] width 40 height 12
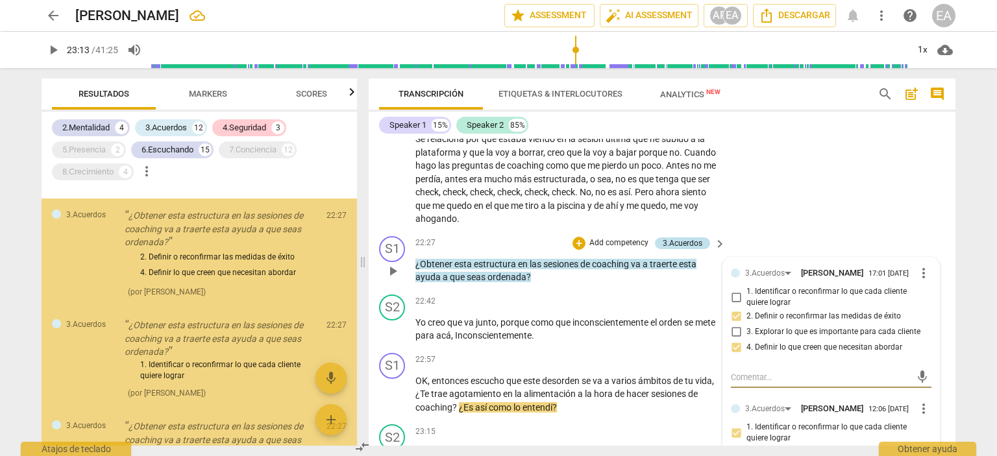
scroll to position [2345, 0]
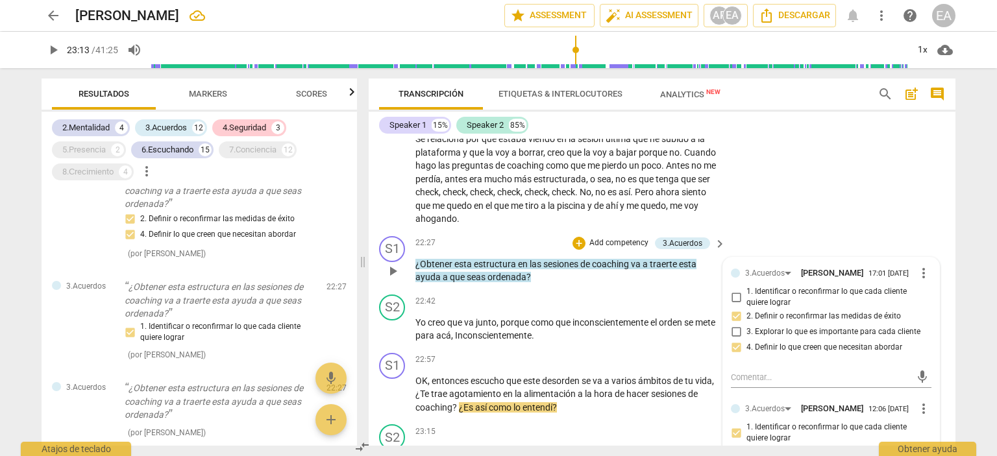
click at [925, 309] on div "2. Definir o reconfirmar las medidas de éxito" at bounding box center [831, 317] width 201 height 16
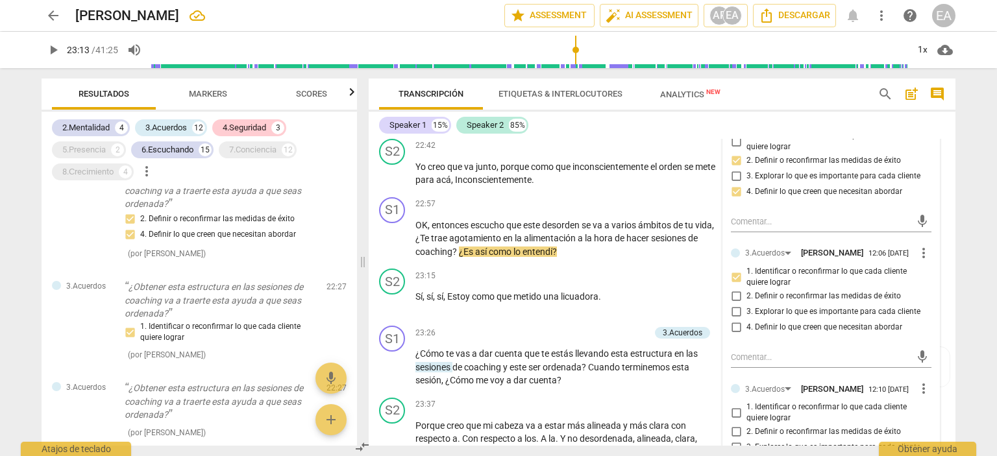
scroll to position [3644, 0]
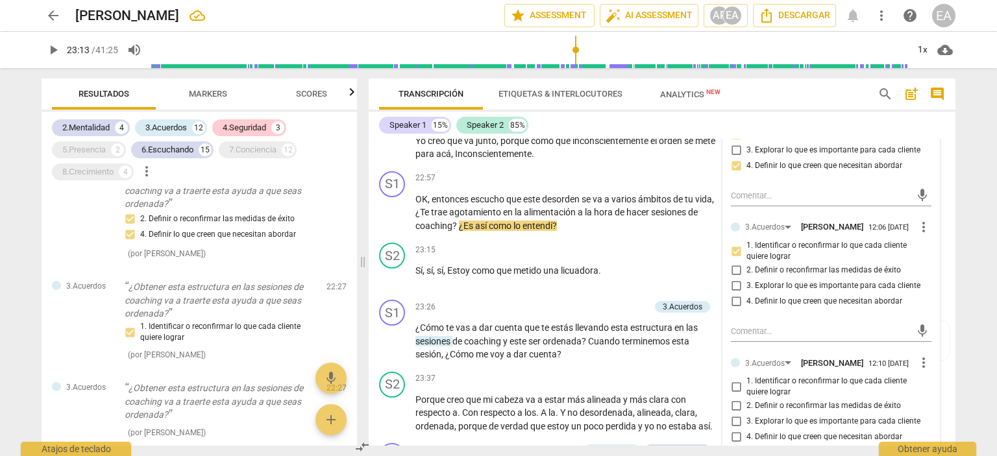
click at [916, 356] on span "more_vert" at bounding box center [924, 363] width 16 height 16
click at [919, 377] on li "Borrar" at bounding box center [934, 379] width 45 height 25
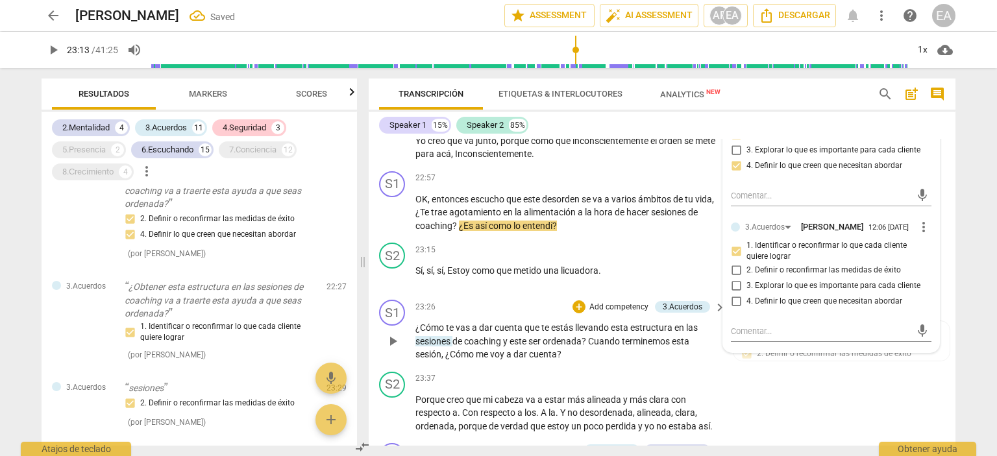
click at [949, 336] on div "S1 play_arrow pause 23:26 + Add competency 3.Acuerdos keyboard_arrow_right ¿Cóm…" at bounding box center [662, 331] width 587 height 72
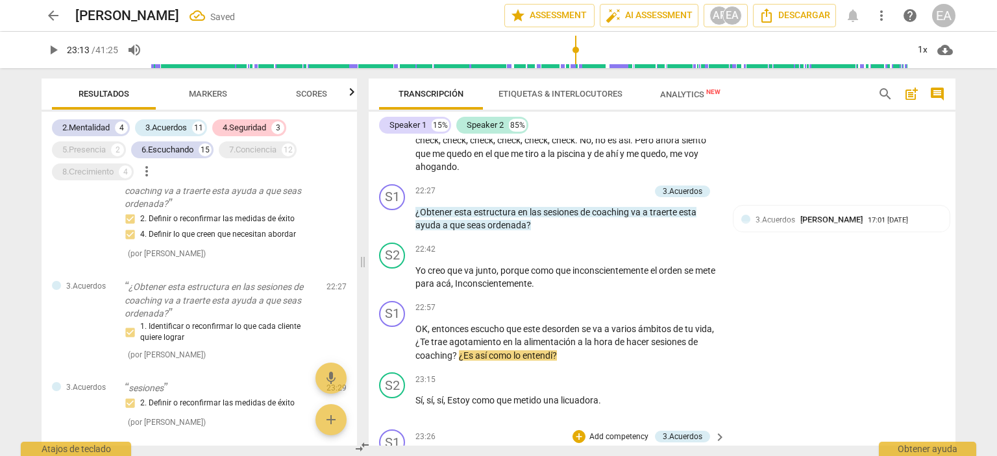
scroll to position [3488, 0]
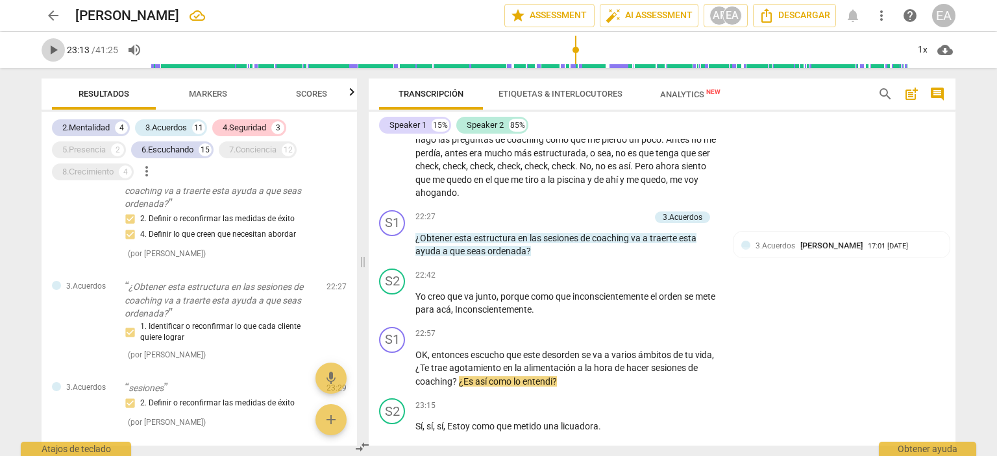
click at [53, 47] on span "play_arrow" at bounding box center [53, 50] width 16 height 16
click at [53, 47] on span "pause" at bounding box center [53, 50] width 16 height 16
click at [575, 50] on input "range" at bounding box center [529, 50] width 756 height 42
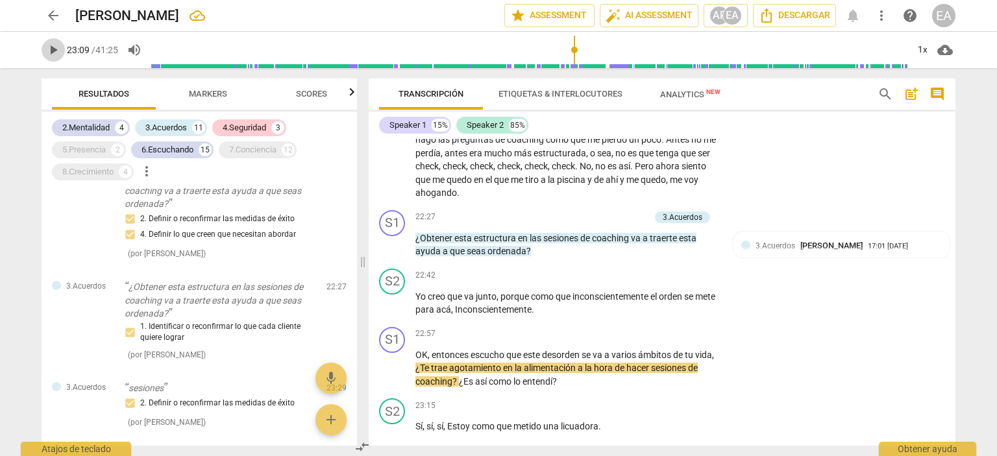
click at [42, 46] on span "play_arrow" at bounding box center [53, 50] width 23 height 16
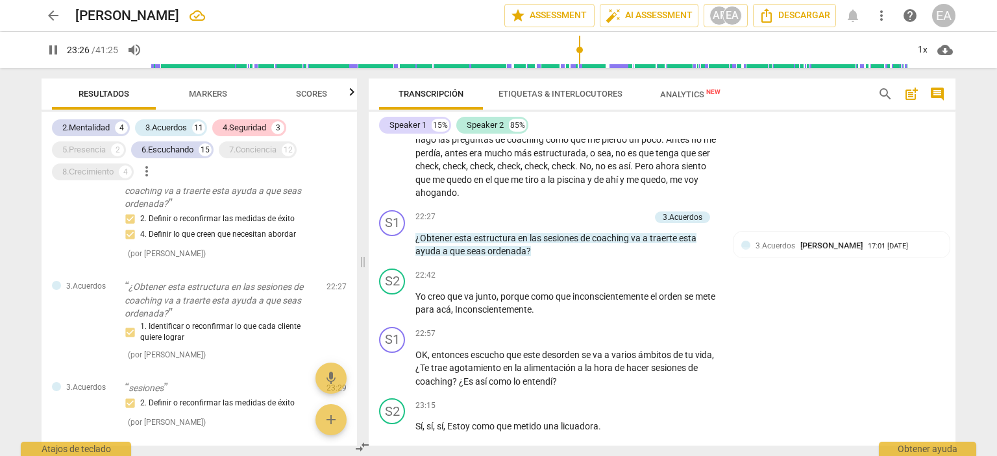
scroll to position [3807, 0]
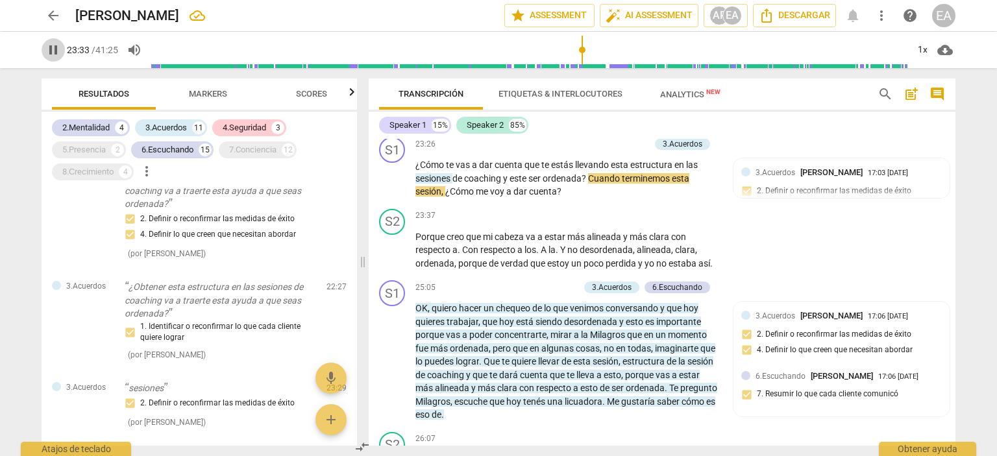
click at [55, 50] on span "pause" at bounding box center [53, 50] width 16 height 16
type input "1414"
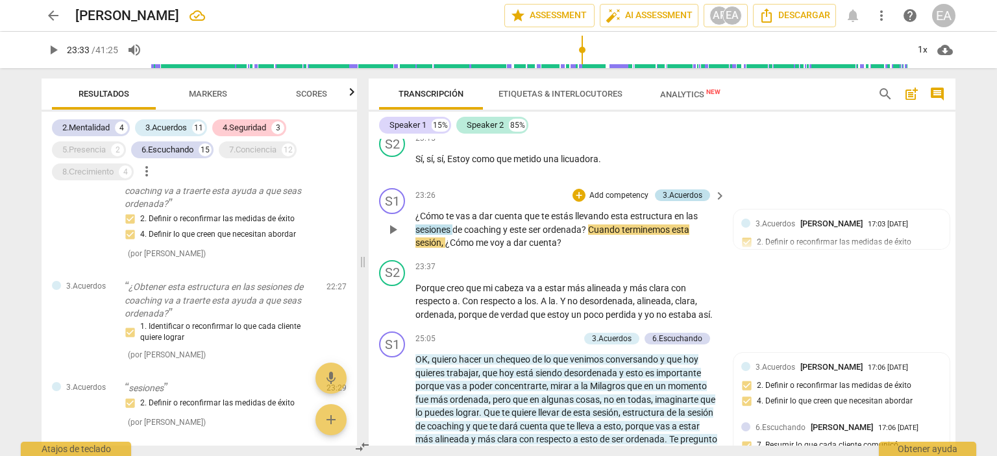
click at [667, 190] on div "3.Acuerdos" at bounding box center [683, 196] width 40 height 12
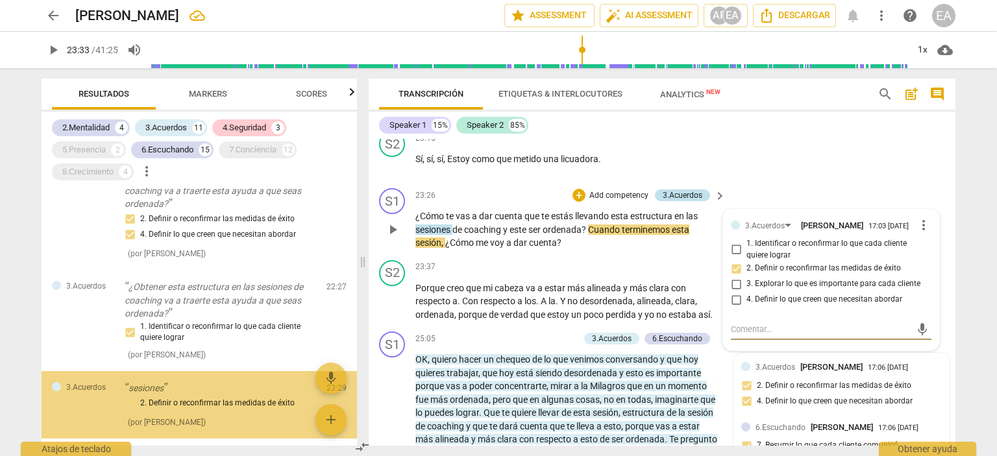
scroll to position [2340, 0]
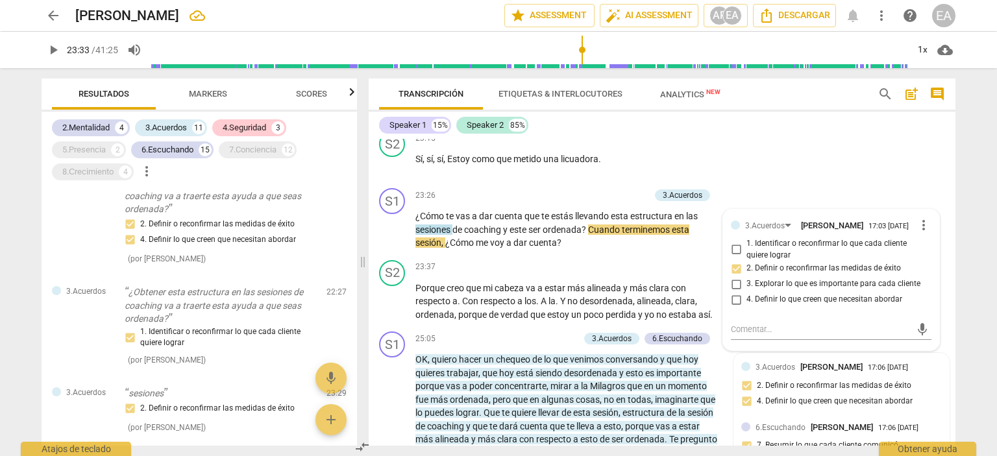
click at [782, 132] on div "Speaker 1 15% Speaker 2 85%" at bounding box center [662, 125] width 566 height 22
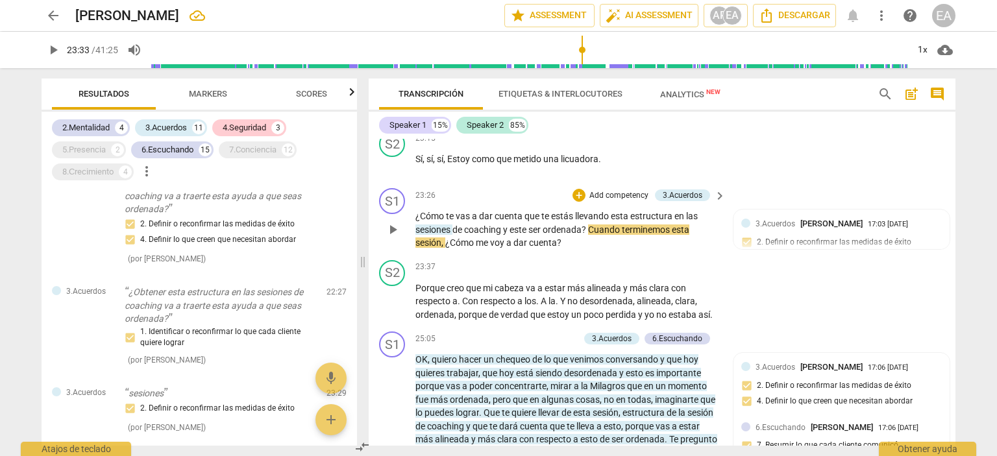
click at [613, 190] on p "Add competency" at bounding box center [619, 196] width 62 height 12
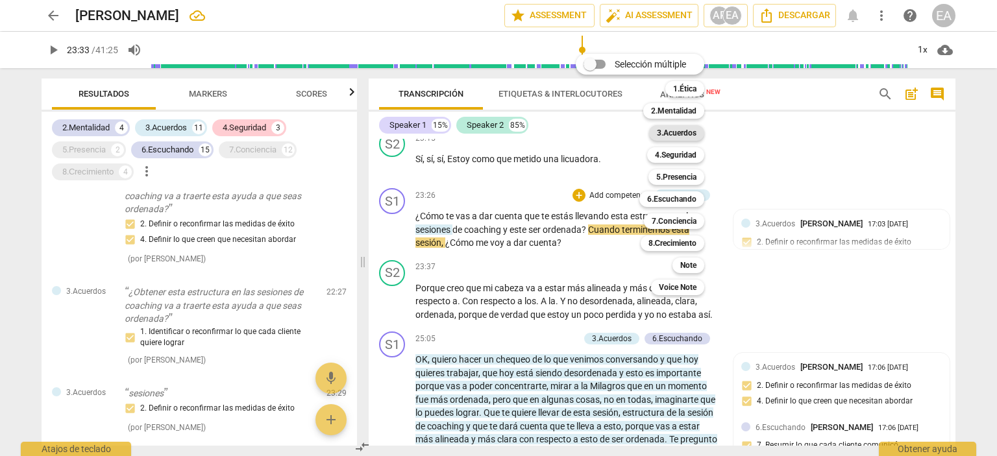
click at [678, 131] on b "3.Acuerdos" at bounding box center [677, 133] width 40 height 16
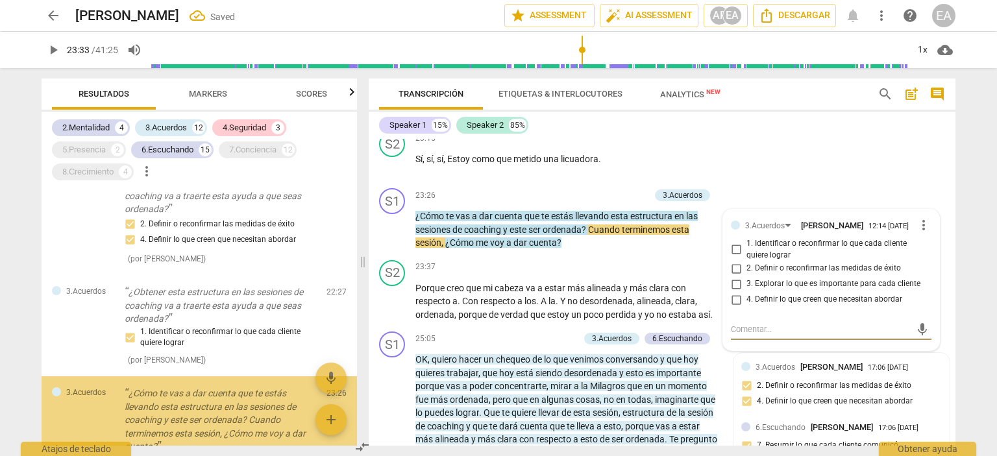
scroll to position [2358, 0]
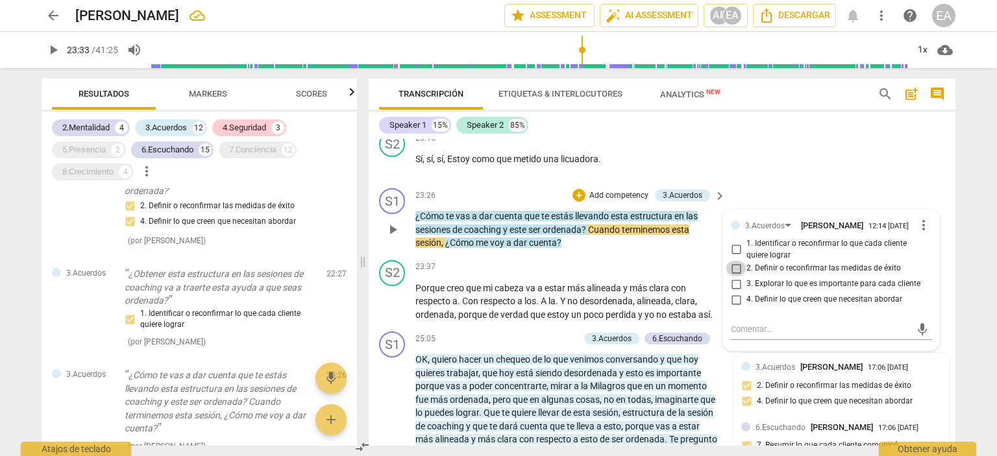
click at [734, 261] on input "2. Definir o reconfirmar las medidas de éxito" at bounding box center [736, 269] width 21 height 16
checkbox input "true"
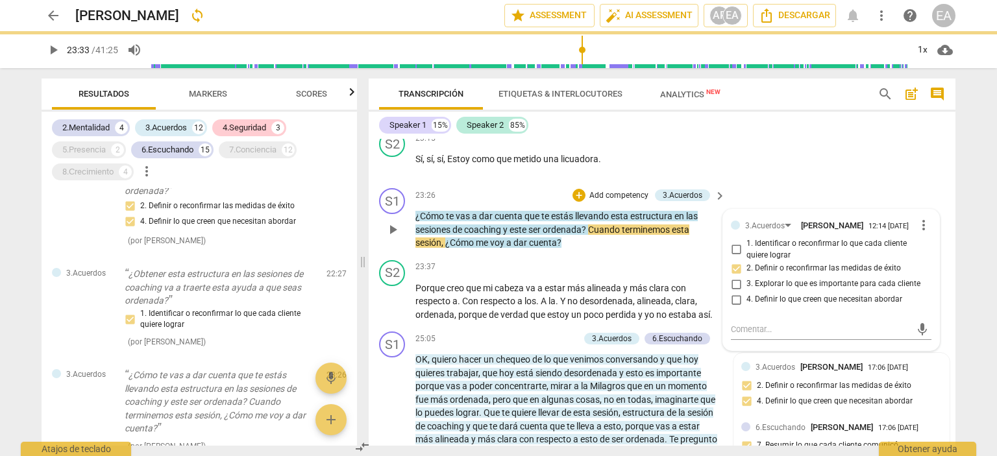
click at [948, 227] on div "S1 play_arrow pause 23:26 + Add competency 3.Acuerdos keyboard_arrow_right ¿Cóm…" at bounding box center [662, 219] width 587 height 72
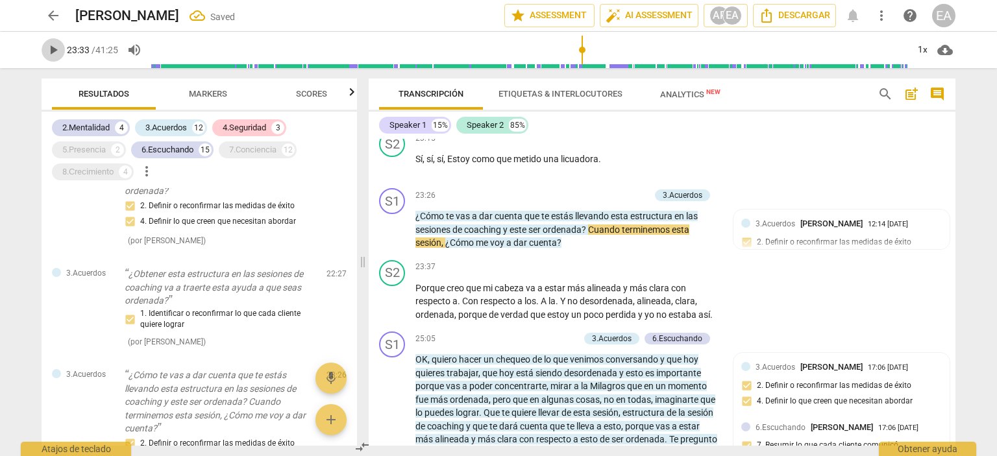
click at [54, 49] on span "play_arrow" at bounding box center [53, 50] width 16 height 16
click at [54, 49] on span "pause" at bounding box center [53, 50] width 16 height 16
click at [54, 49] on span "play_arrow" at bounding box center [53, 50] width 16 height 16
click at [55, 53] on span "pause" at bounding box center [53, 50] width 16 height 16
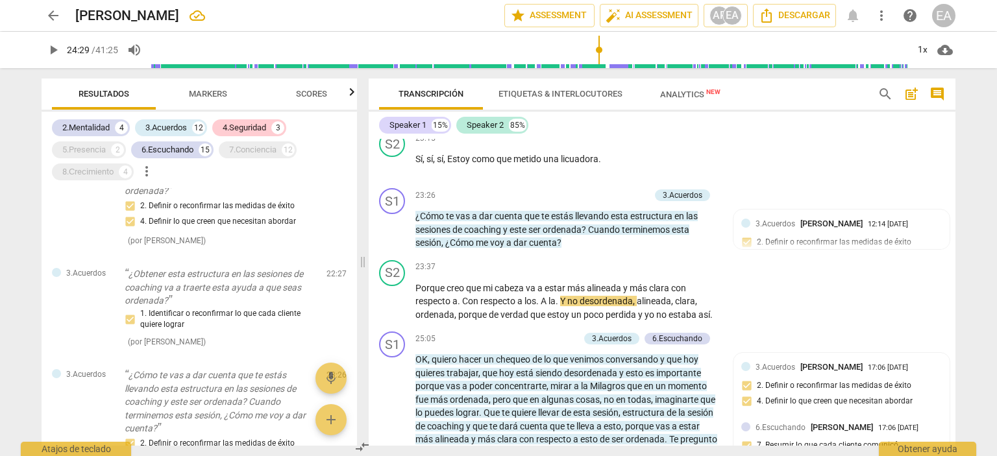
type input "1470"
